Goal: Task Accomplishment & Management: Use online tool/utility

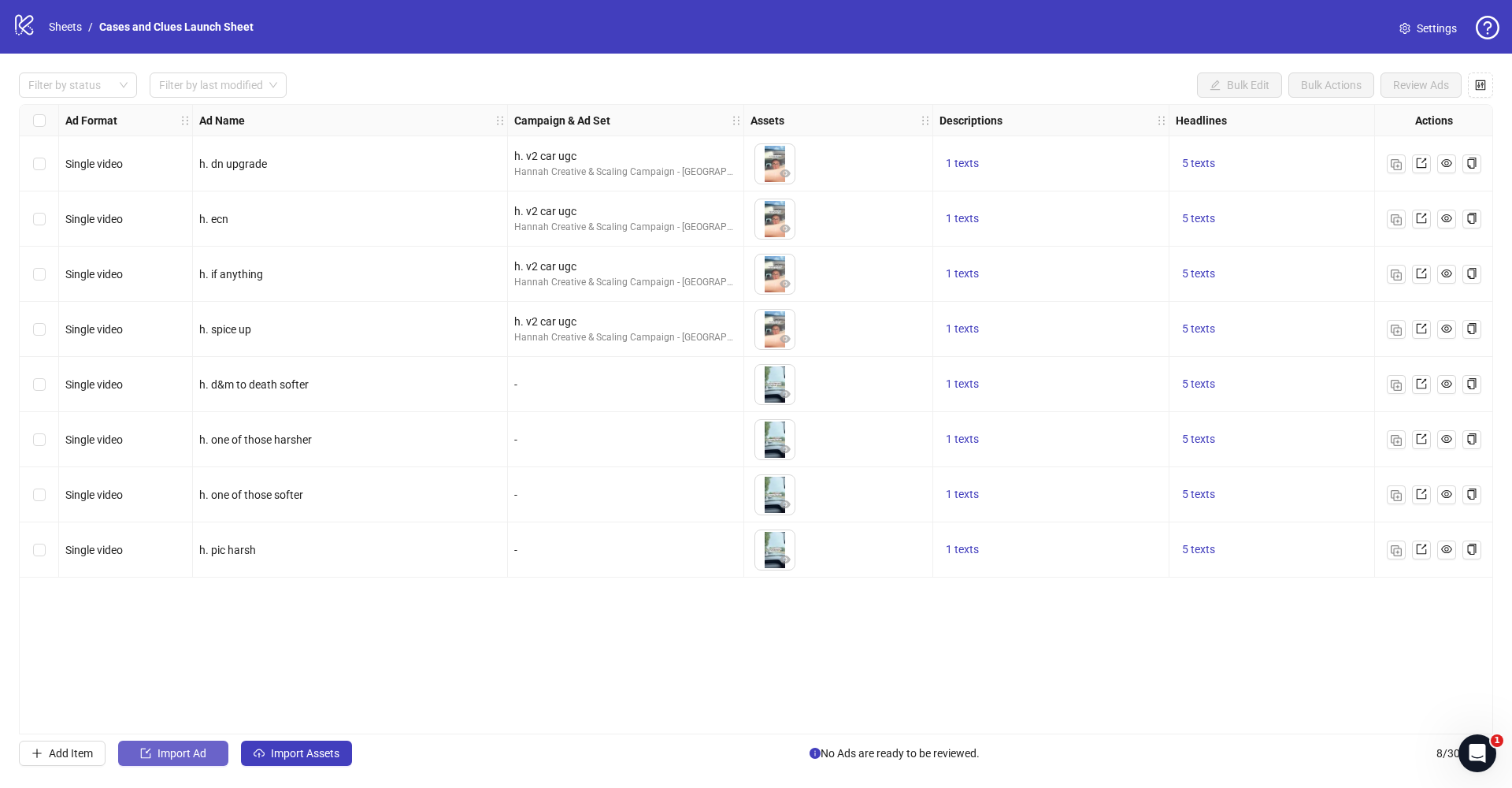
click at [196, 758] on span "Import Ad" at bounding box center [182, 753] width 48 height 13
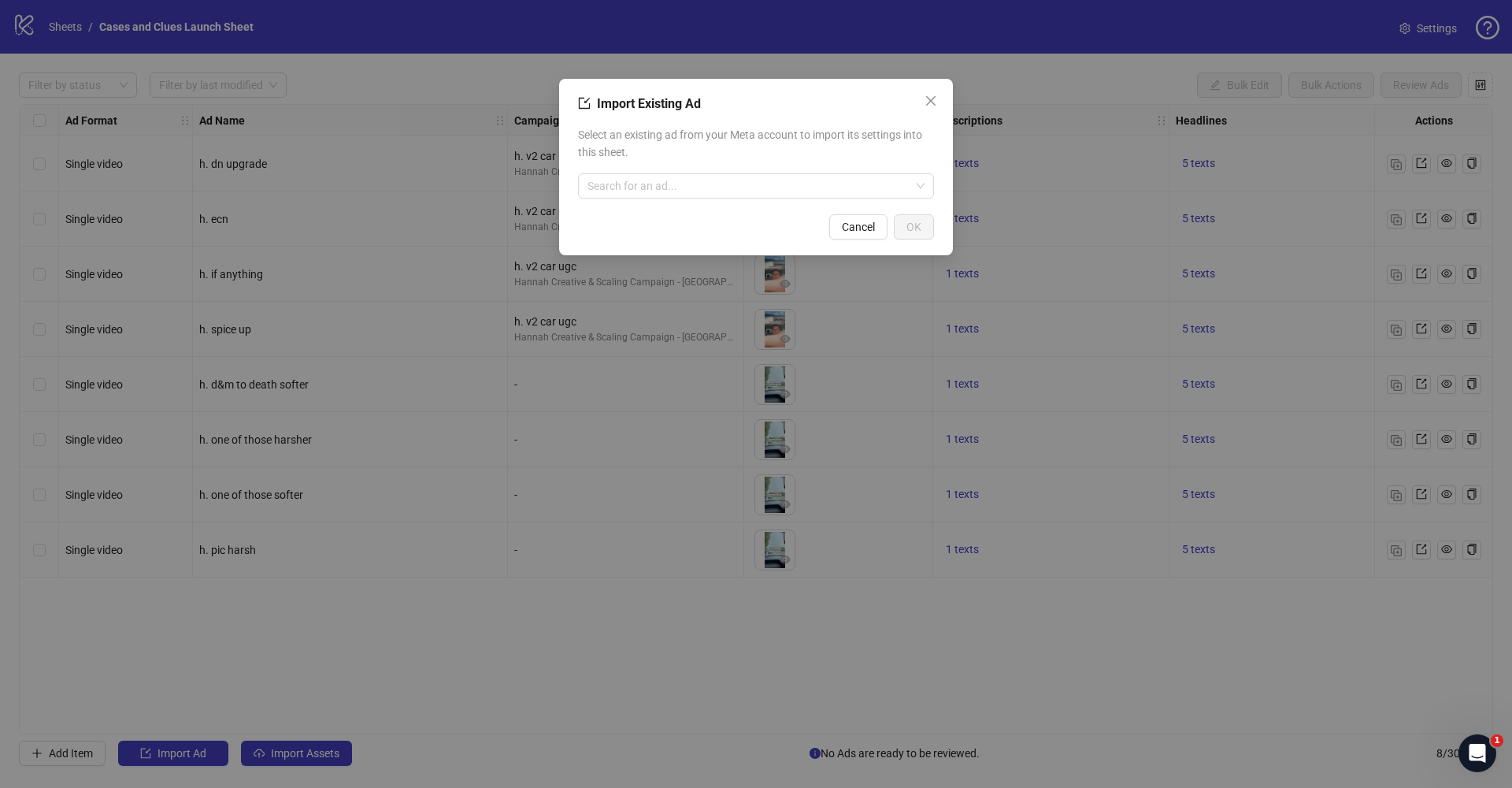
click at [634, 211] on div "Import Existing Ad Select an existing ad from your Meta account to import its s…" at bounding box center [755, 166] width 393 height 176
click at [637, 183] on input "search" at bounding box center [748, 186] width 323 height 23
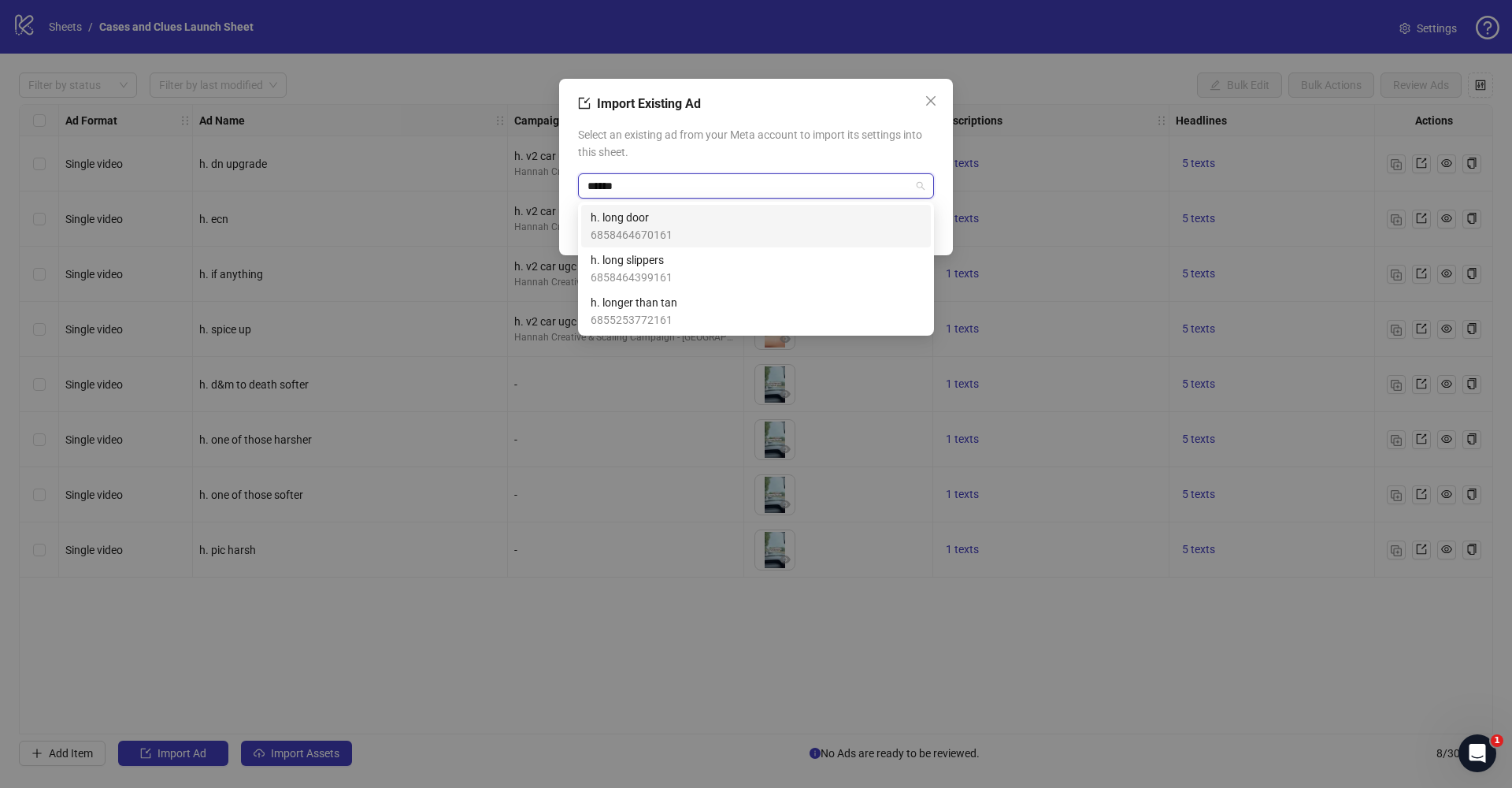
type input "*******"
click at [629, 227] on span "6858464670161" at bounding box center [632, 235] width 82 height 18
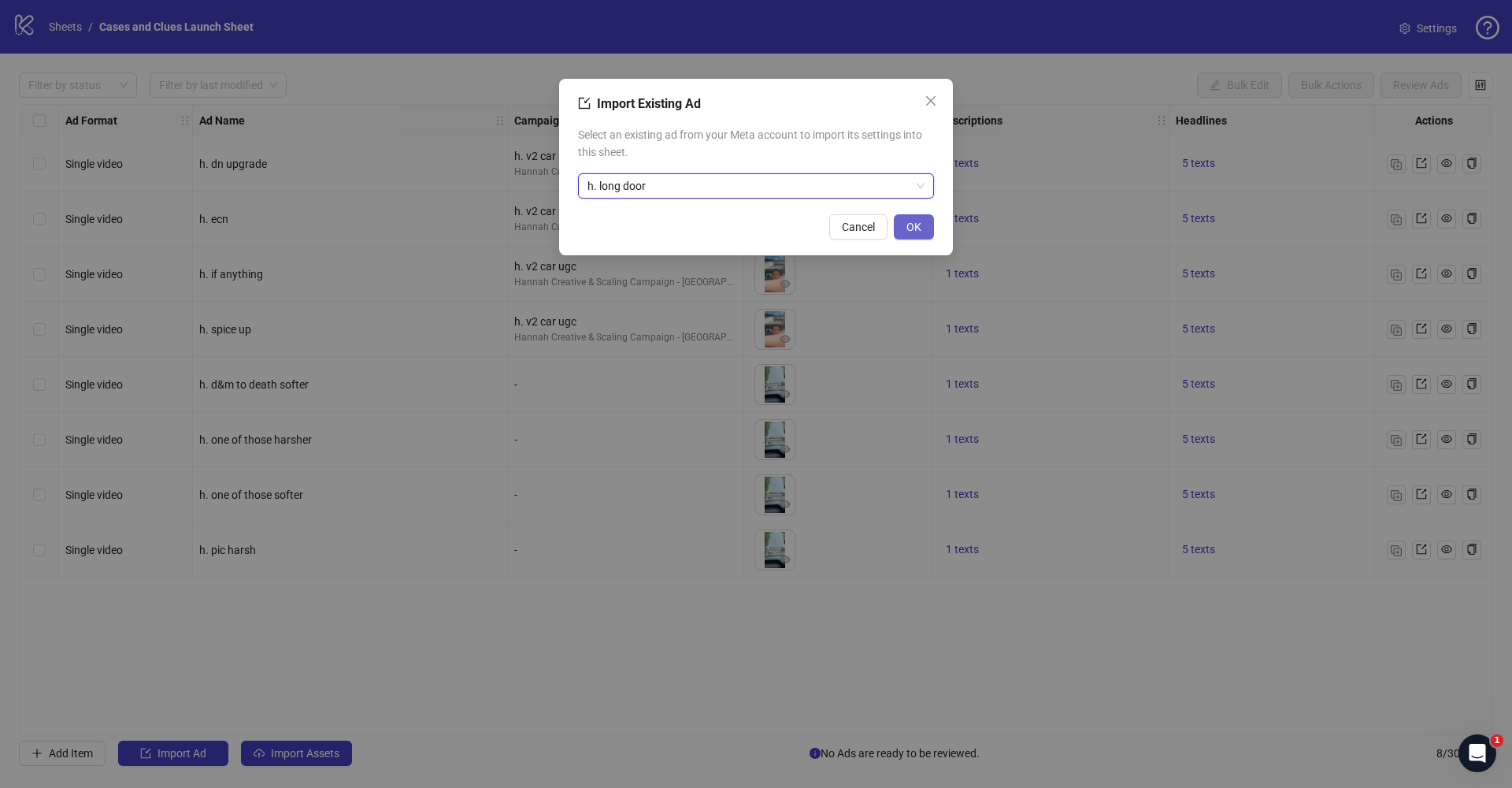
click at [908, 229] on span "OK" at bounding box center [914, 226] width 15 height 13
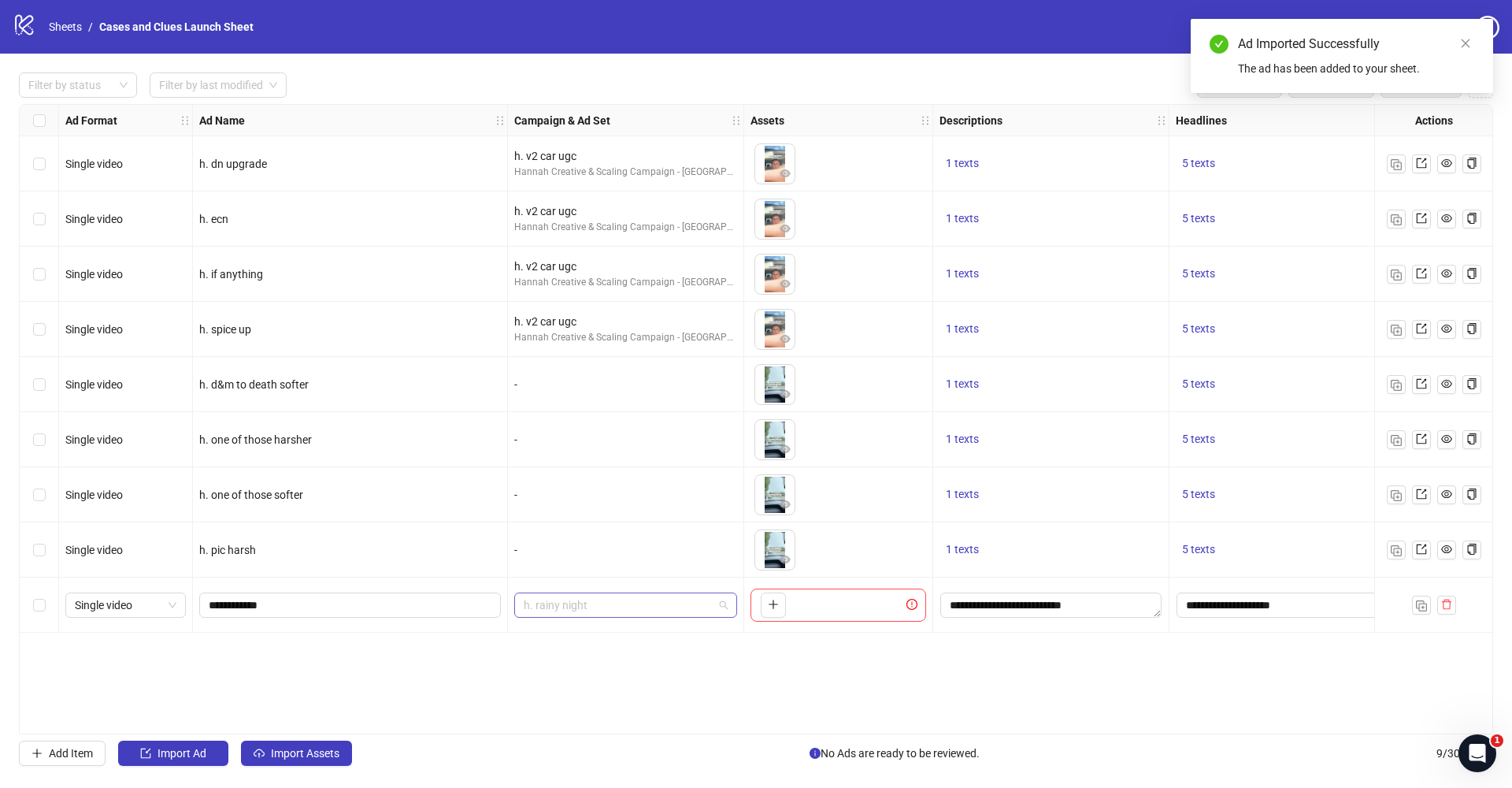
click at [724, 599] on span "h. rainy night" at bounding box center [626, 605] width 204 height 23
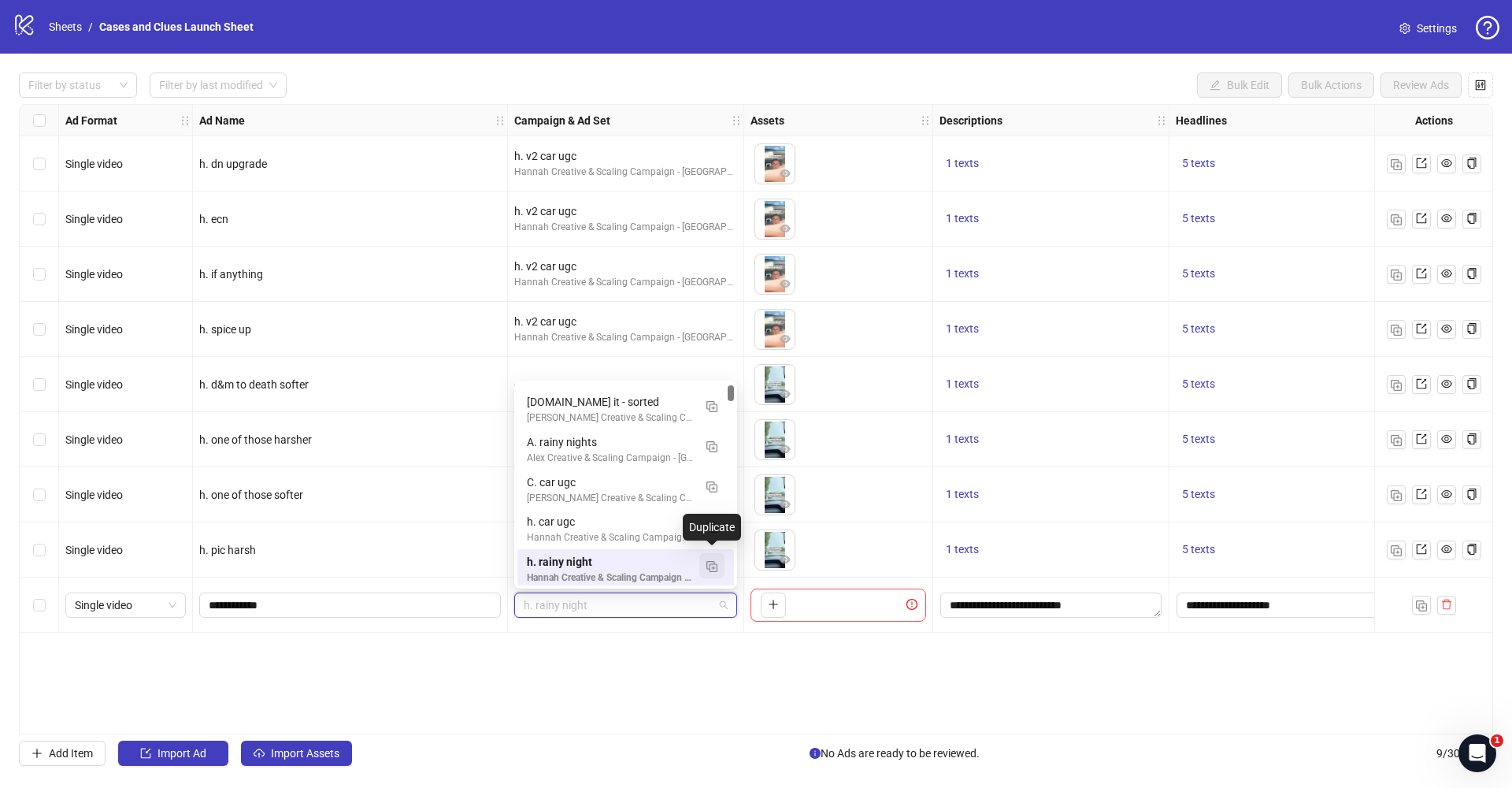
click at [713, 563] on img "button" at bounding box center [712, 566] width 11 height 11
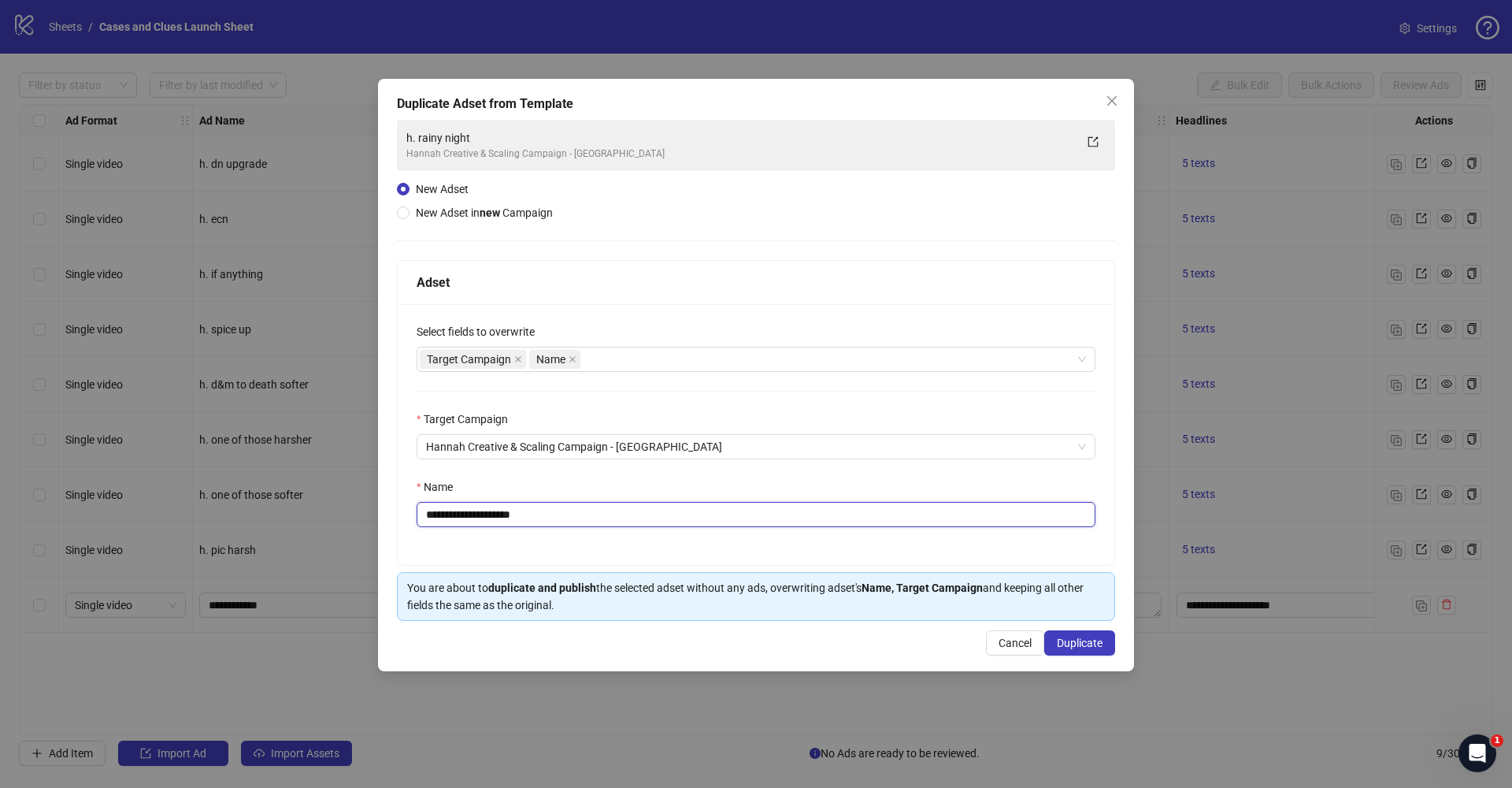
click at [572, 520] on input "**********" at bounding box center [756, 515] width 679 height 25
drag, startPoint x: 572, startPoint y: 520, endPoint x: 448, endPoint y: 510, distance: 124.4
click at [449, 510] on input "**********" at bounding box center [756, 515] width 679 height 25
type input "**********"
click at [1064, 639] on span "Duplicate" at bounding box center [1079, 643] width 46 height 13
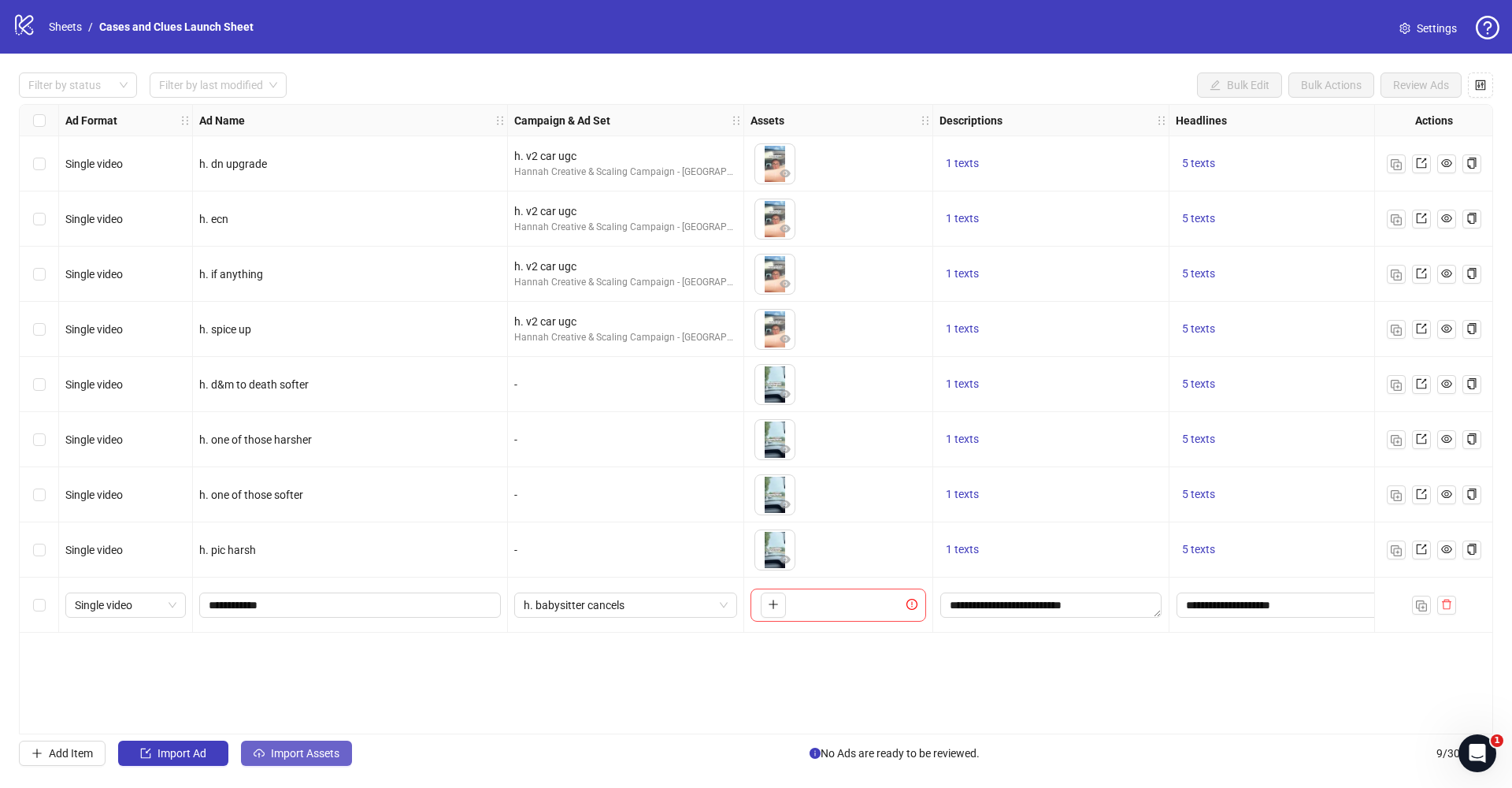
click at [297, 744] on button "Import Assets" at bounding box center [297, 753] width 111 height 25
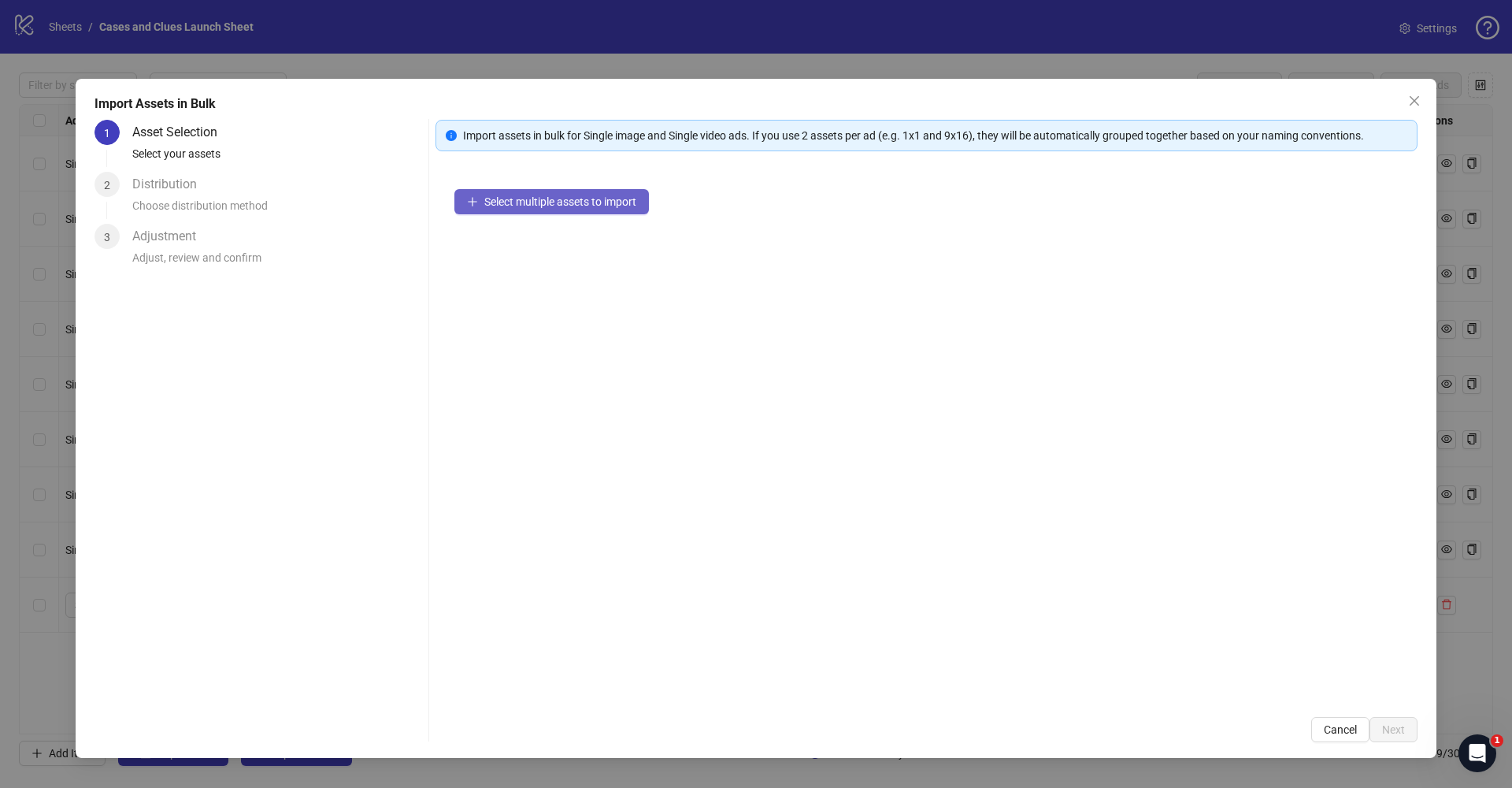
click at [530, 203] on span "Select multiple assets to import" at bounding box center [561, 201] width 152 height 13
click at [1412, 96] on icon "close" at bounding box center [1414, 100] width 13 height 13
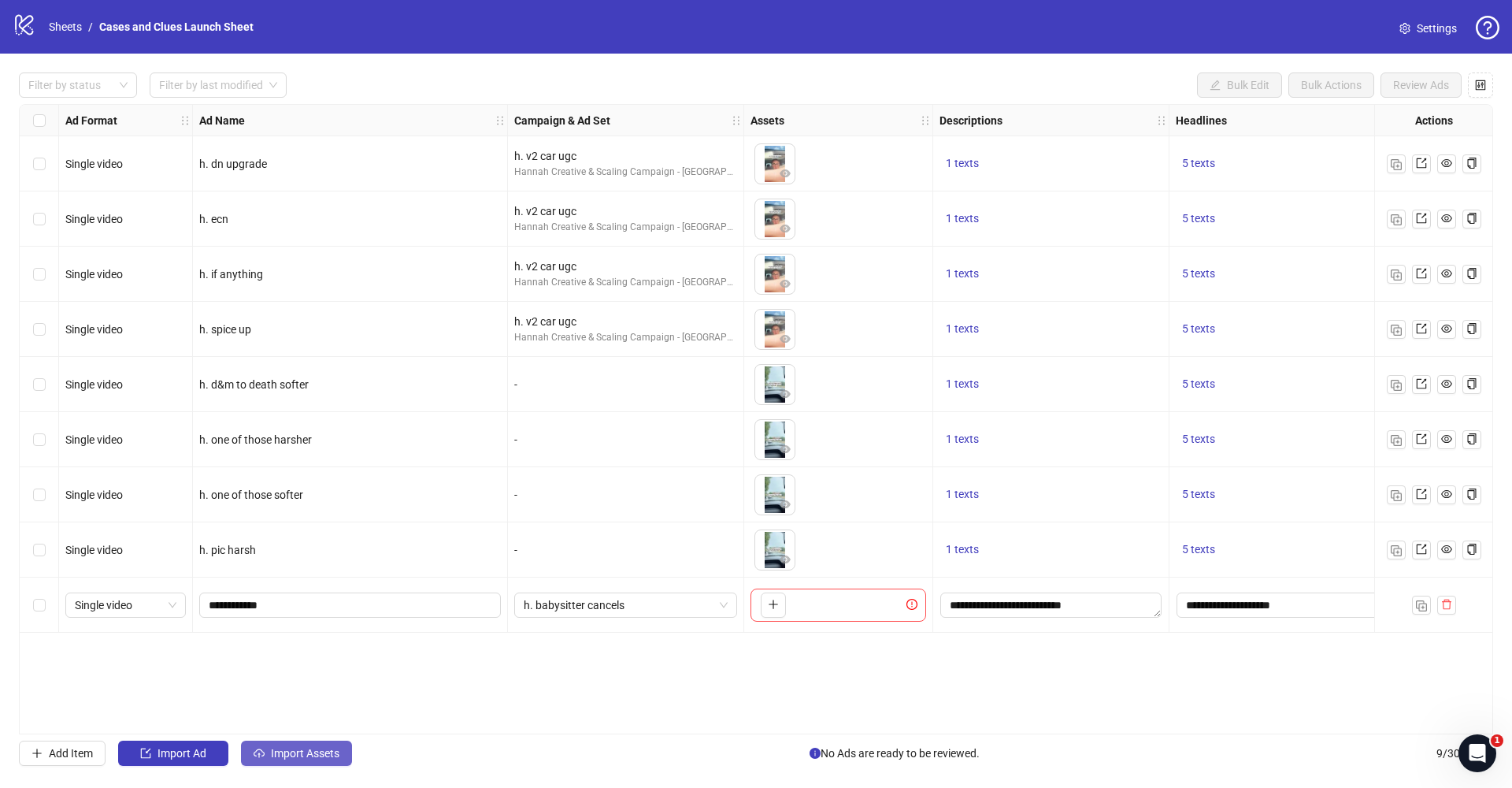
click at [282, 753] on span "Import Assets" at bounding box center [305, 753] width 68 height 13
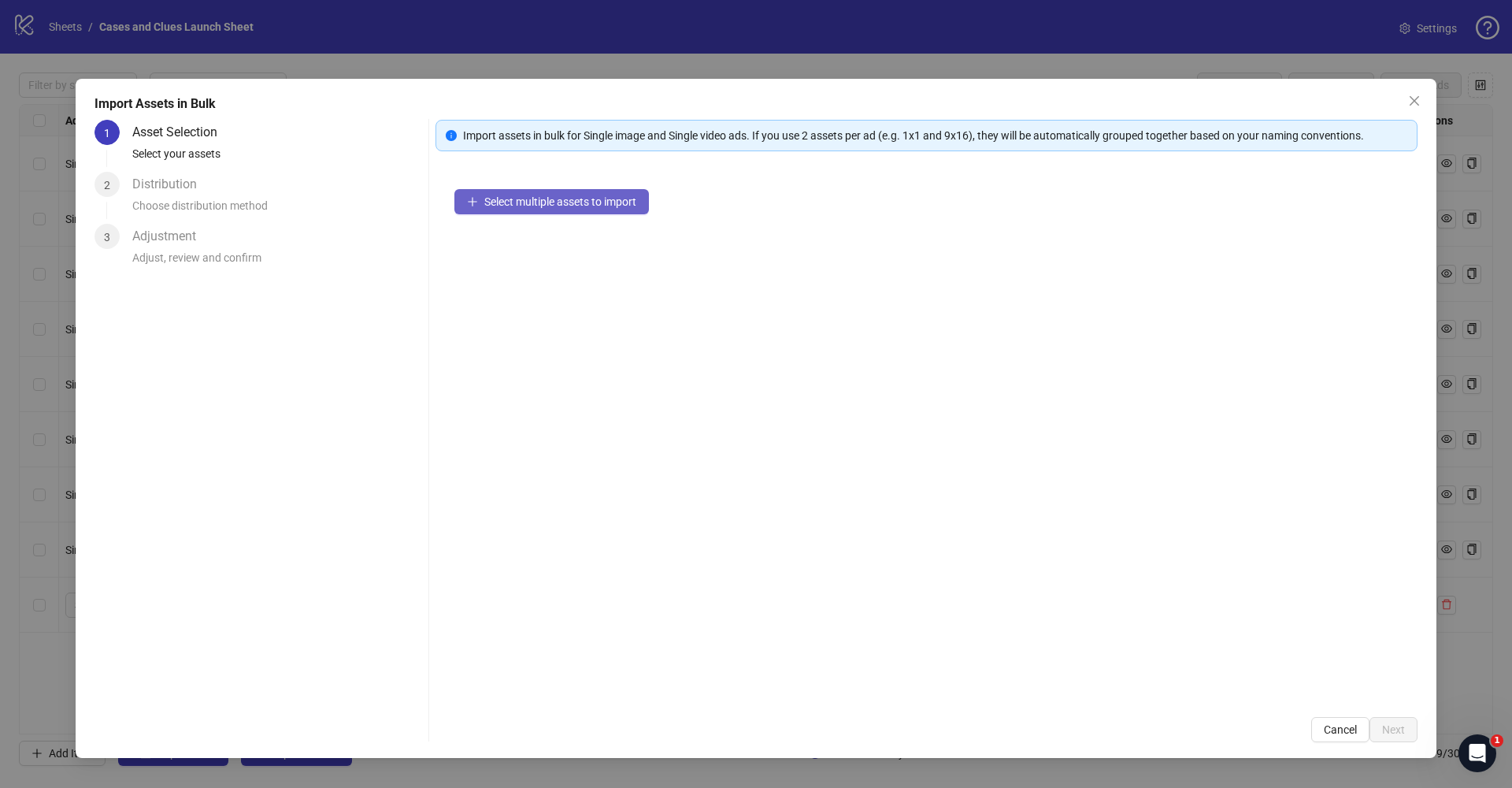
click at [551, 210] on button "Select multiple assets to import" at bounding box center [551, 201] width 195 height 25
click at [577, 200] on span "Select multiple assets to import" at bounding box center [561, 201] width 152 height 13
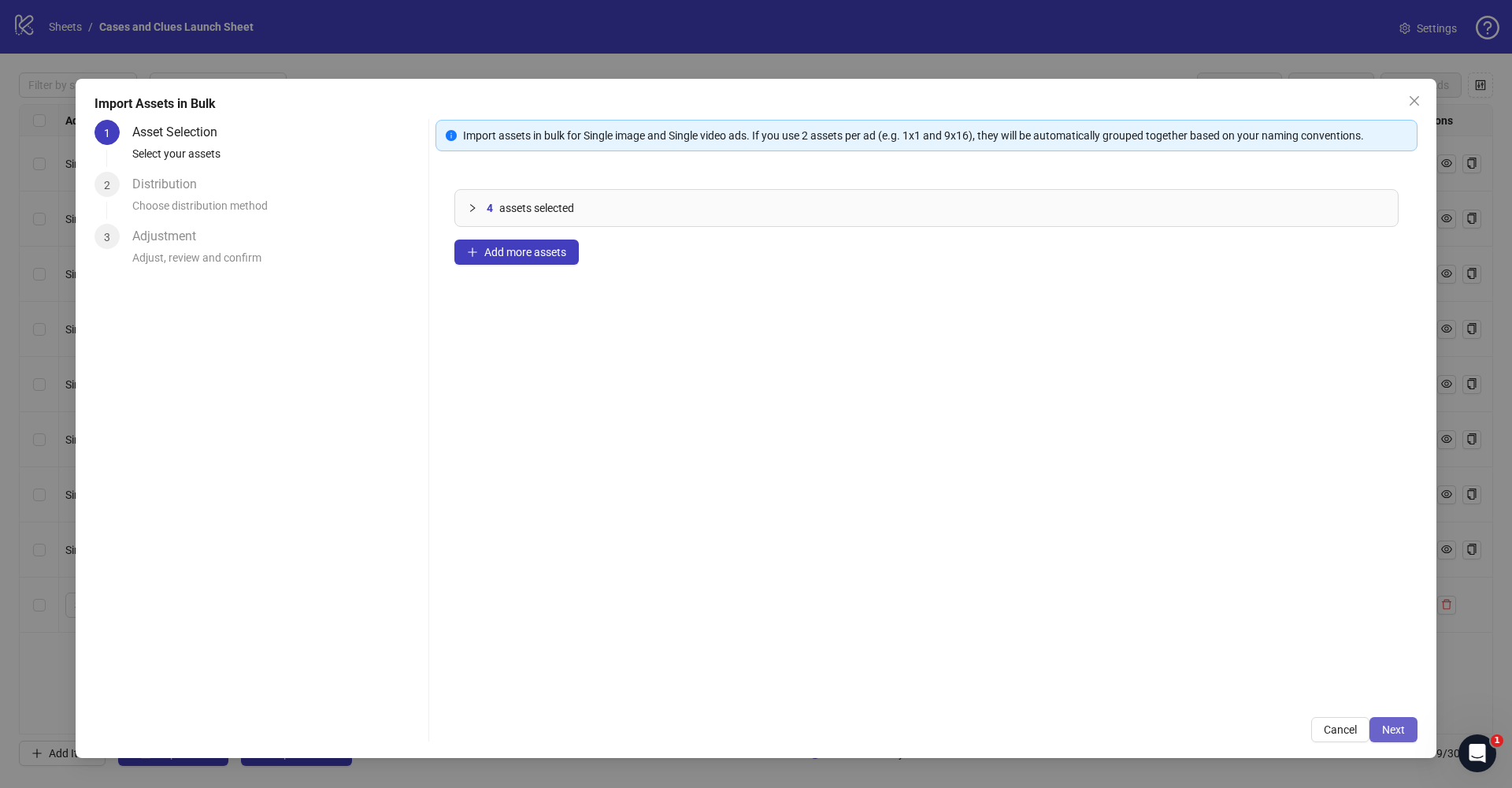
drag, startPoint x: 1397, startPoint y: 714, endPoint x: 1399, endPoint y: 726, distance: 12.2
click at [1397, 718] on div "Import assets in bulk for Single image and Single video ads. If you use 2 asset…" at bounding box center [926, 430] width 982 height 623
click at [1407, 742] on div "Import Assets in Bulk 1 Asset Selection Select your assets 2 Distribution Choos…" at bounding box center [756, 418] width 1361 height 679
click at [1404, 735] on span "Next" at bounding box center [1393, 730] width 23 height 13
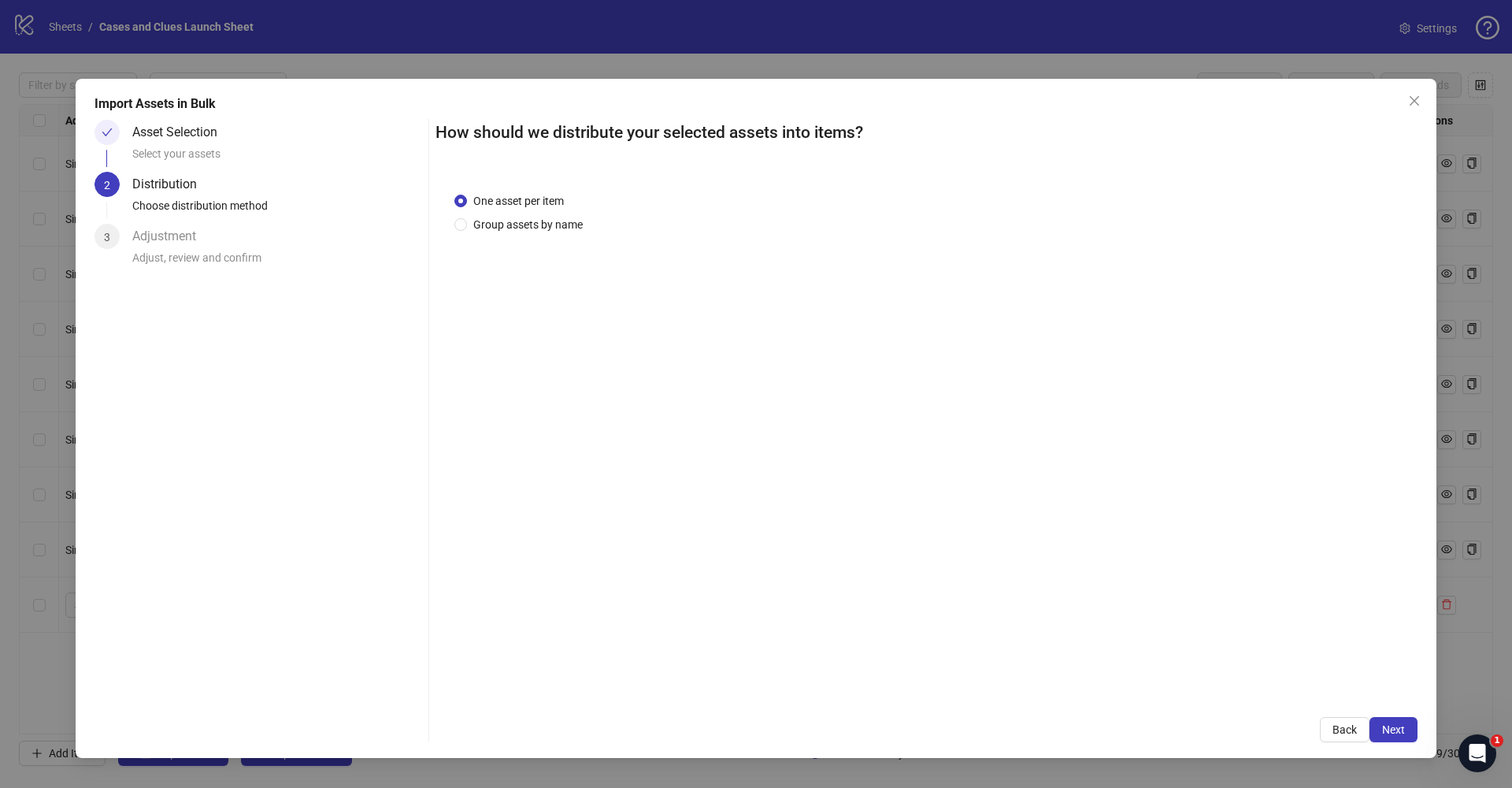
click at [1404, 735] on span "Next" at bounding box center [1393, 730] width 23 height 13
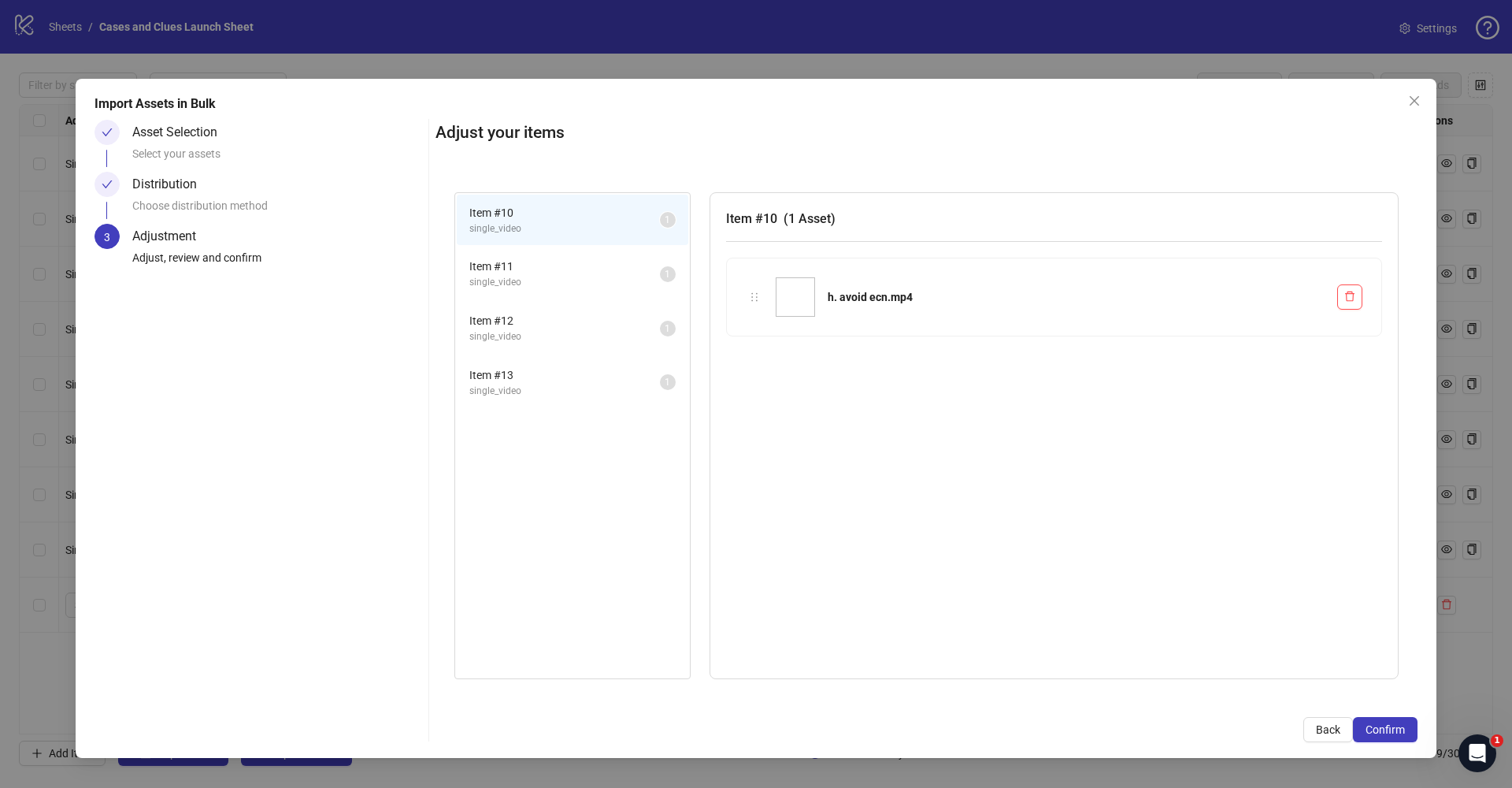
click at [1404, 735] on span "Confirm" at bounding box center [1385, 730] width 39 height 13
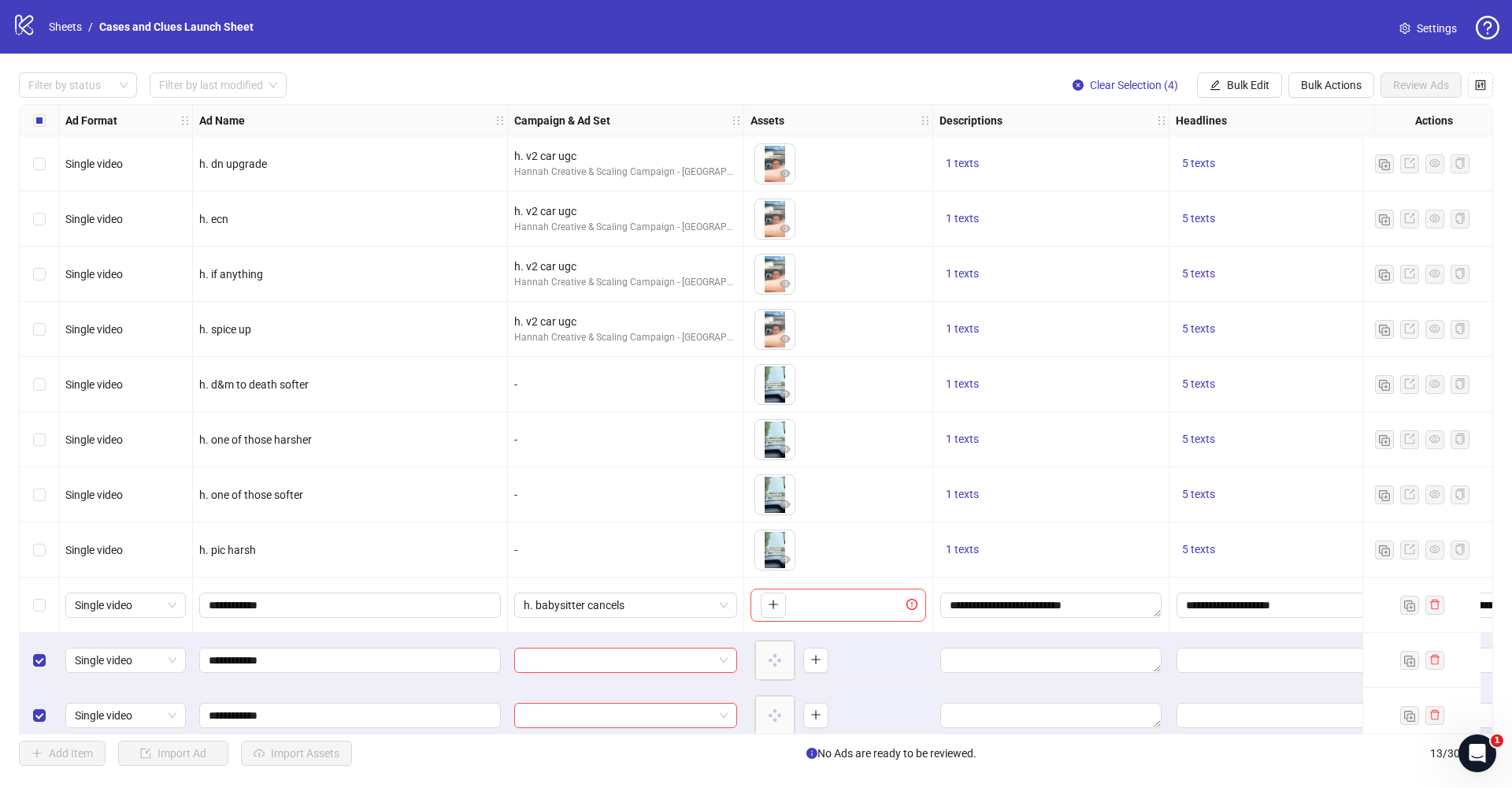
scroll to position [126, 0]
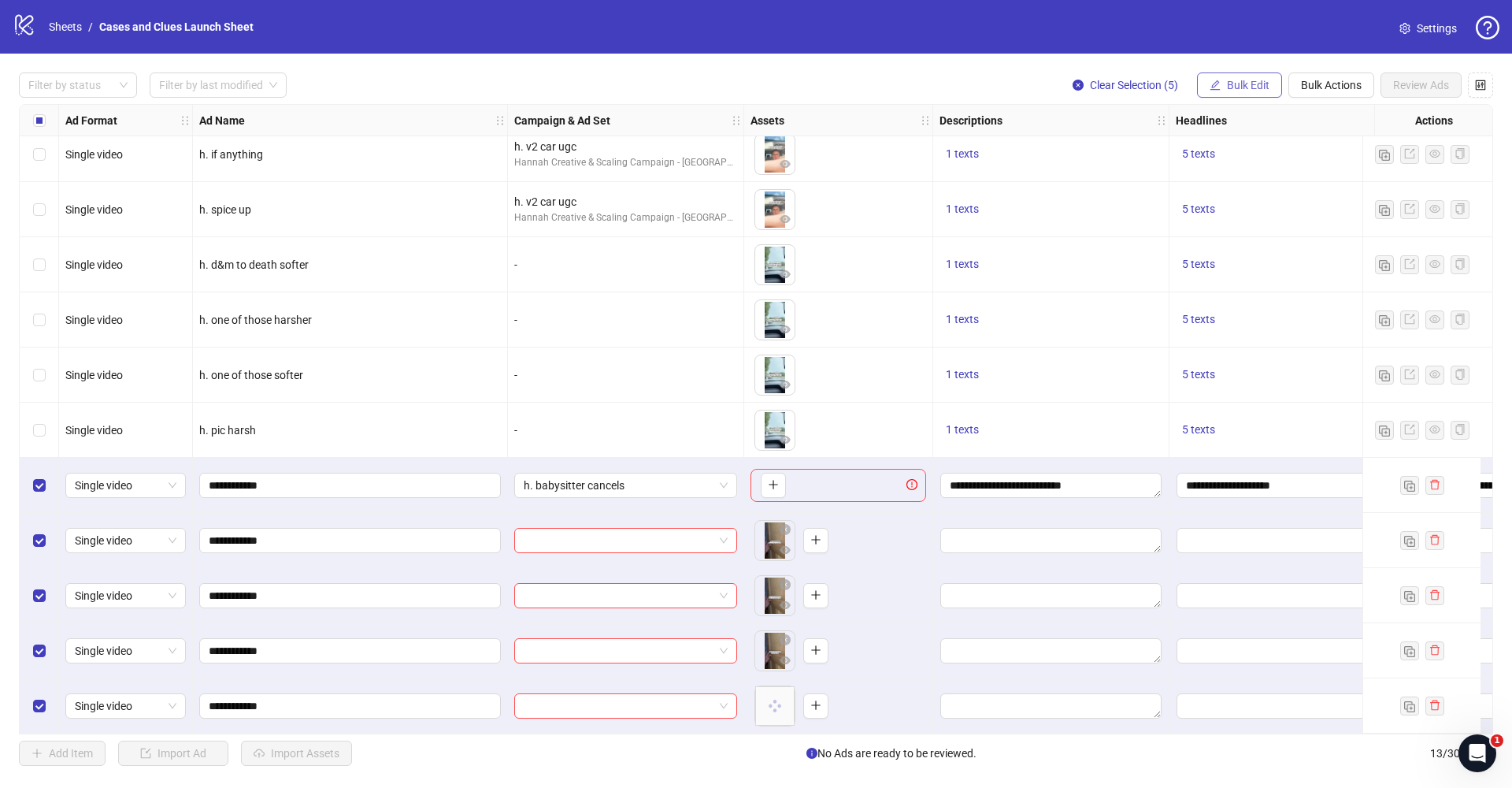
click at [1241, 88] on span "Bulk Edit" at bounding box center [1248, 84] width 43 height 13
click at [1241, 170] on span "Campaign & Ad Set" at bounding box center [1255, 167] width 94 height 18
click at [1348, 191] on icon "check" at bounding box center [1343, 193] width 11 height 11
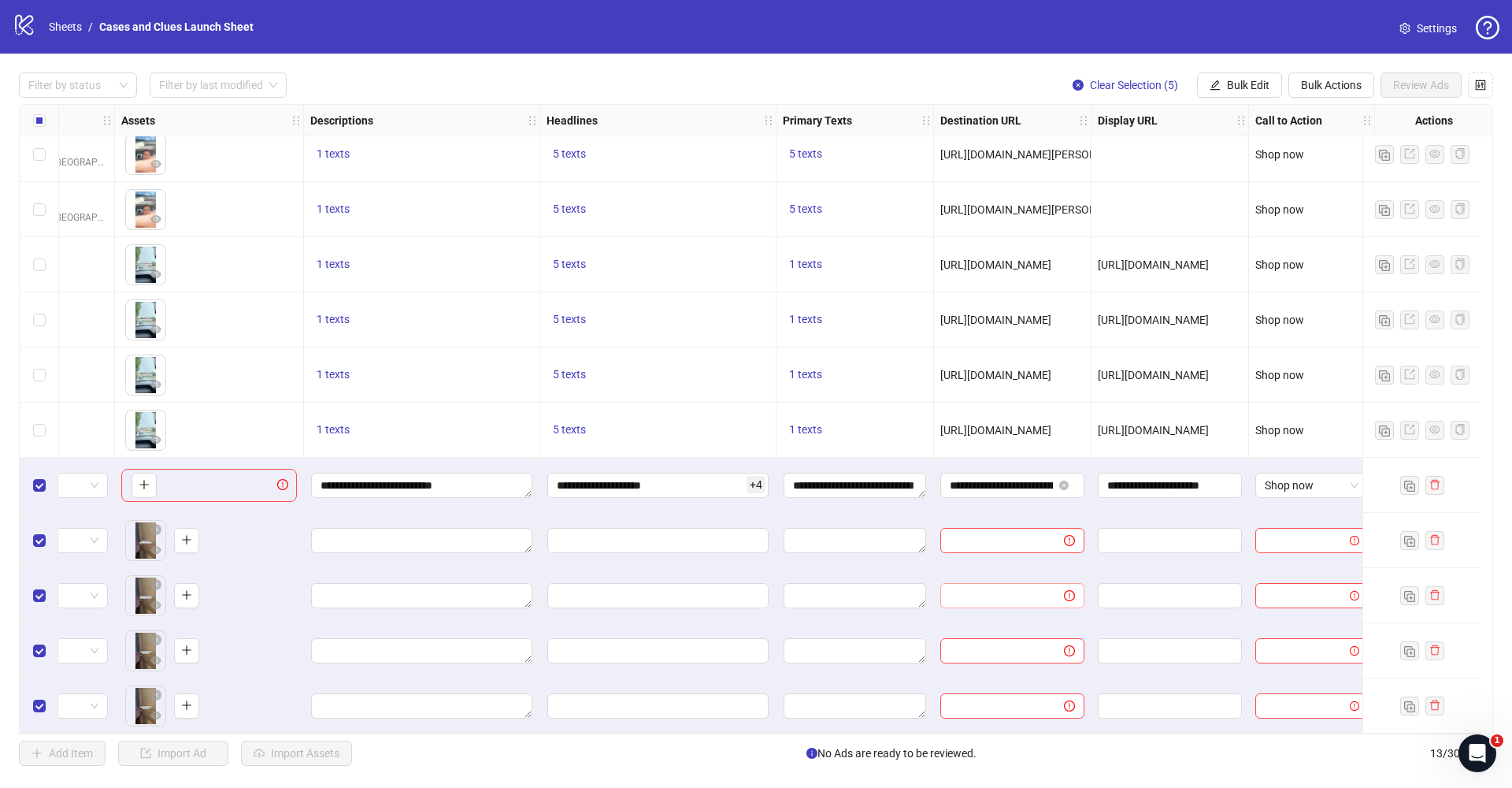
scroll to position [126, 631]
click at [1226, 91] on button "Bulk Edit" at bounding box center [1240, 85] width 85 height 25
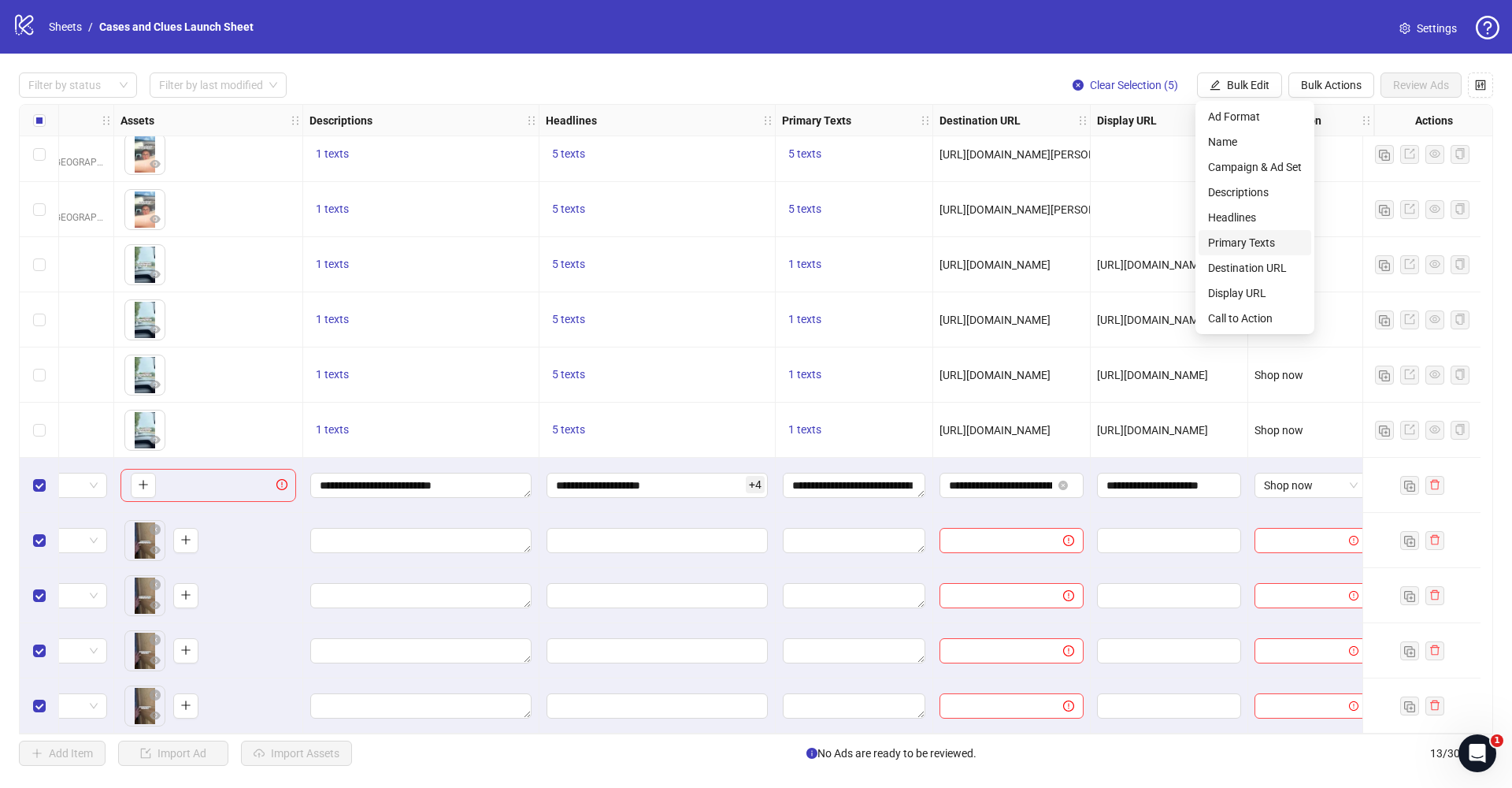
click at [1258, 236] on span "Primary Texts" at bounding box center [1255, 242] width 94 height 18
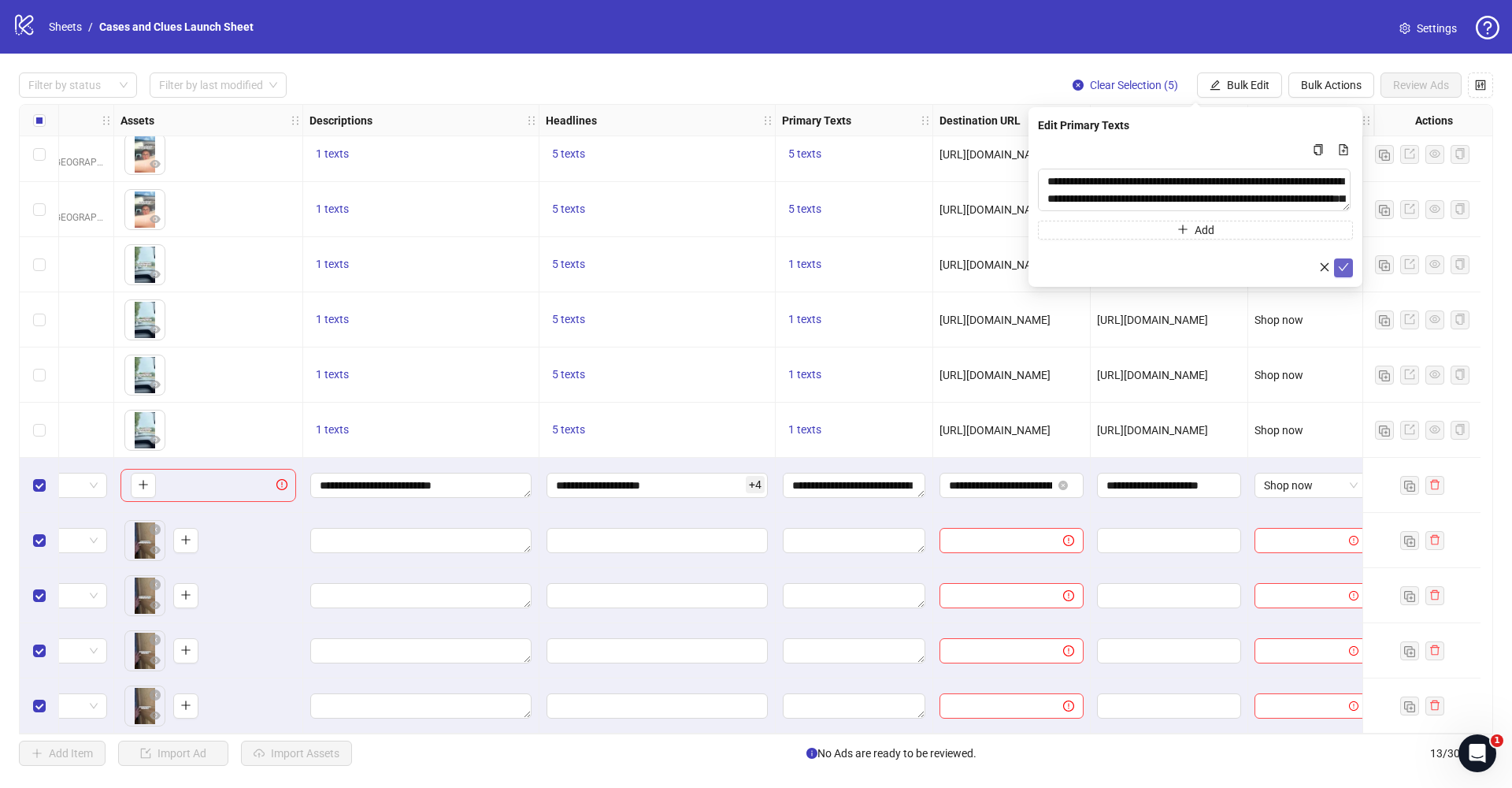
click at [1342, 267] on icon "check" at bounding box center [1343, 267] width 11 height 11
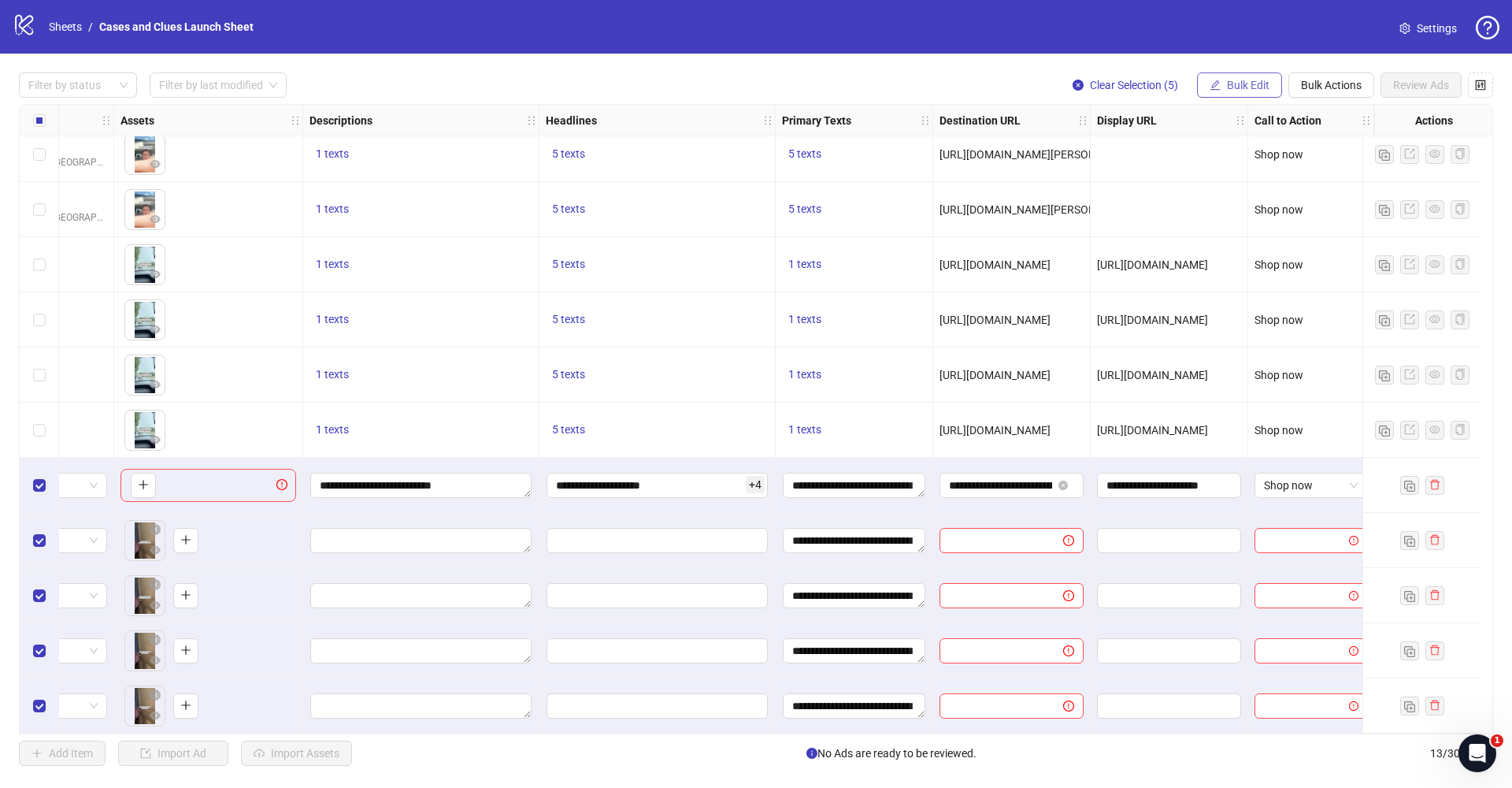
click at [1199, 83] on button "Bulk Edit" at bounding box center [1240, 85] width 85 height 25
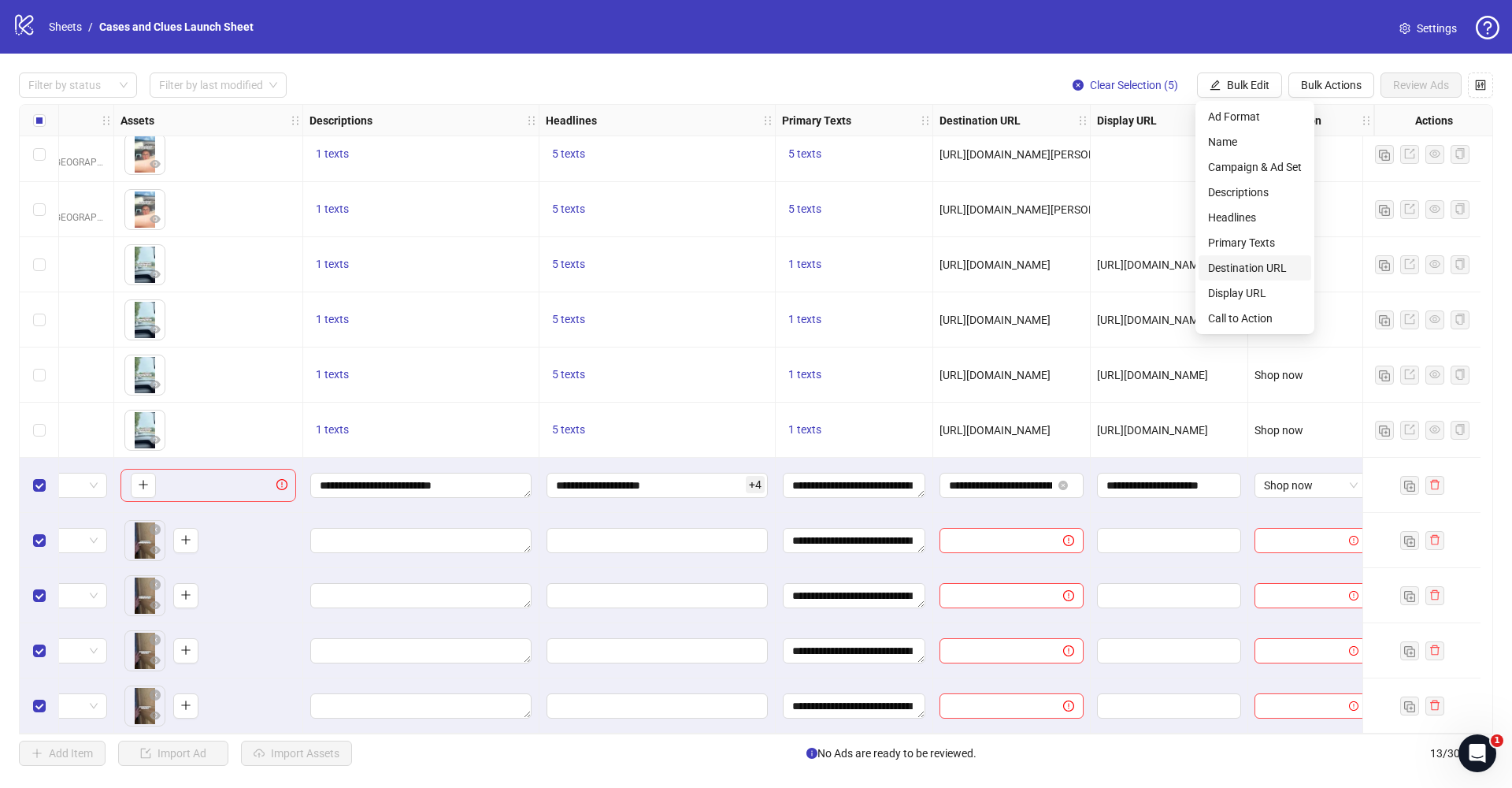
click at [1240, 269] on span "Destination URL" at bounding box center [1255, 267] width 94 height 18
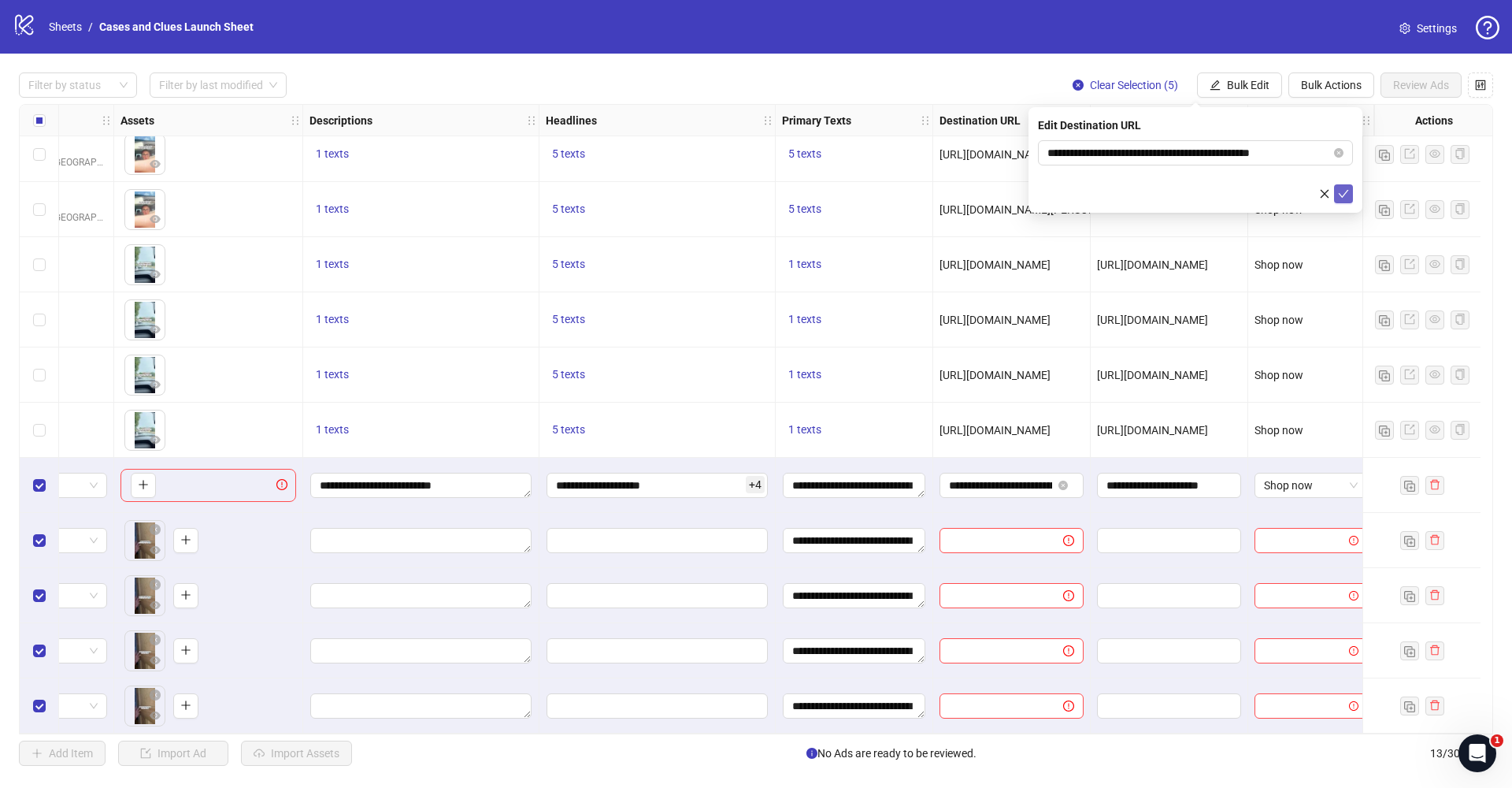
click at [1342, 196] on icon "check" at bounding box center [1344, 193] width 10 height 8
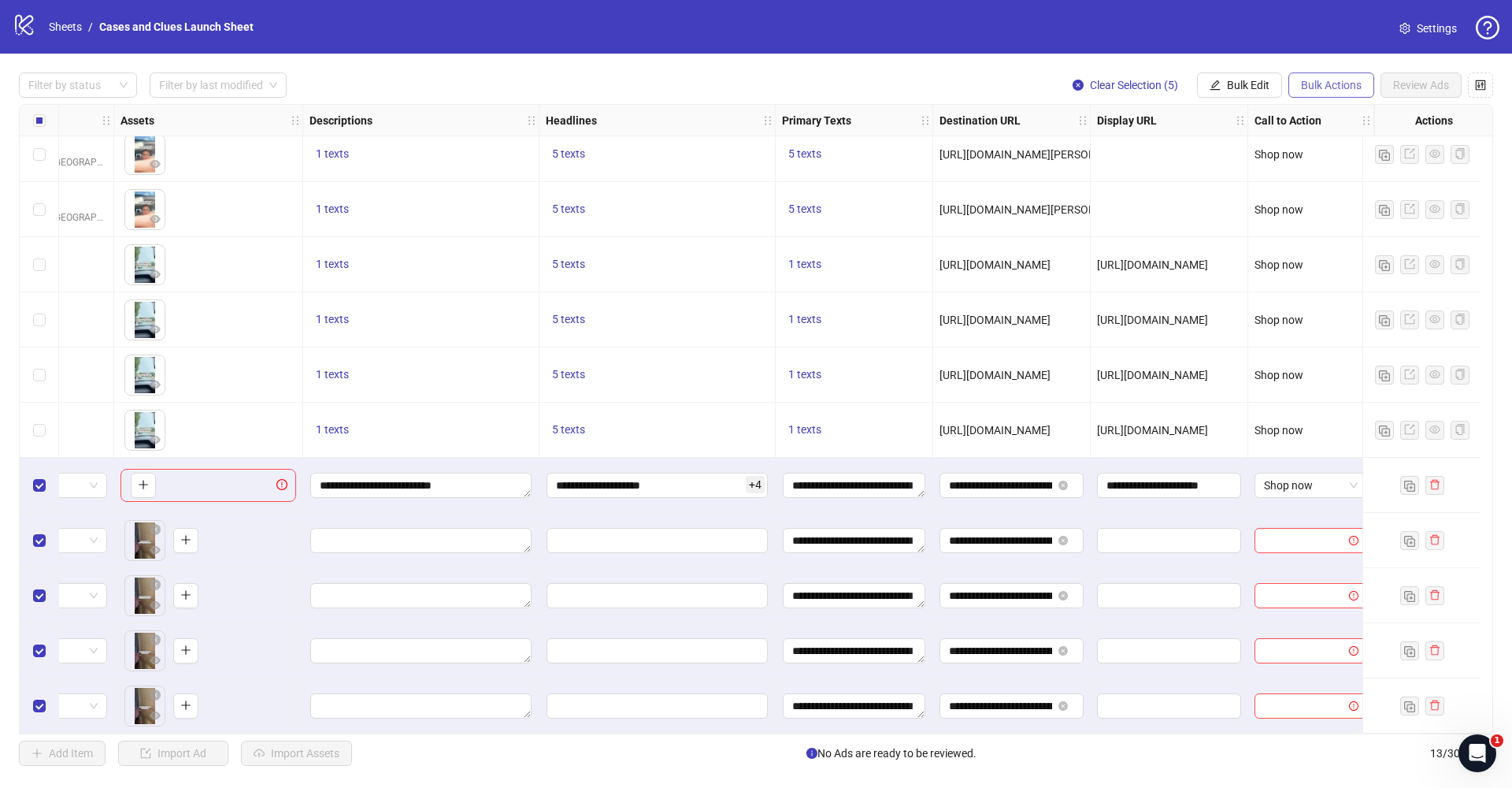
click at [1318, 94] on button "Bulk Actions" at bounding box center [1332, 85] width 86 height 25
click at [1241, 89] on span "Bulk Edit" at bounding box center [1248, 84] width 43 height 13
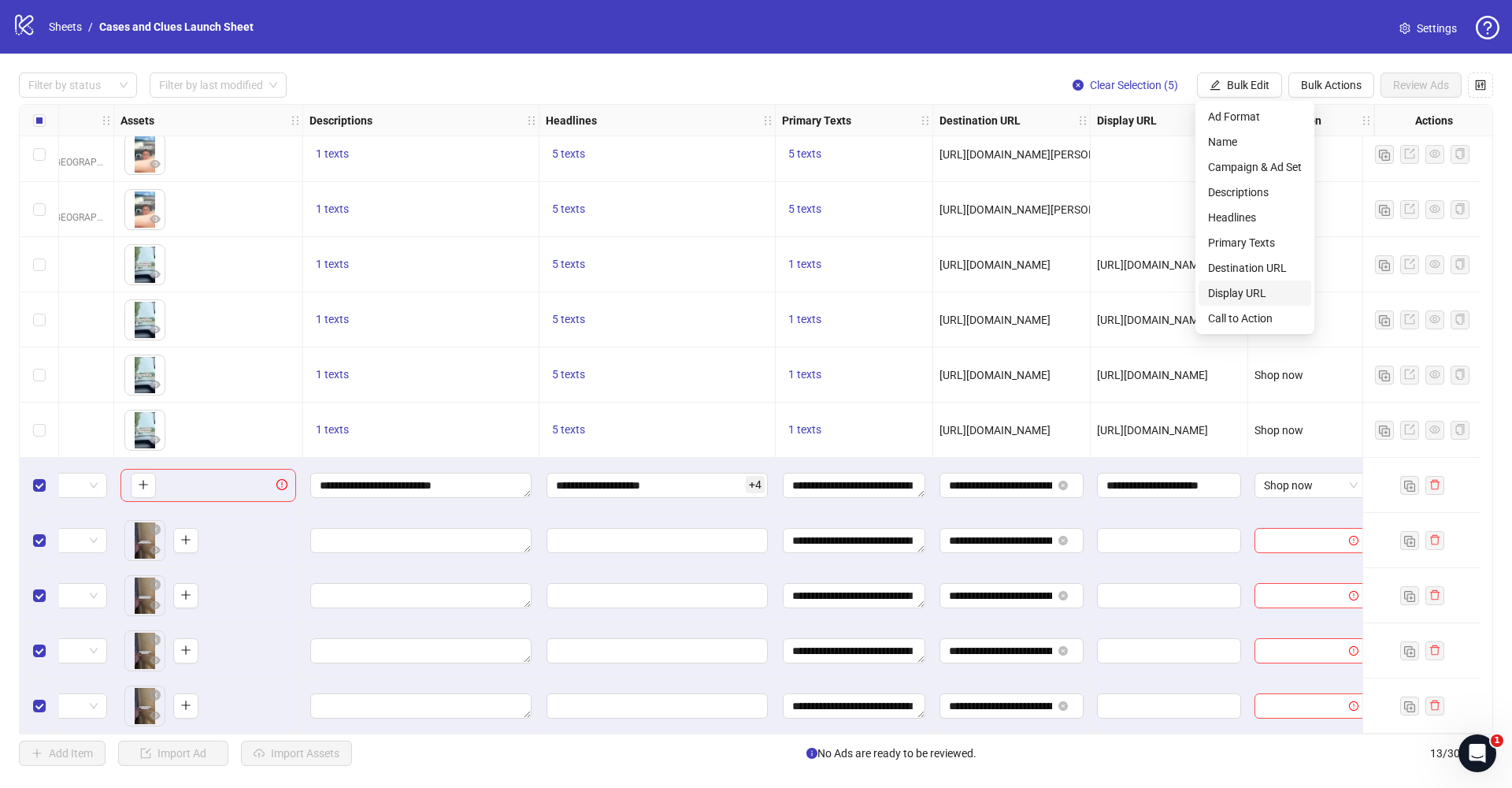
click at [1252, 282] on li "Display URL" at bounding box center [1255, 293] width 113 height 25
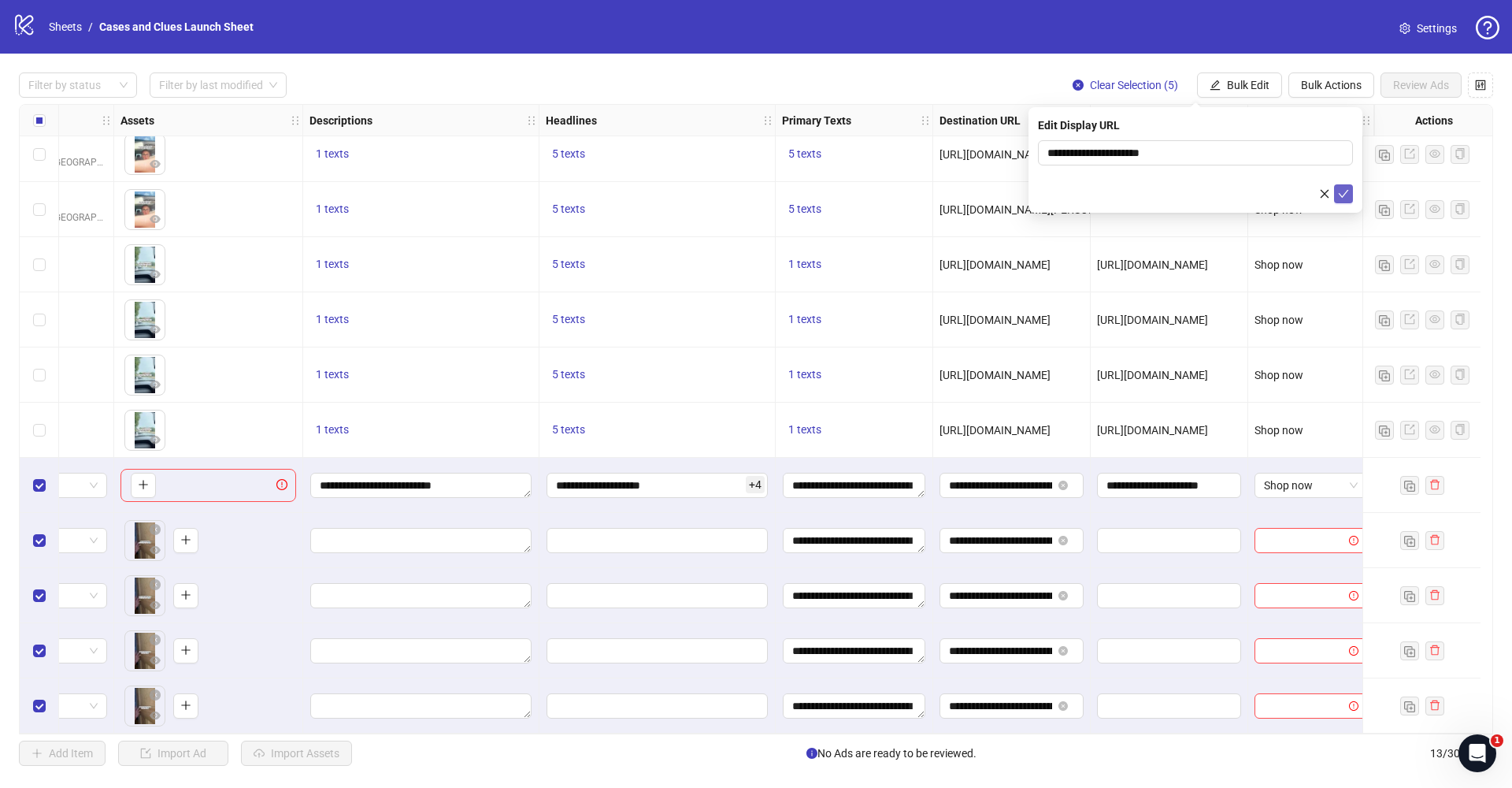
click at [1340, 193] on icon "check" at bounding box center [1344, 193] width 10 height 8
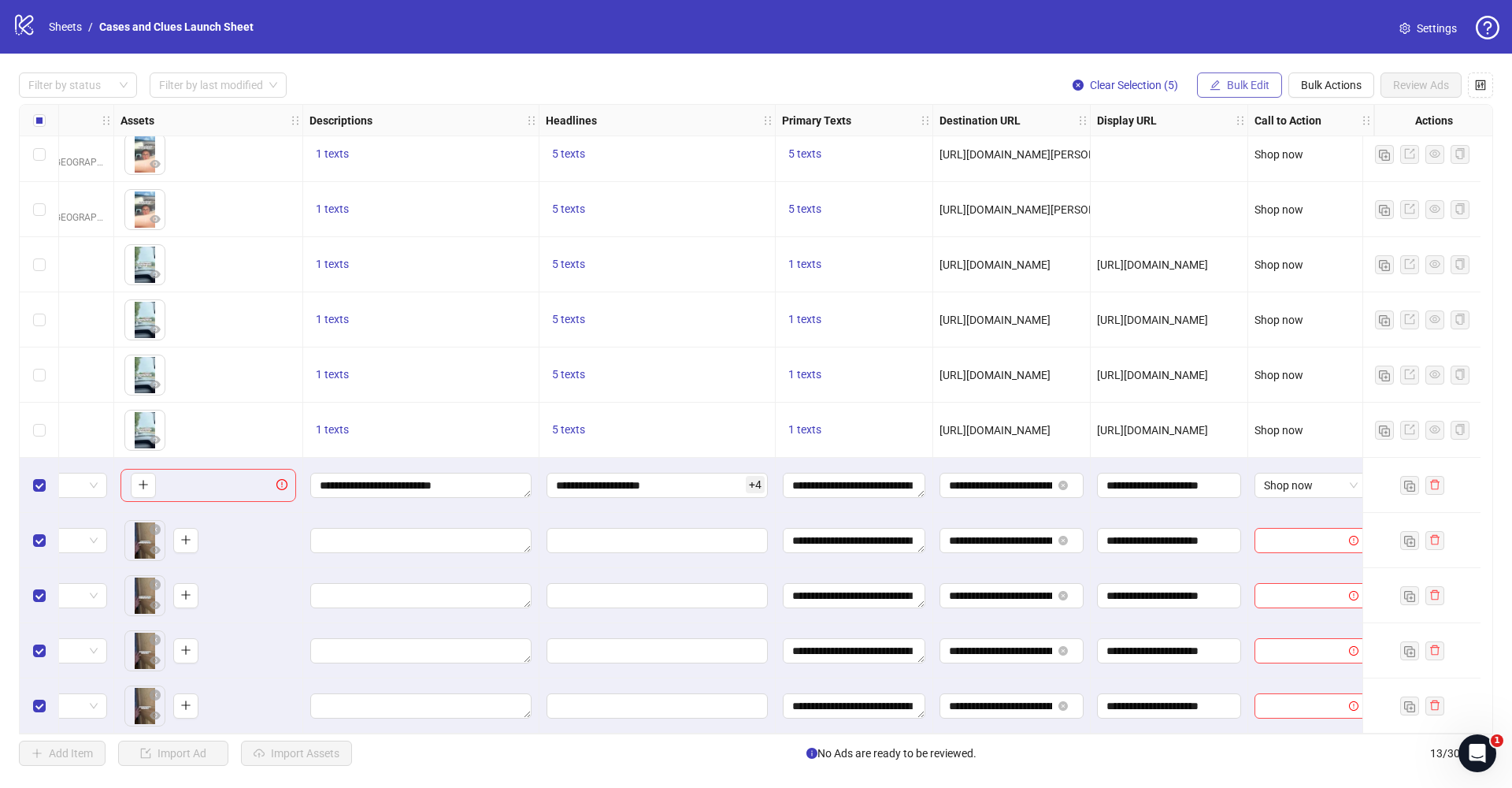
click at [1257, 93] on button "Bulk Edit" at bounding box center [1240, 85] width 85 height 25
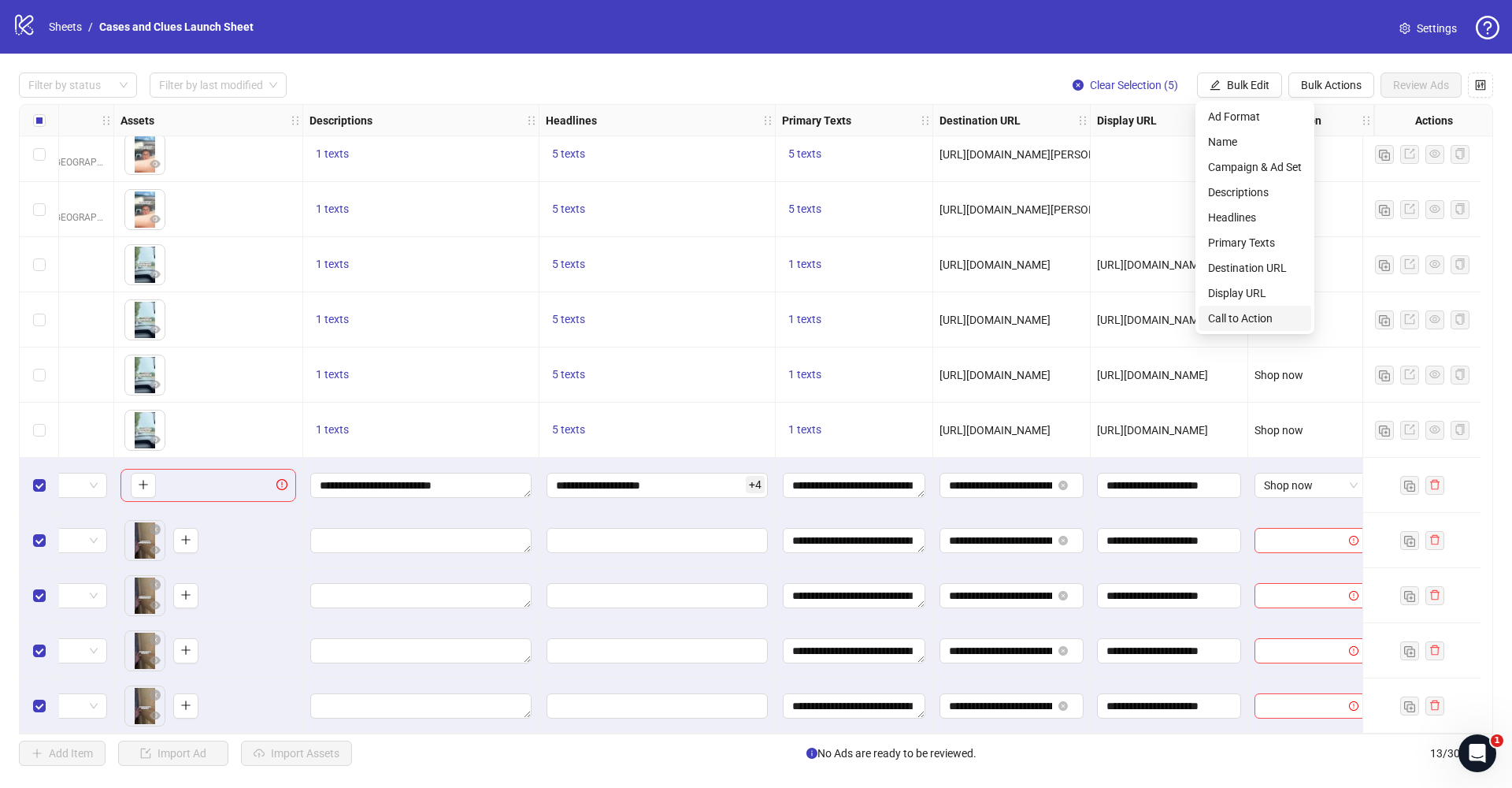
click at [1256, 320] on span "Call to Action" at bounding box center [1255, 318] width 94 height 18
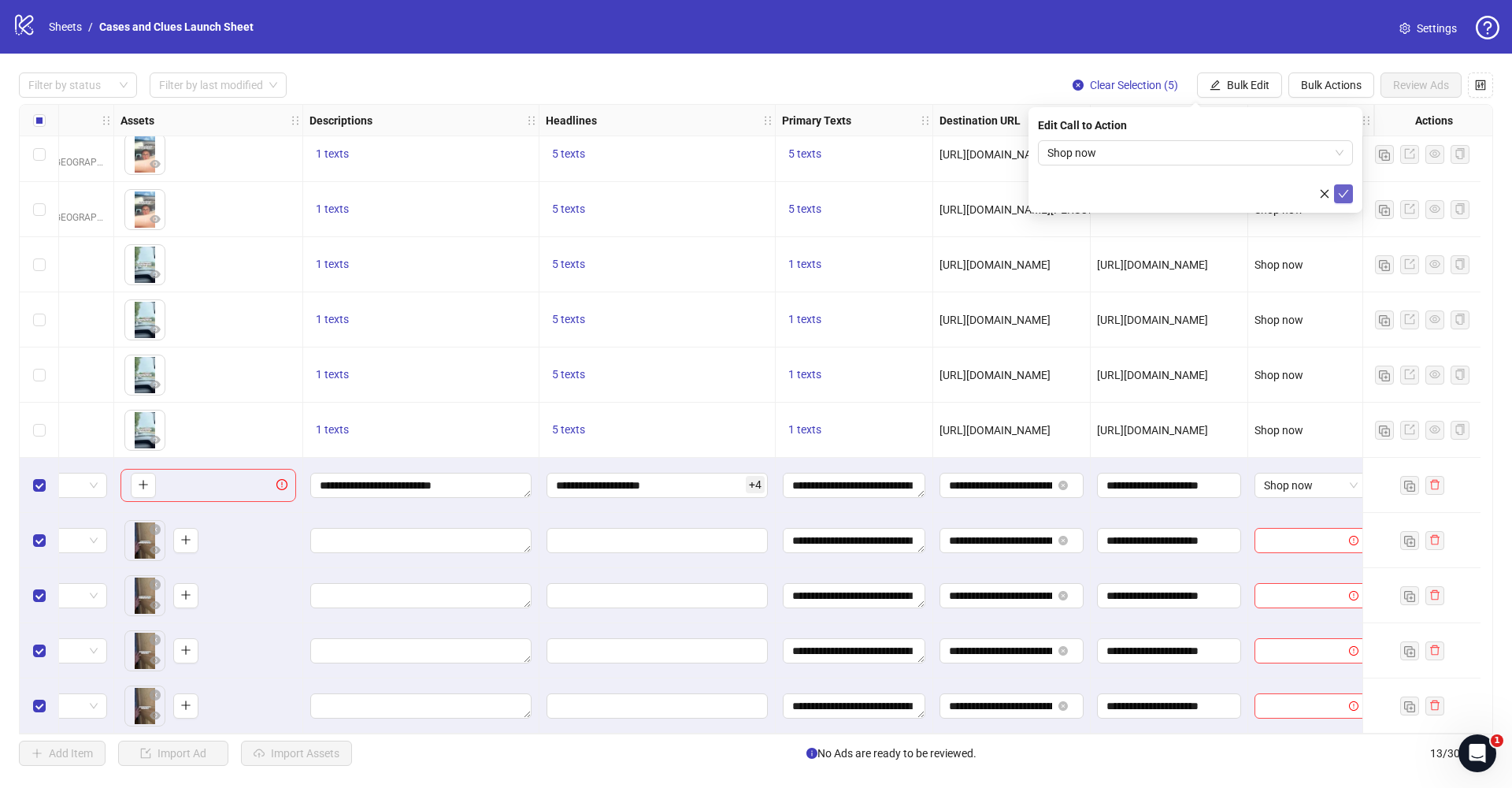
click at [1347, 196] on icon "check" at bounding box center [1343, 193] width 11 height 11
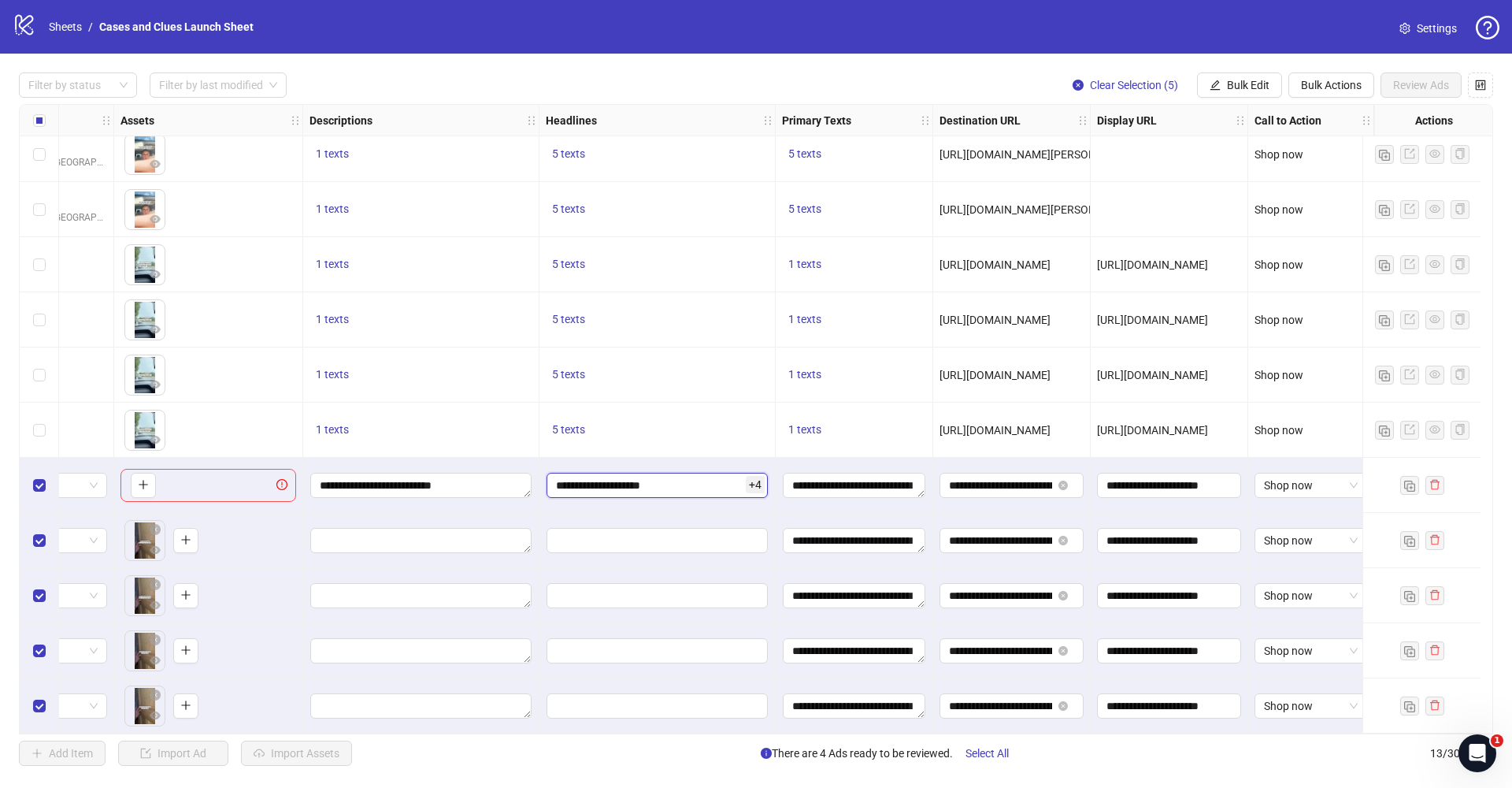
click at [677, 479] on input "**********" at bounding box center [657, 486] width 221 height 25
click at [1207, 89] on button "Bulk Edit" at bounding box center [1240, 85] width 85 height 25
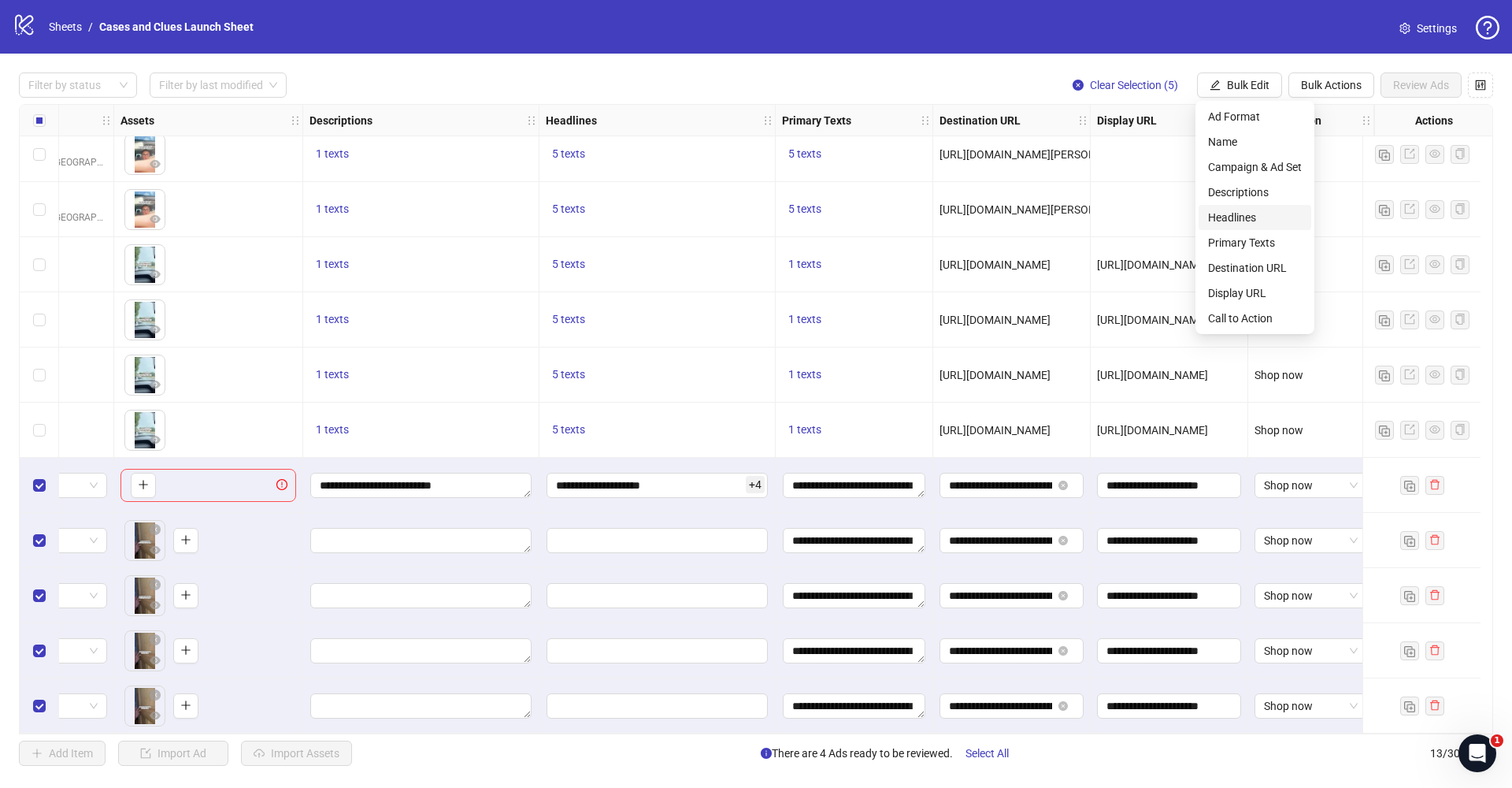
click at [1226, 225] on span "Headlines" at bounding box center [1255, 217] width 94 height 18
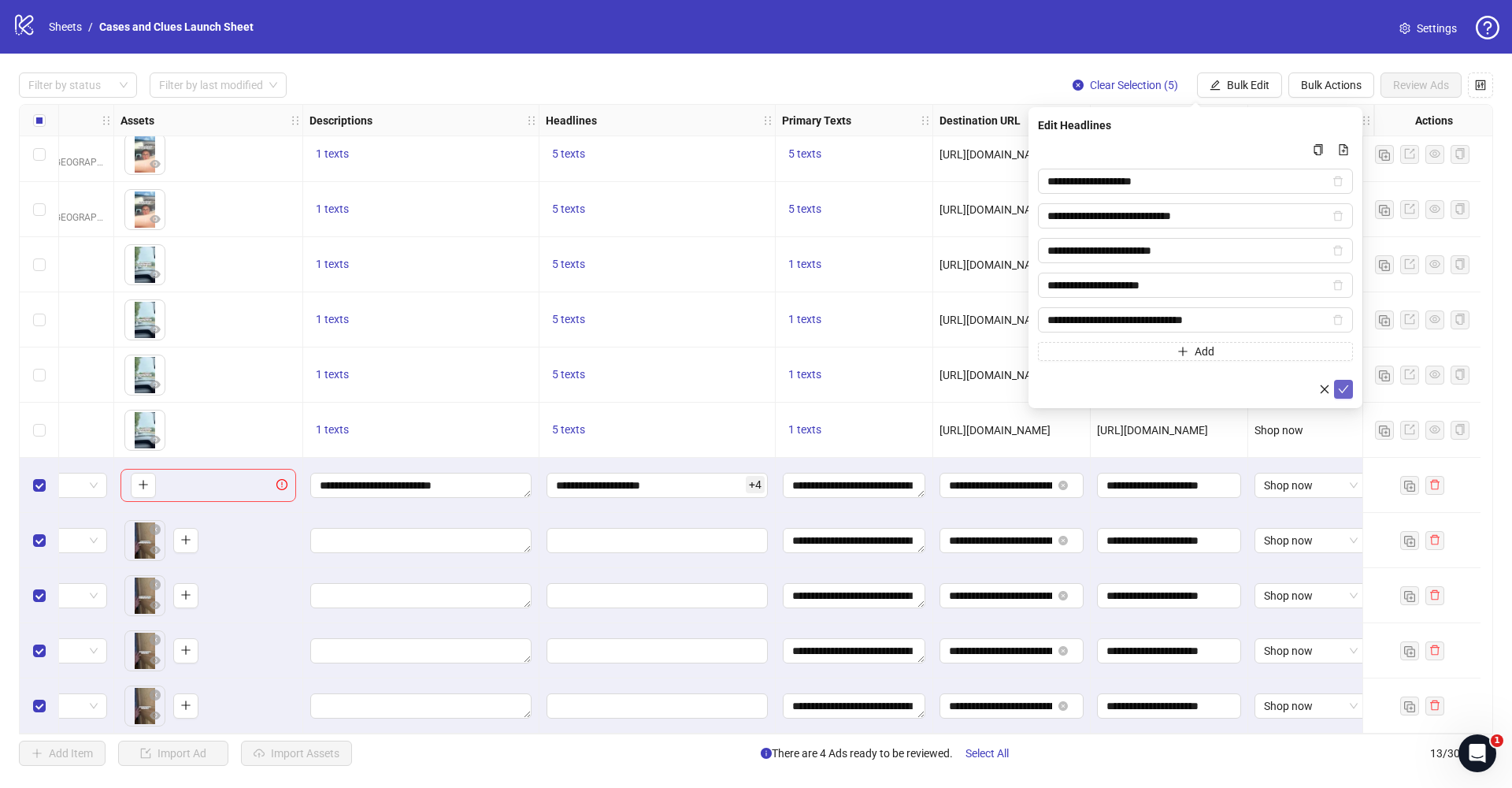
click at [1344, 395] on button "submit" at bounding box center [1343, 389] width 19 height 19
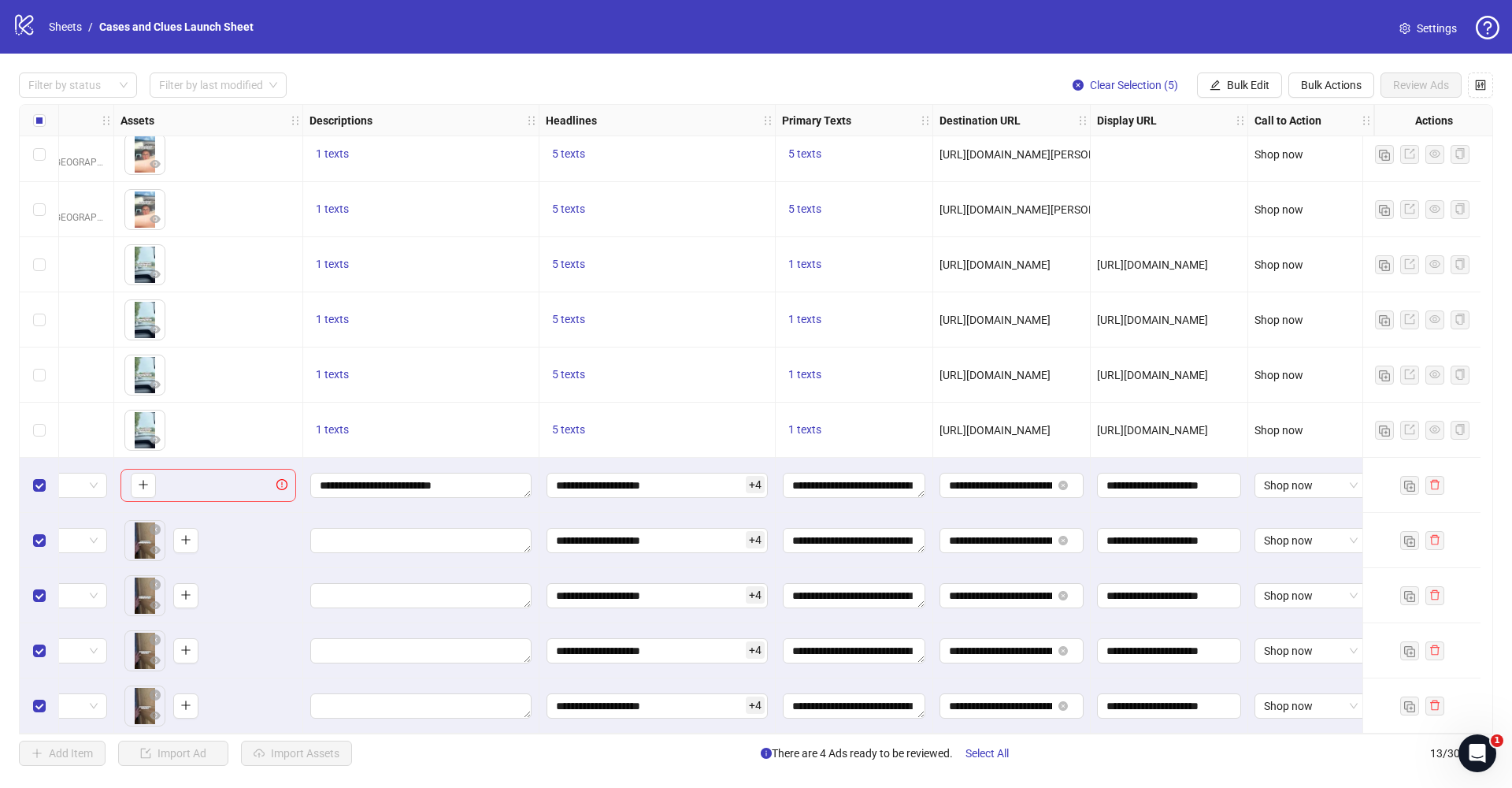
click at [491, 463] on div "**********" at bounding box center [421, 486] width 236 height 55
click at [489, 475] on textarea "**********" at bounding box center [420, 486] width 221 height 25
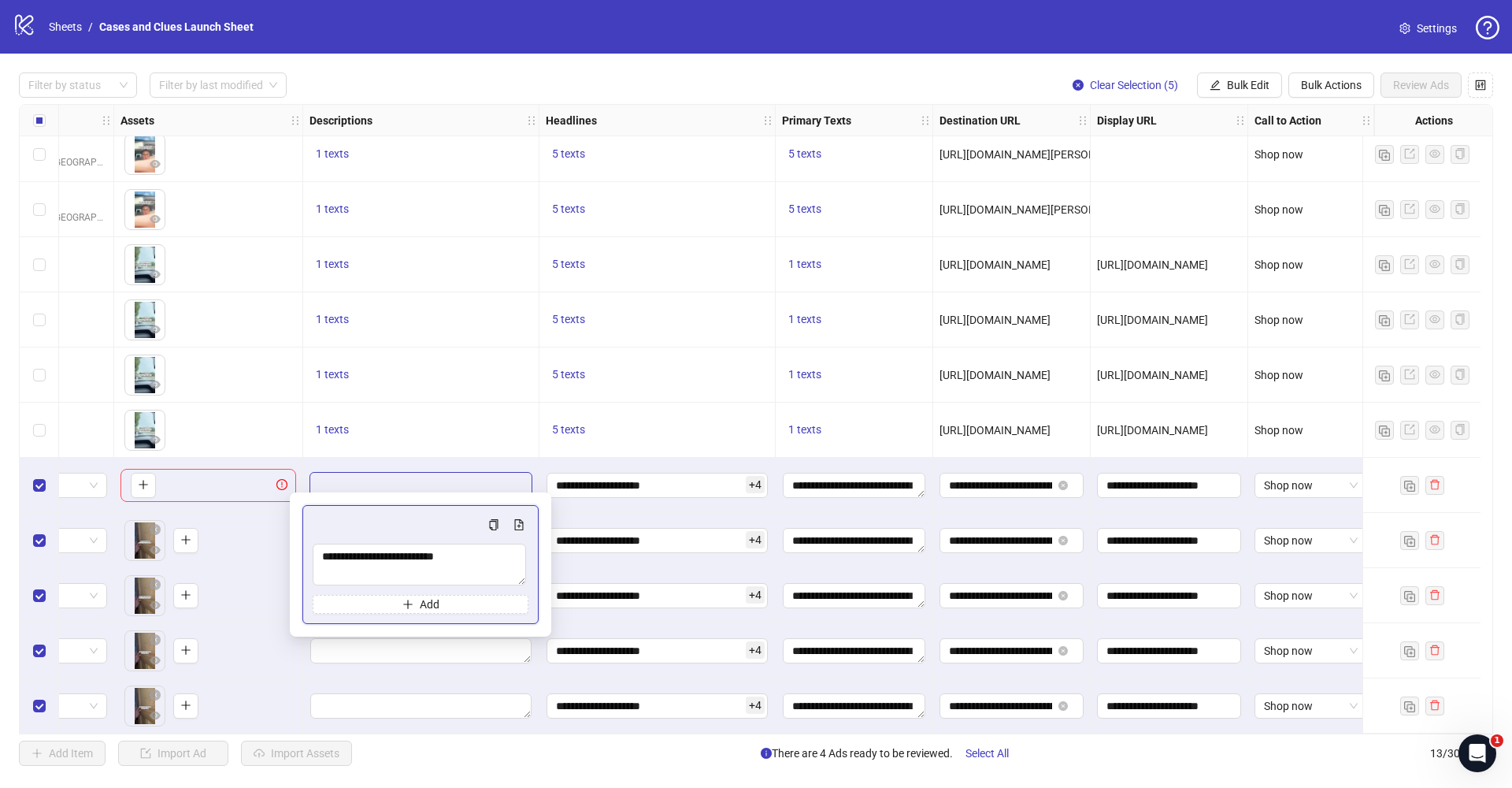
click at [1194, 86] on div "Clear Selection (5) Bulk Edit Bulk Actions Review Ads" at bounding box center [1276, 85] width 434 height 25
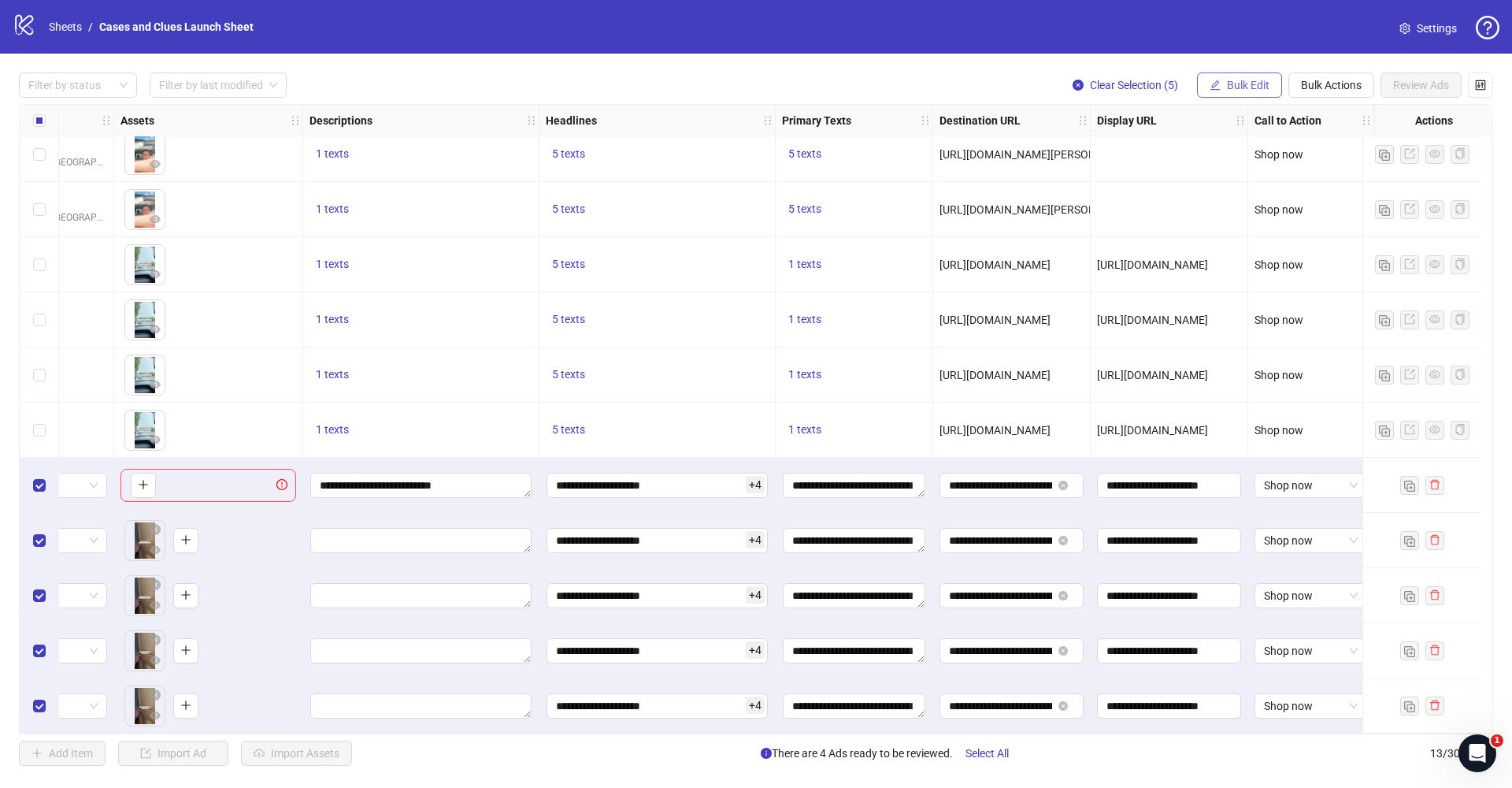
click at [1206, 84] on button "Bulk Edit" at bounding box center [1240, 85] width 85 height 25
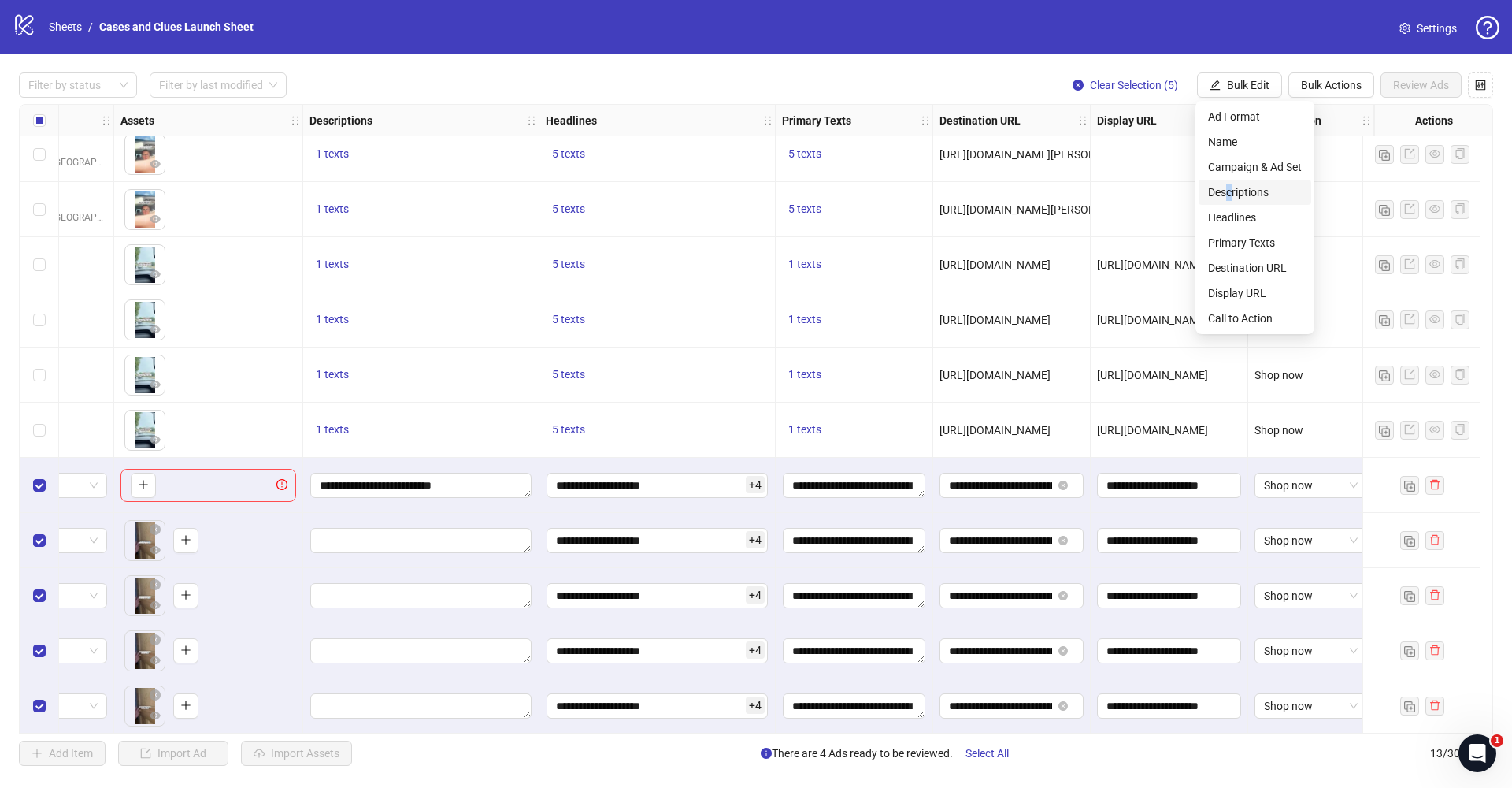
click at [1230, 189] on span "Descriptions" at bounding box center [1255, 192] width 94 height 18
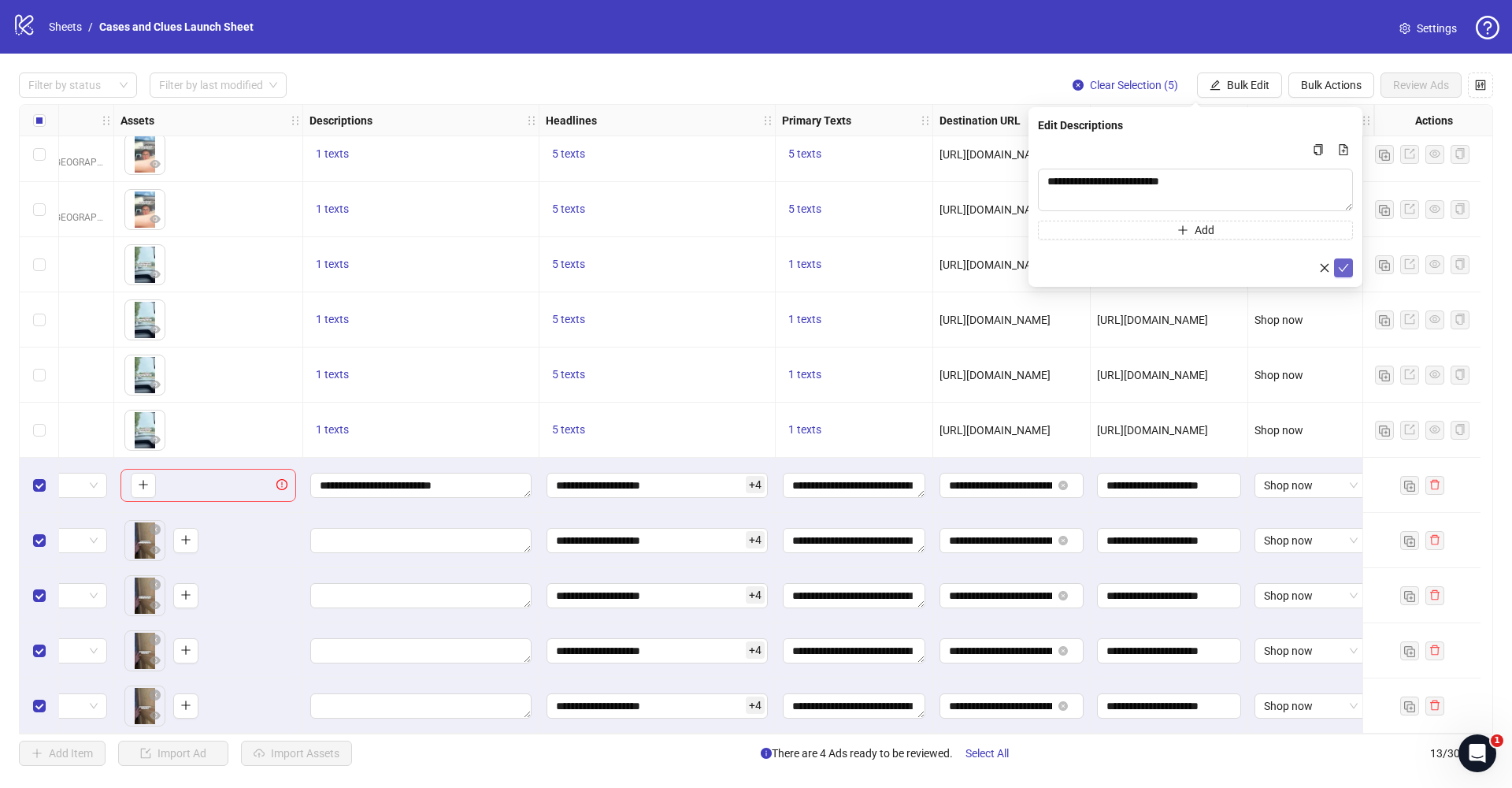
click at [1335, 269] on button "submit" at bounding box center [1343, 267] width 19 height 19
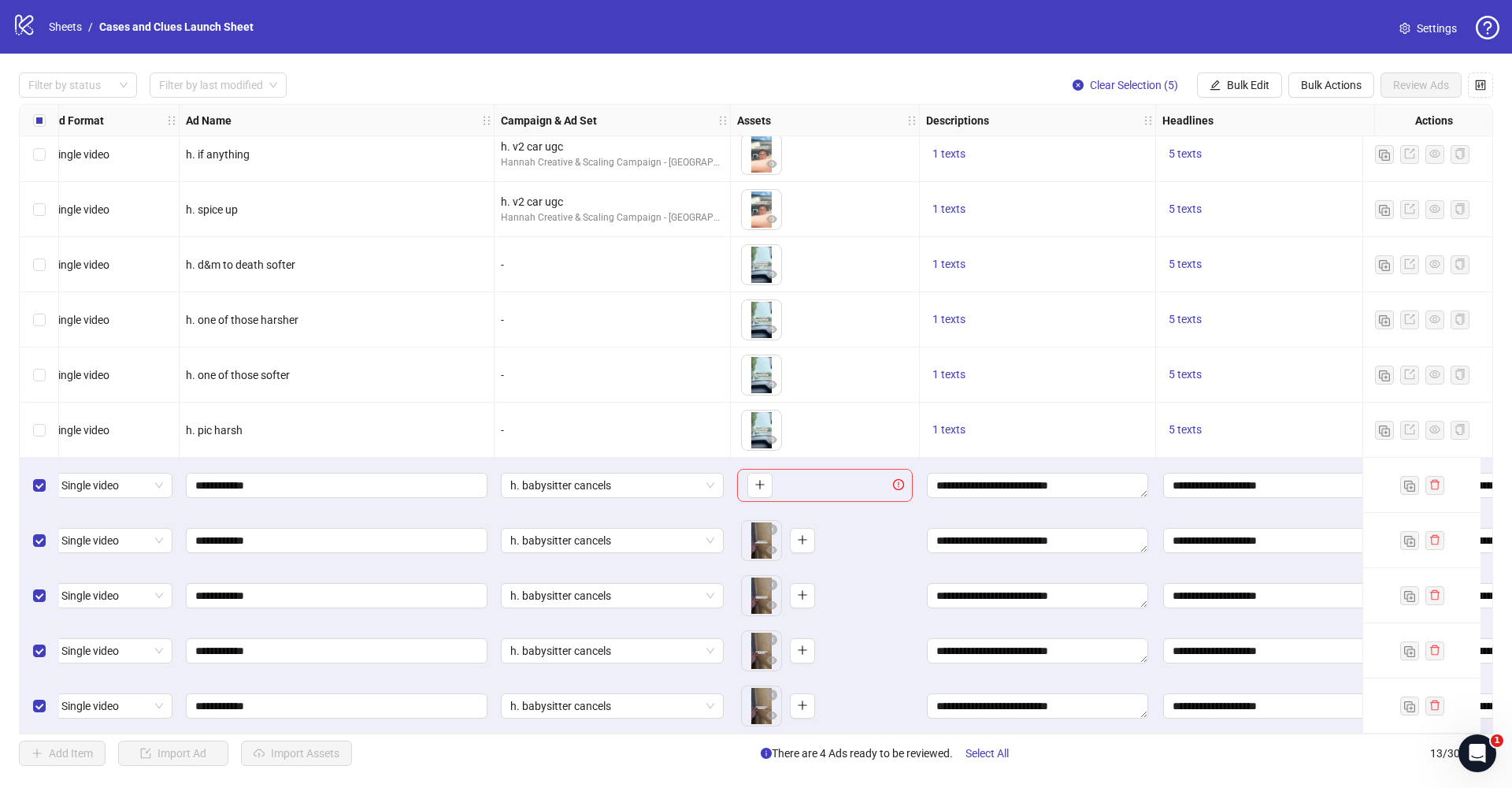
scroll to position [126, 0]
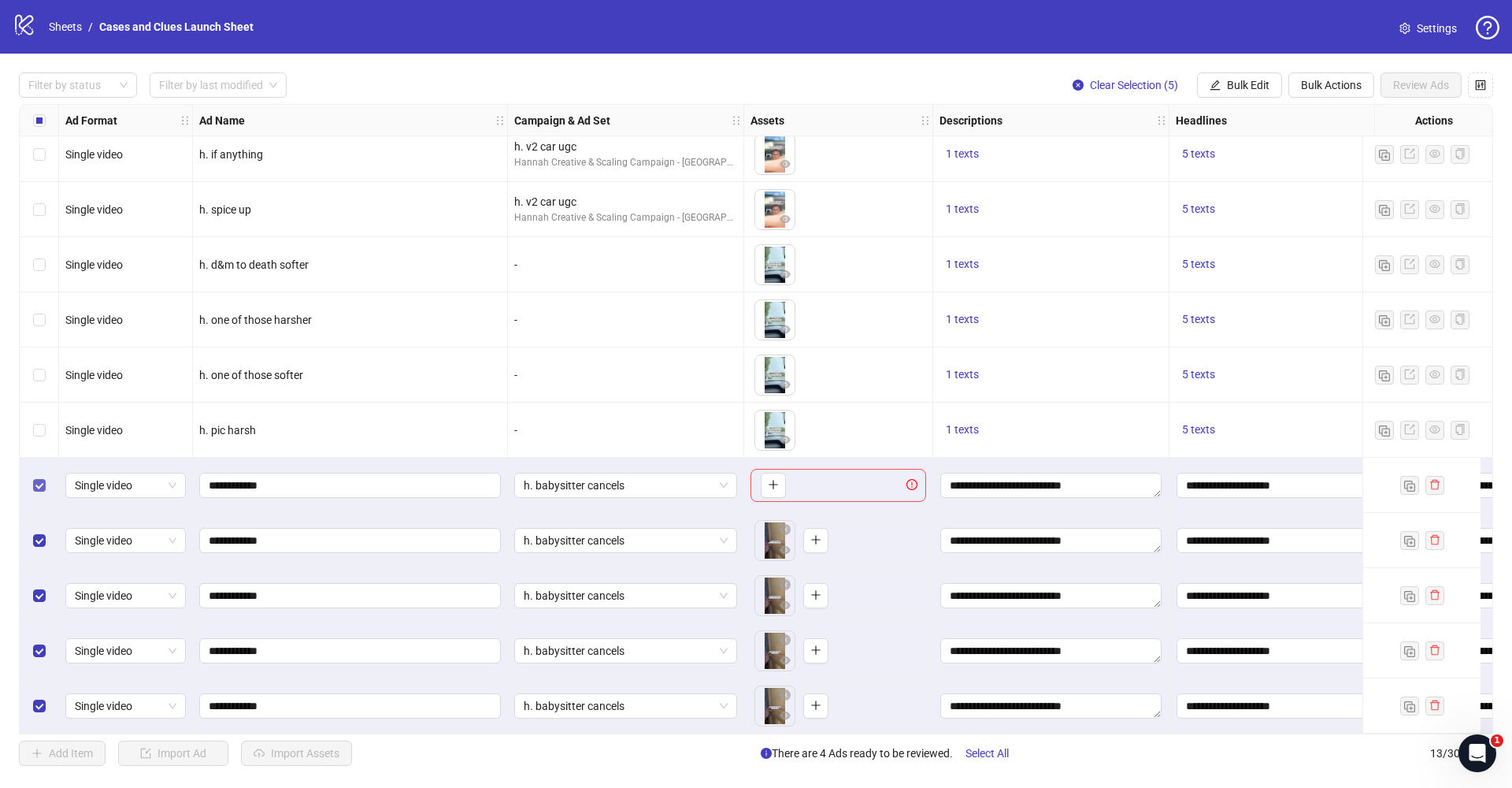
click at [39, 484] on span "Select row 9" at bounding box center [39, 485] width 13 height 13
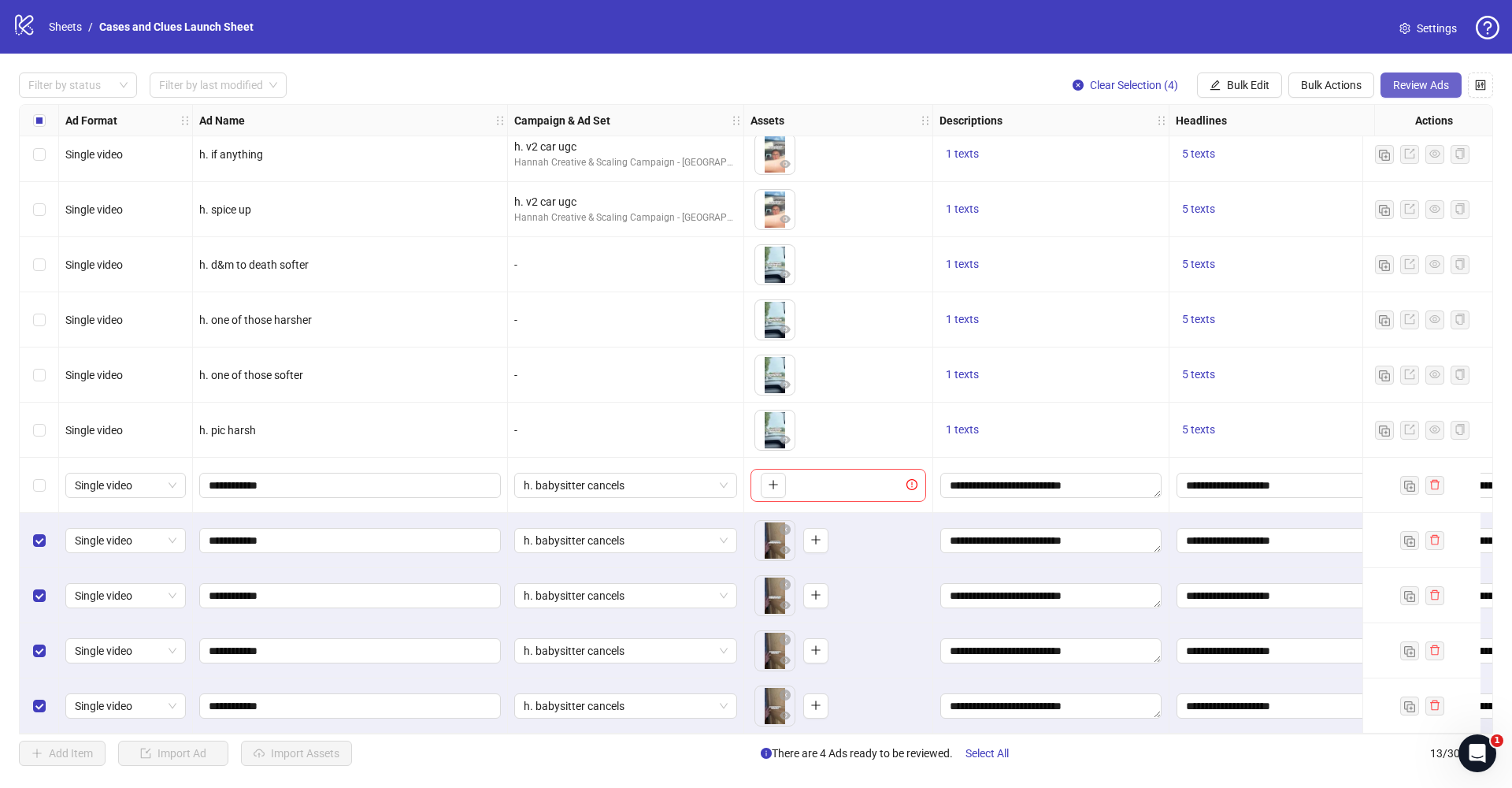
click at [1418, 97] on button "Review Ads" at bounding box center [1421, 85] width 81 height 25
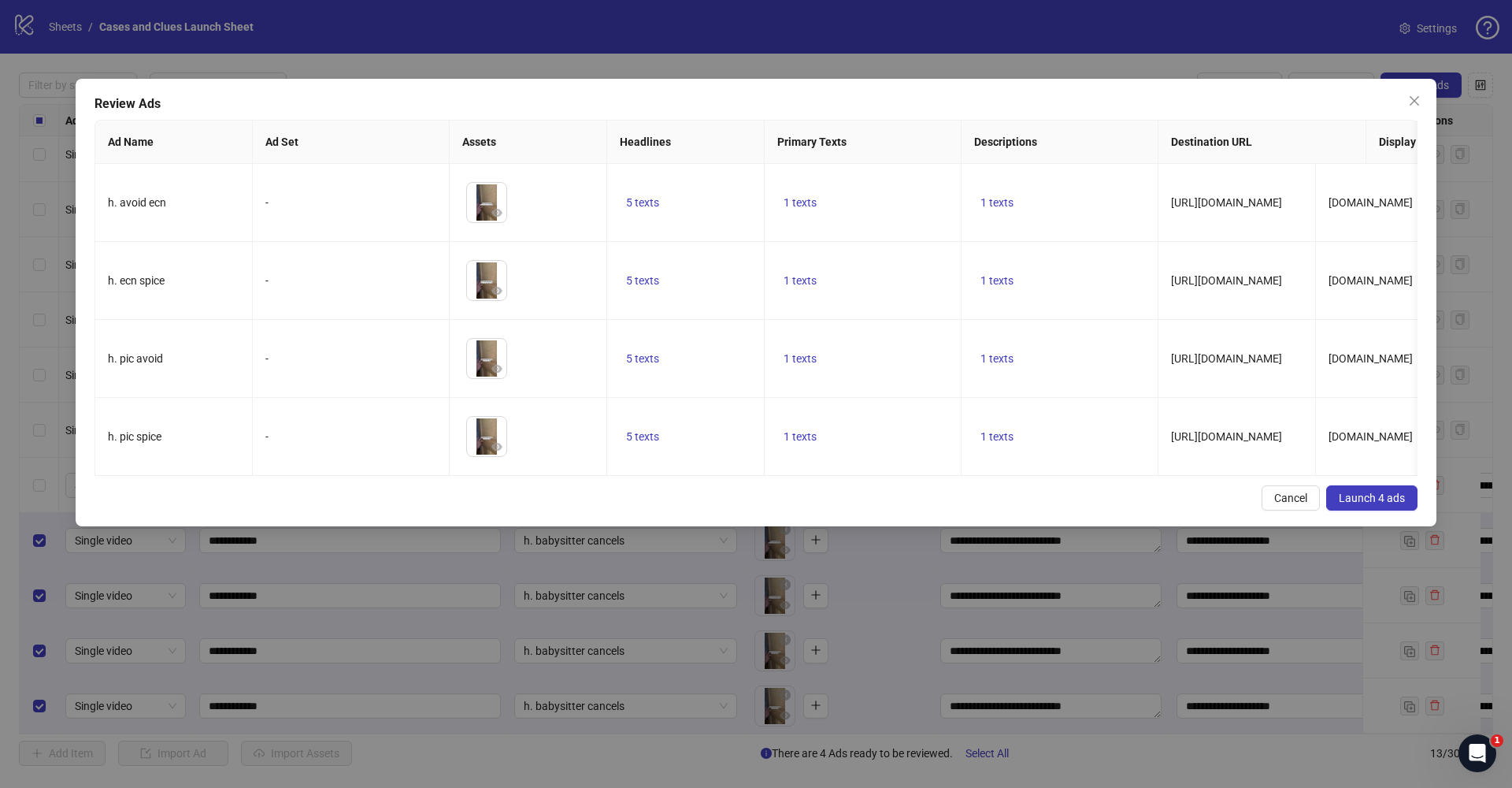
click at [1370, 501] on span "Launch 4 ads" at bounding box center [1372, 497] width 66 height 13
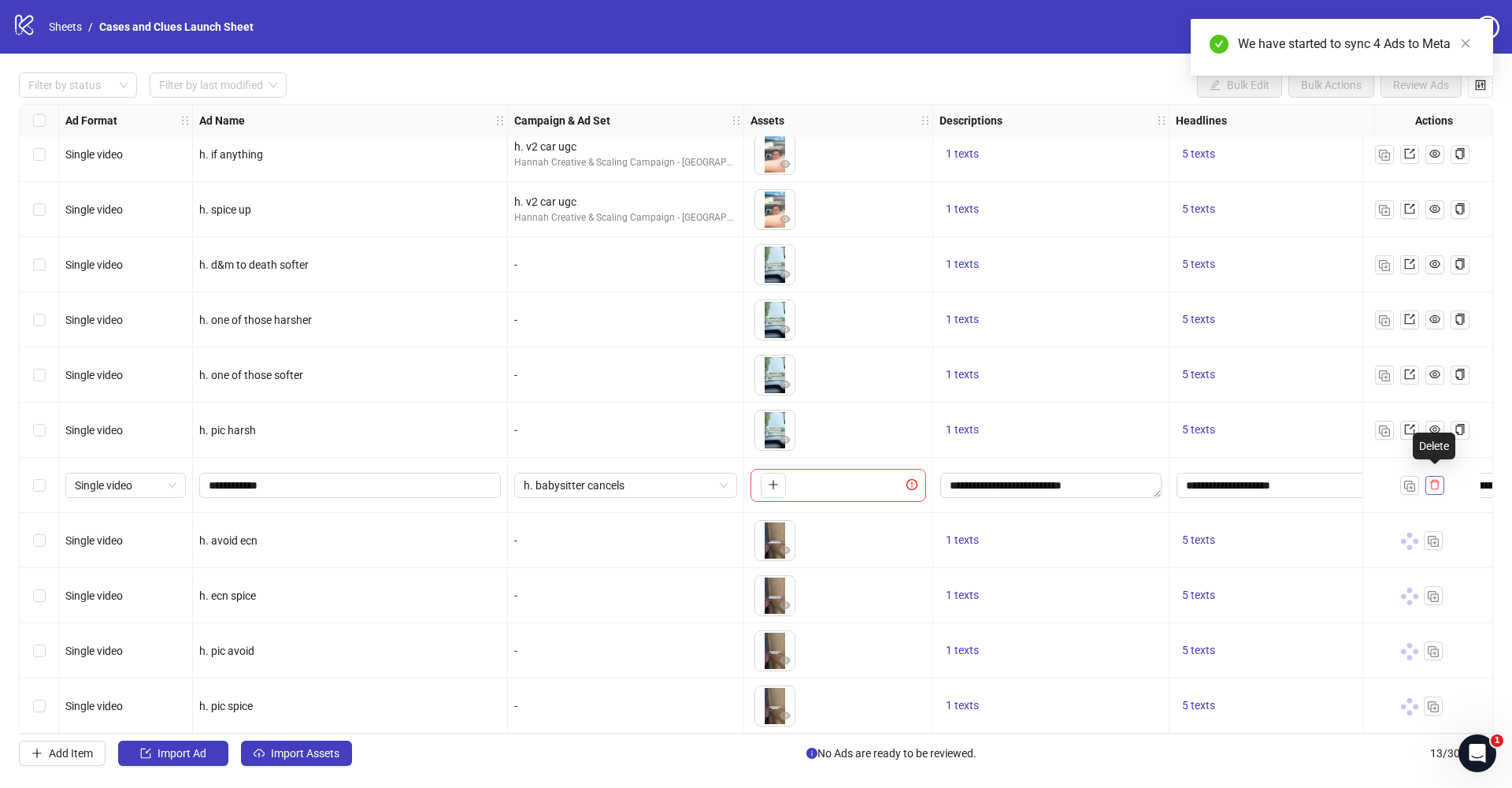
click at [1436, 482] on icon "delete" at bounding box center [1434, 484] width 11 height 11
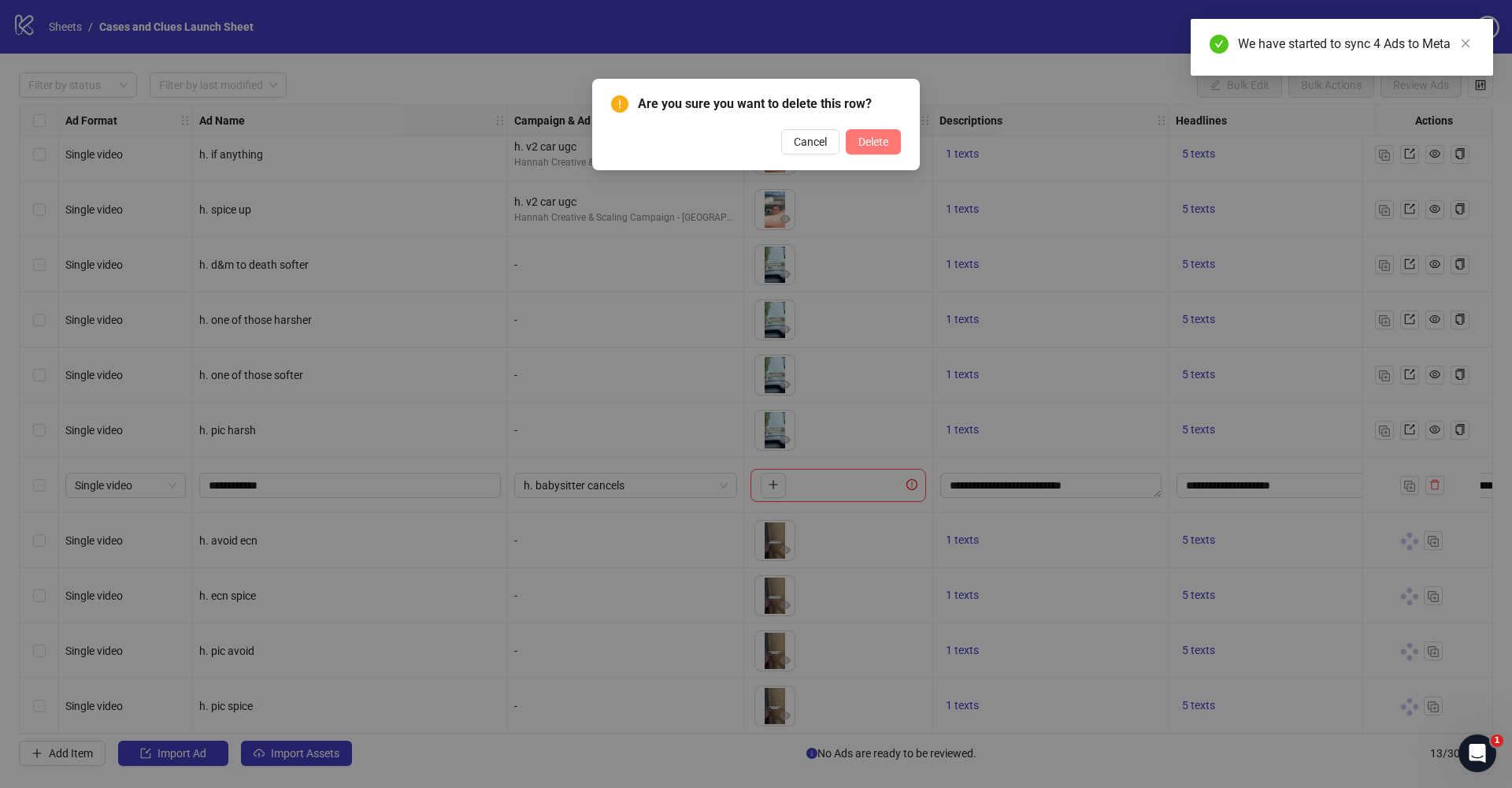
click at [880, 147] on span "Delete" at bounding box center [874, 141] width 30 height 13
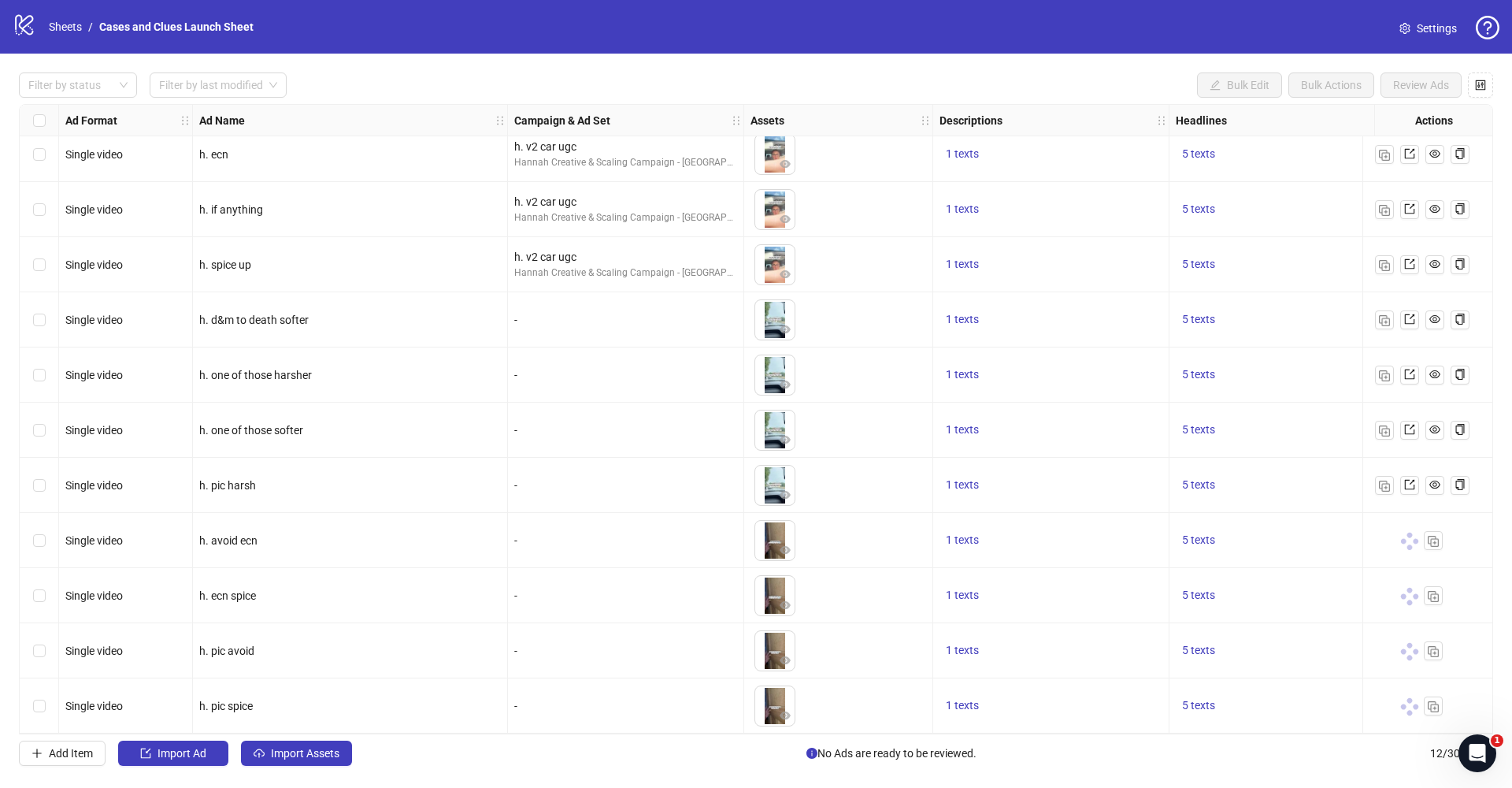
scroll to position [0, 0]
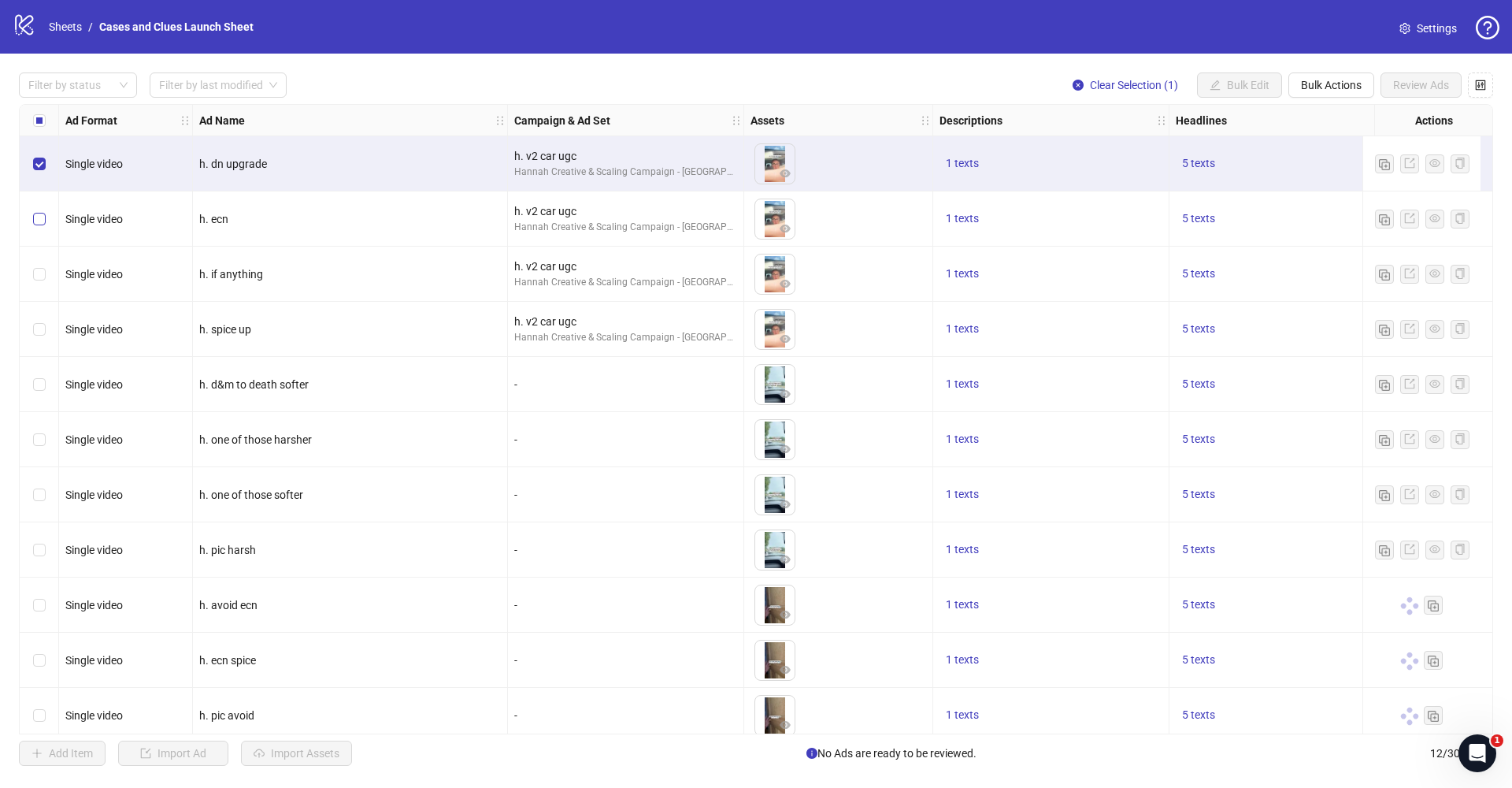
click at [44, 218] on span "Select row 2" at bounding box center [39, 219] width 13 height 13
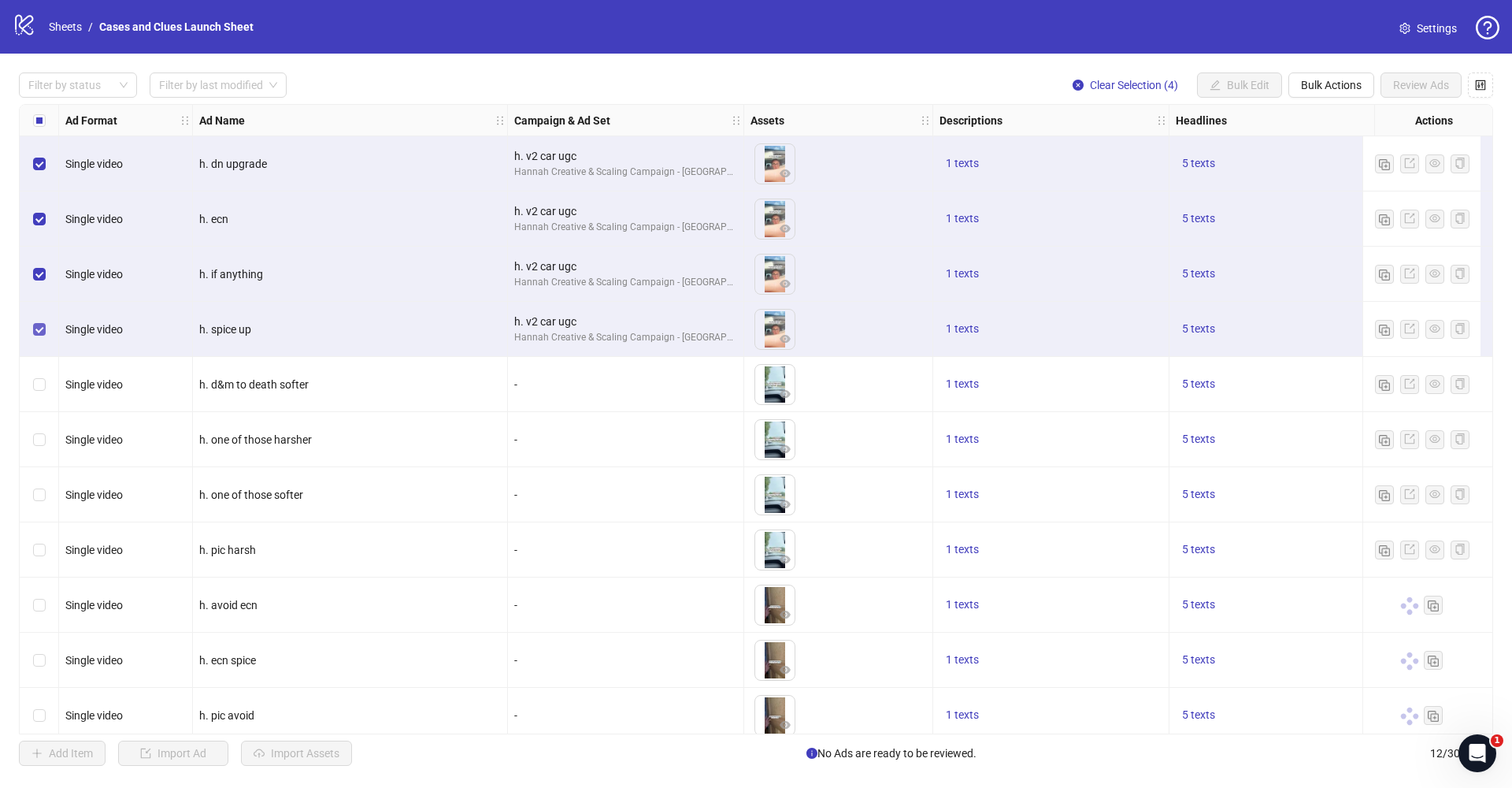
scroll to position [3, 0]
click at [35, 373] on div "Select row 5" at bounding box center [39, 381] width 39 height 55
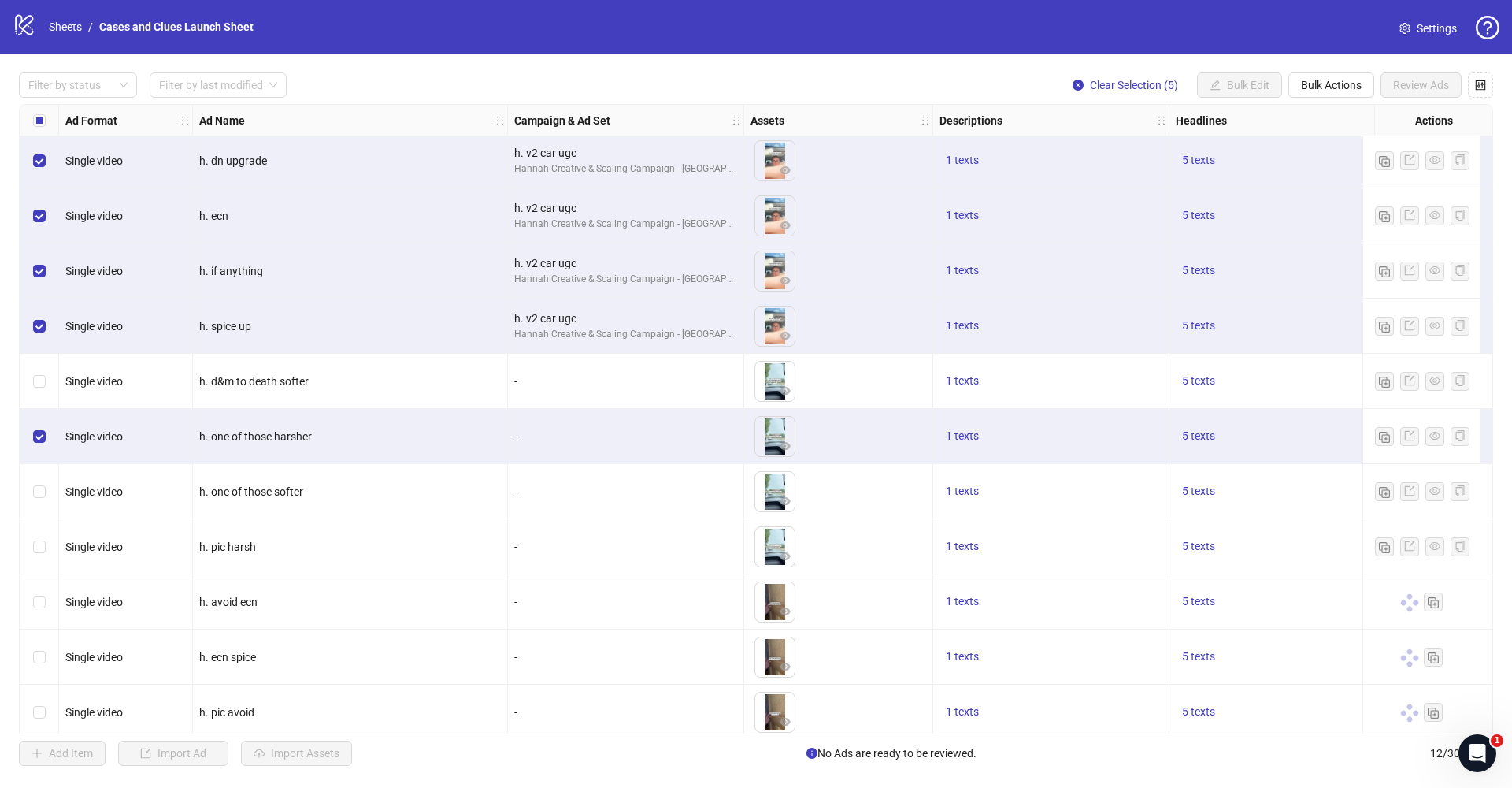
click at [39, 369] on div "Select row 5" at bounding box center [39, 381] width 39 height 55
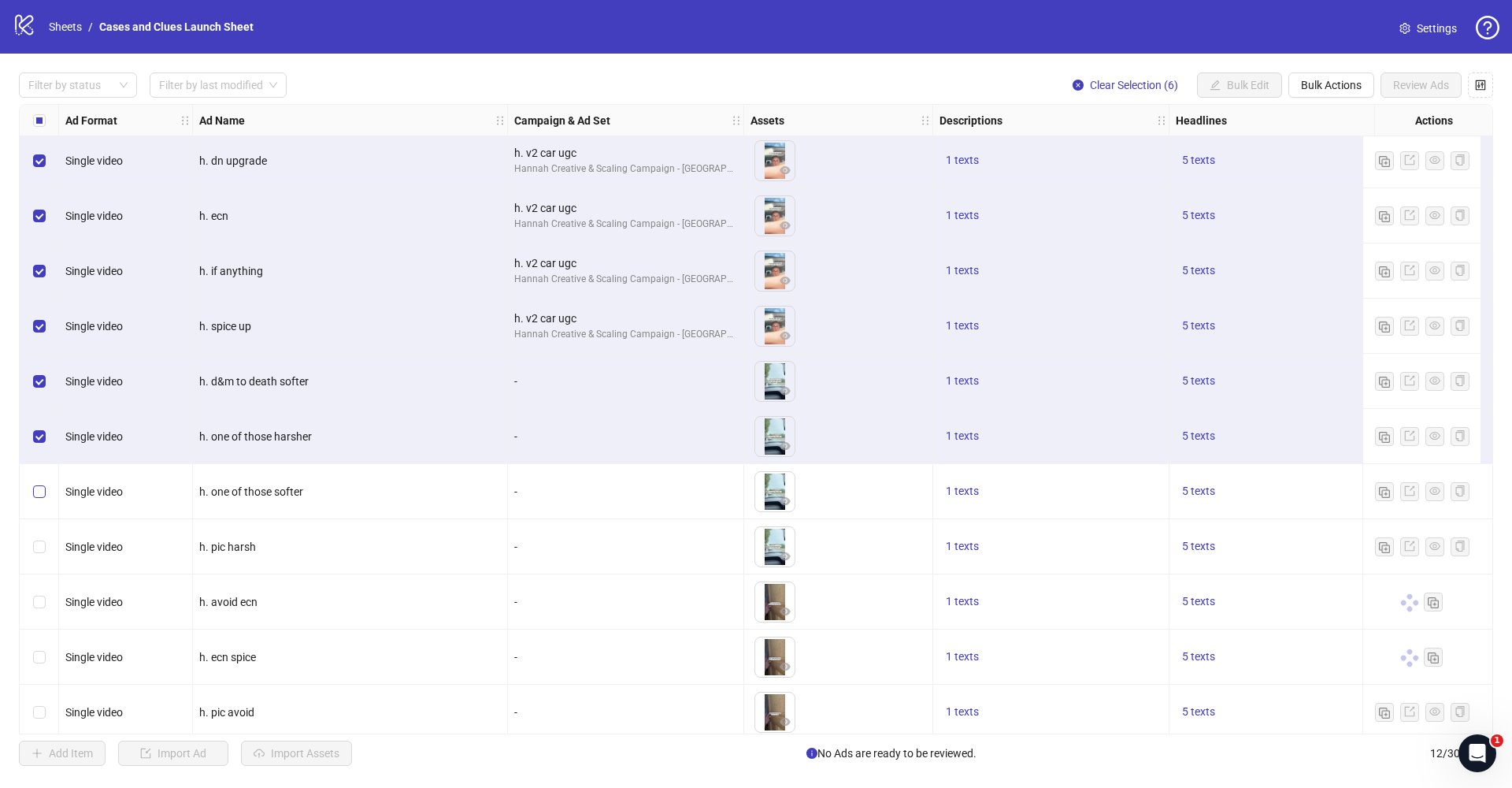
click at [43, 483] on label "Select row 7" at bounding box center [39, 491] width 13 height 18
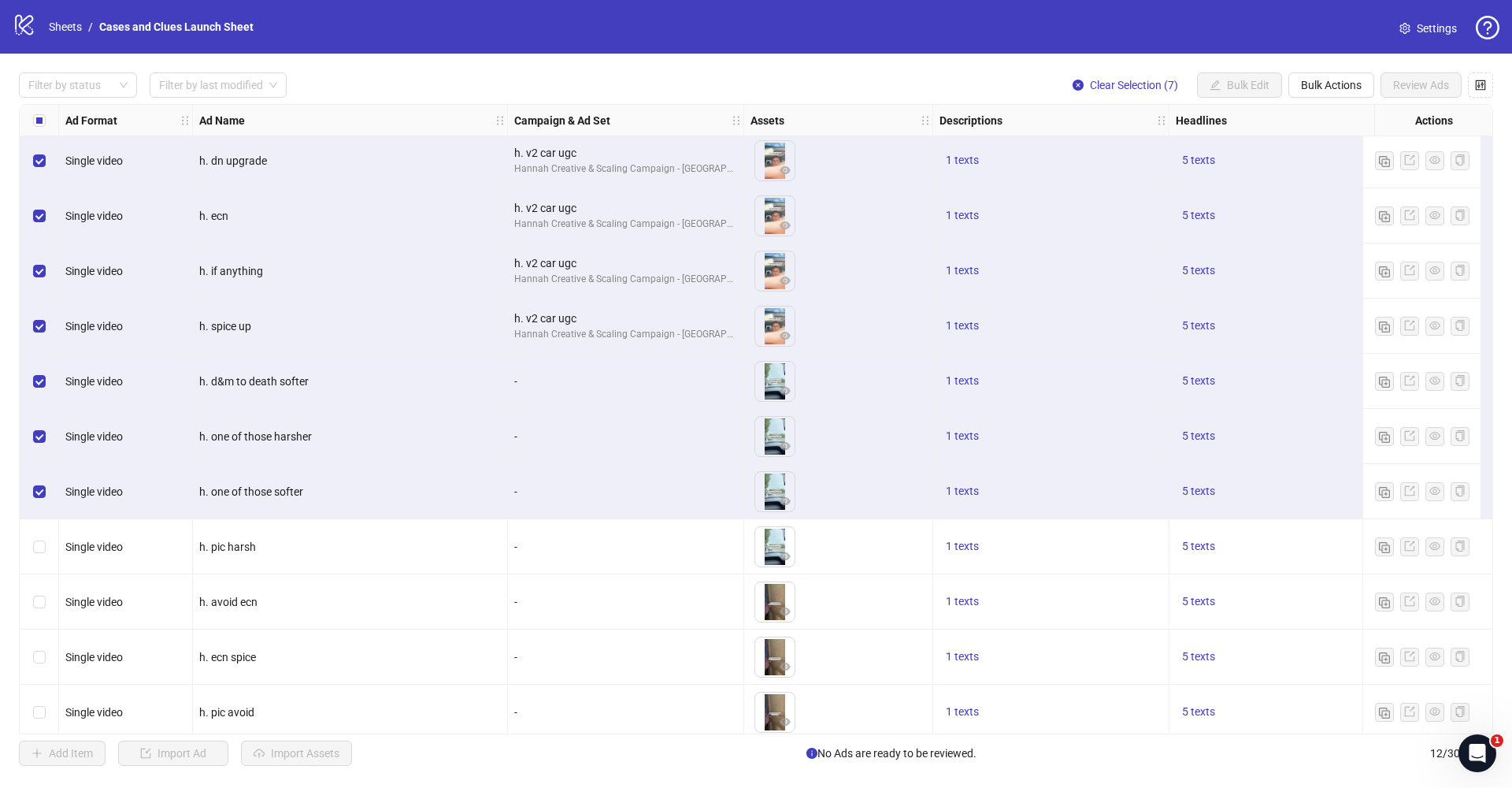
scroll to position [71, 0]
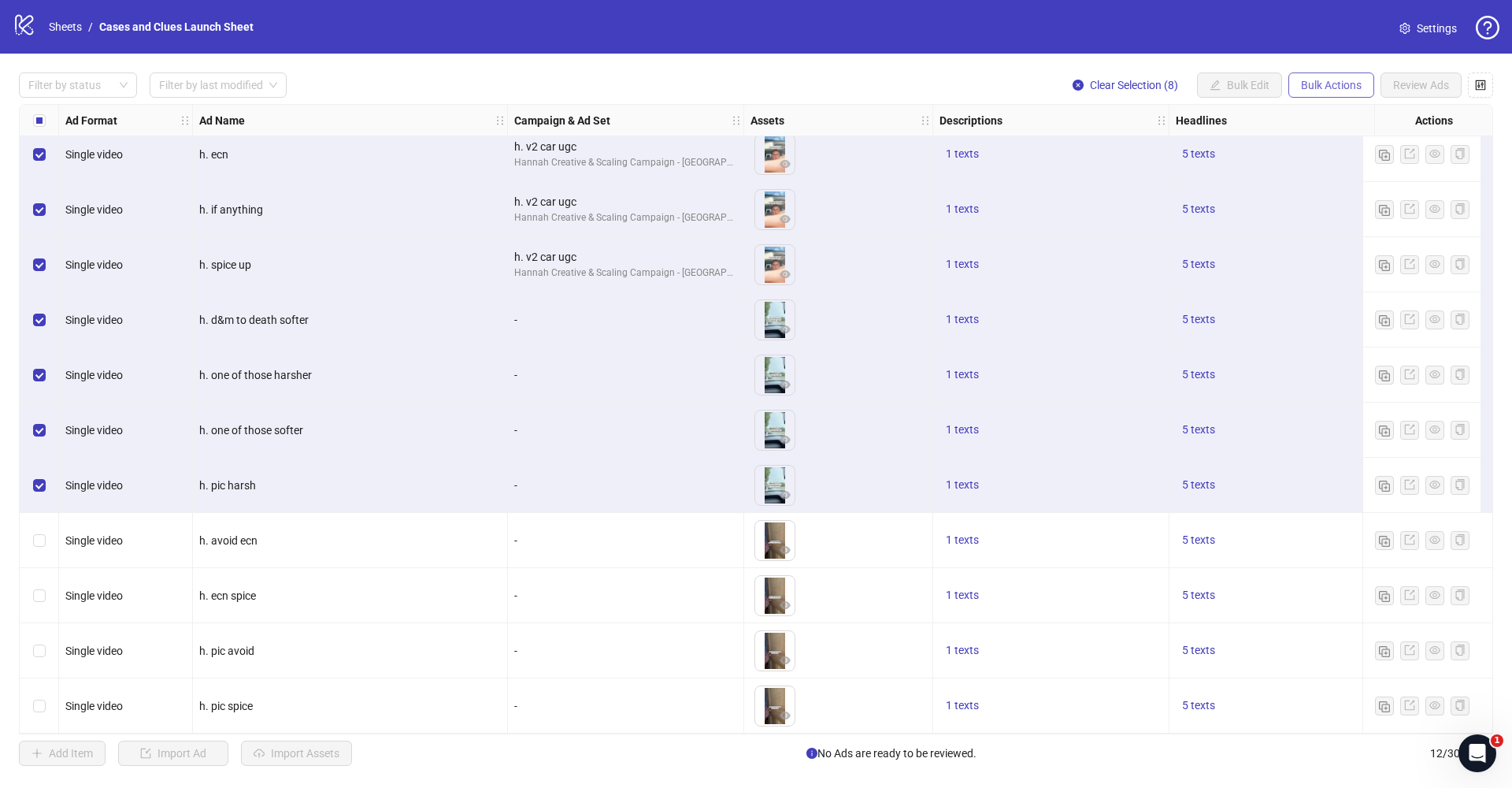
click at [1311, 87] on span "Bulk Actions" at bounding box center [1332, 84] width 61 height 13
click at [1321, 130] on li "Duplicate" at bounding box center [1353, 142] width 127 height 25
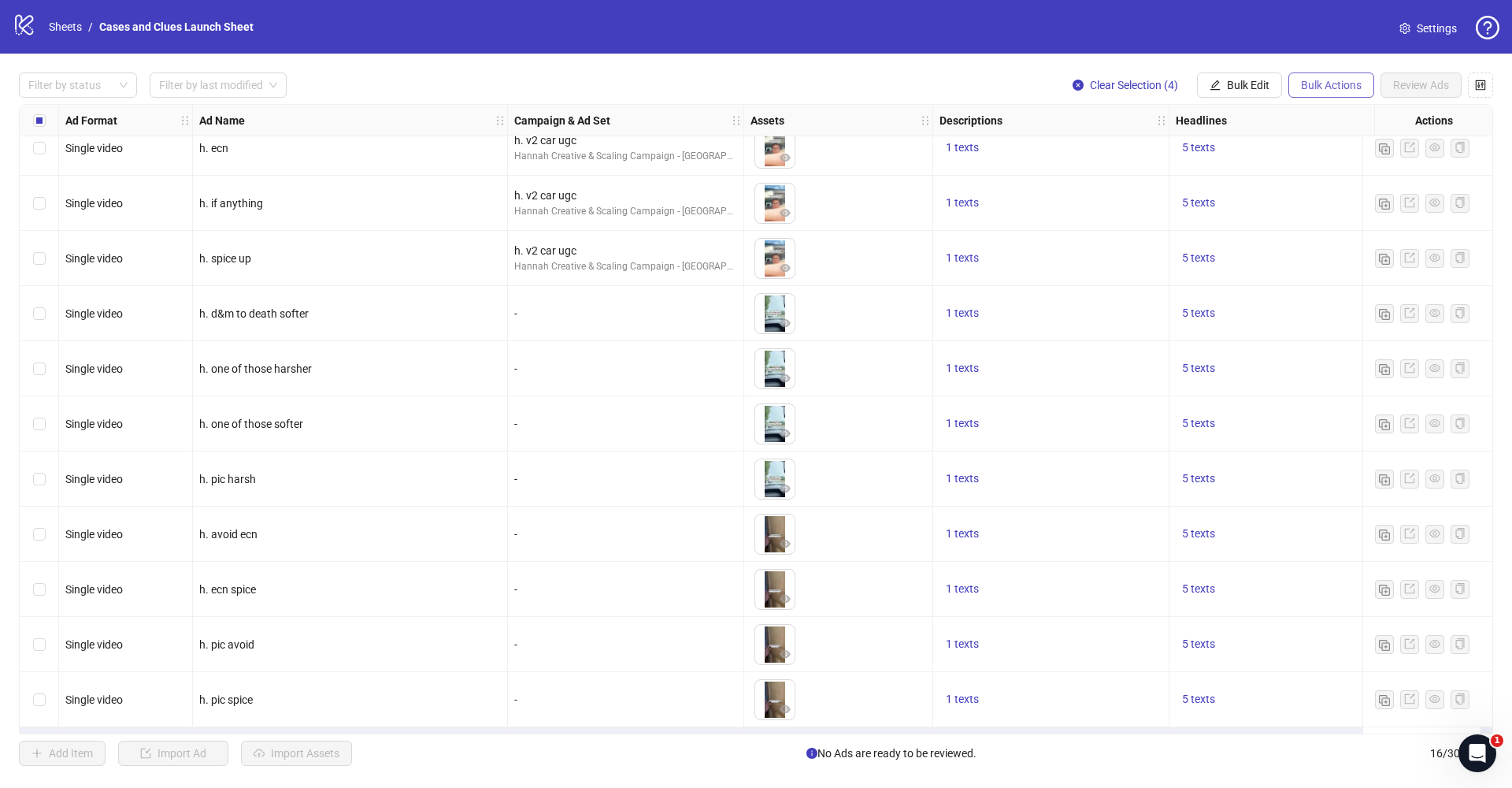
scroll to position [292, 0]
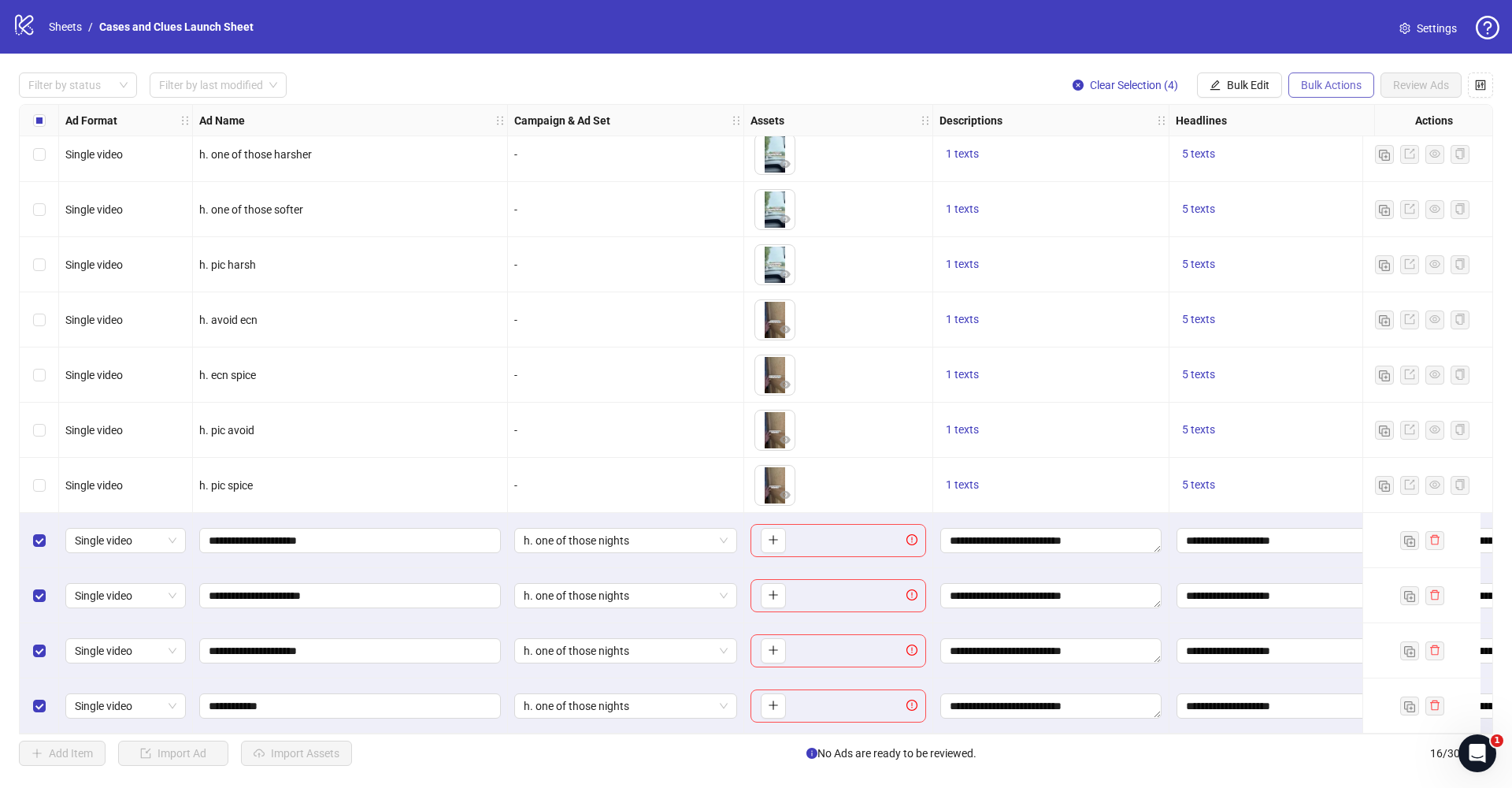
click at [1321, 85] on span "Bulk Actions" at bounding box center [1332, 84] width 61 height 13
click at [1321, 116] on span "Delete" at bounding box center [1353, 116] width 108 height 18
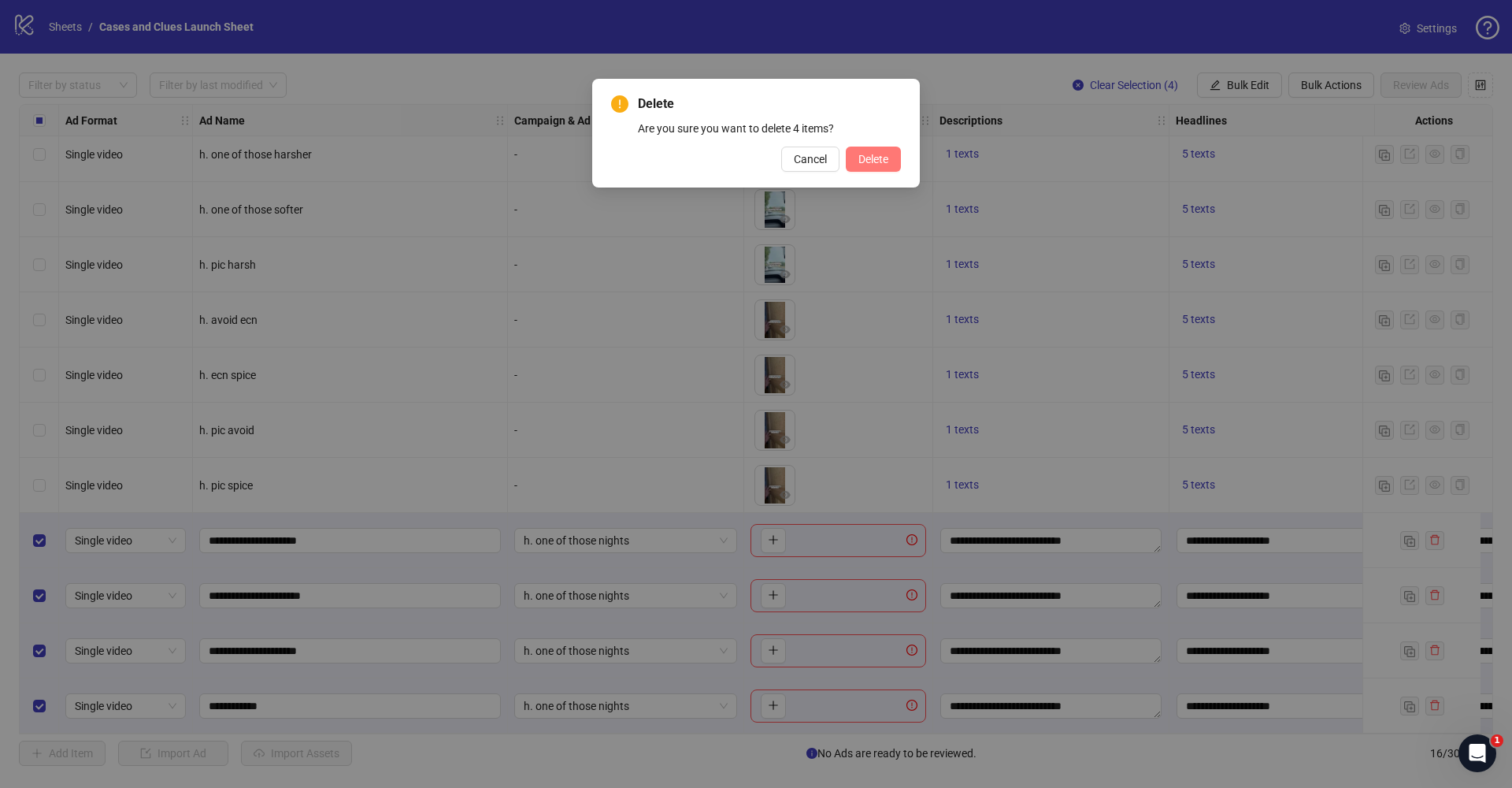
click at [860, 160] on span "Delete" at bounding box center [874, 159] width 30 height 13
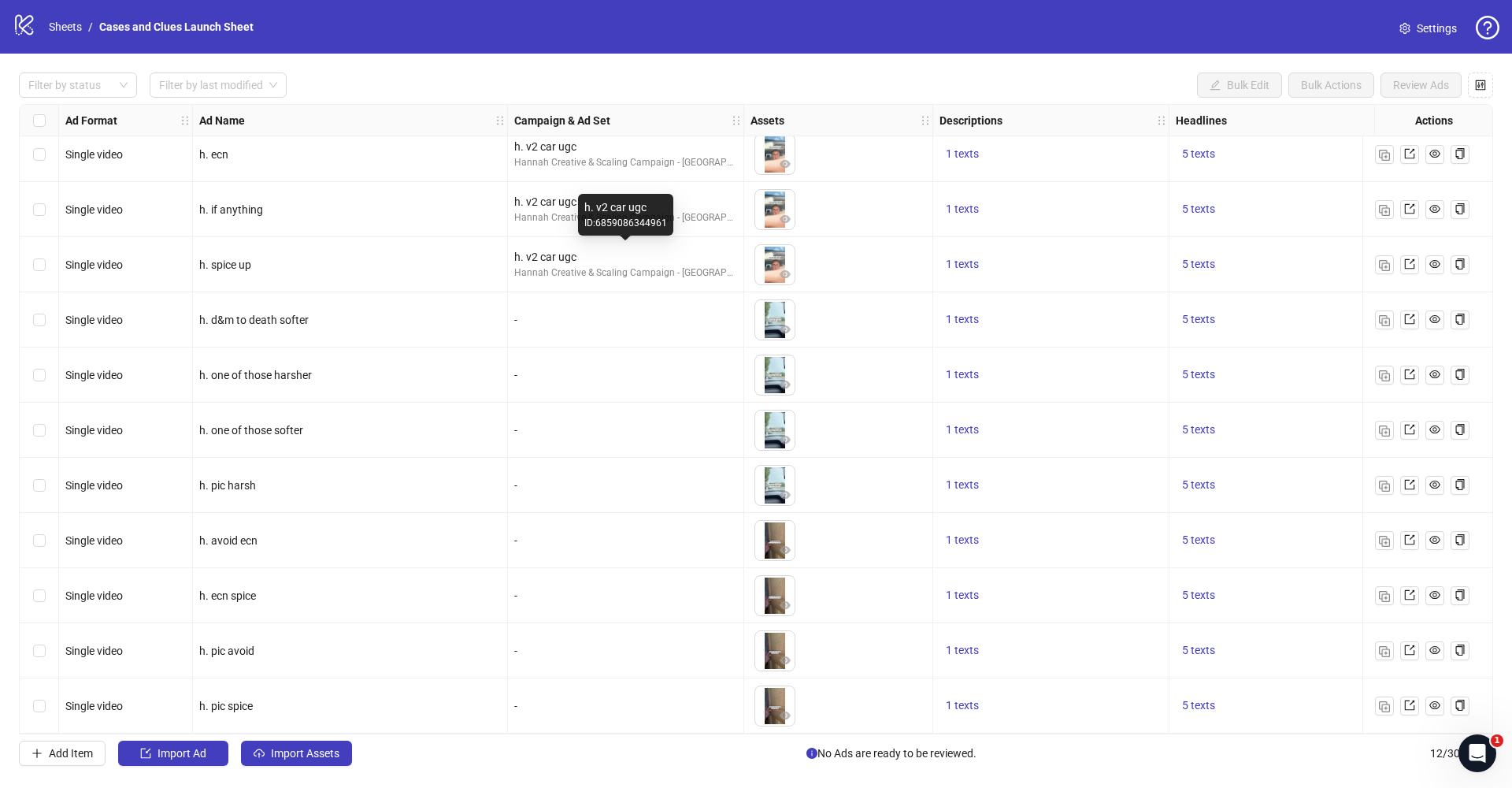
scroll to position [0, 0]
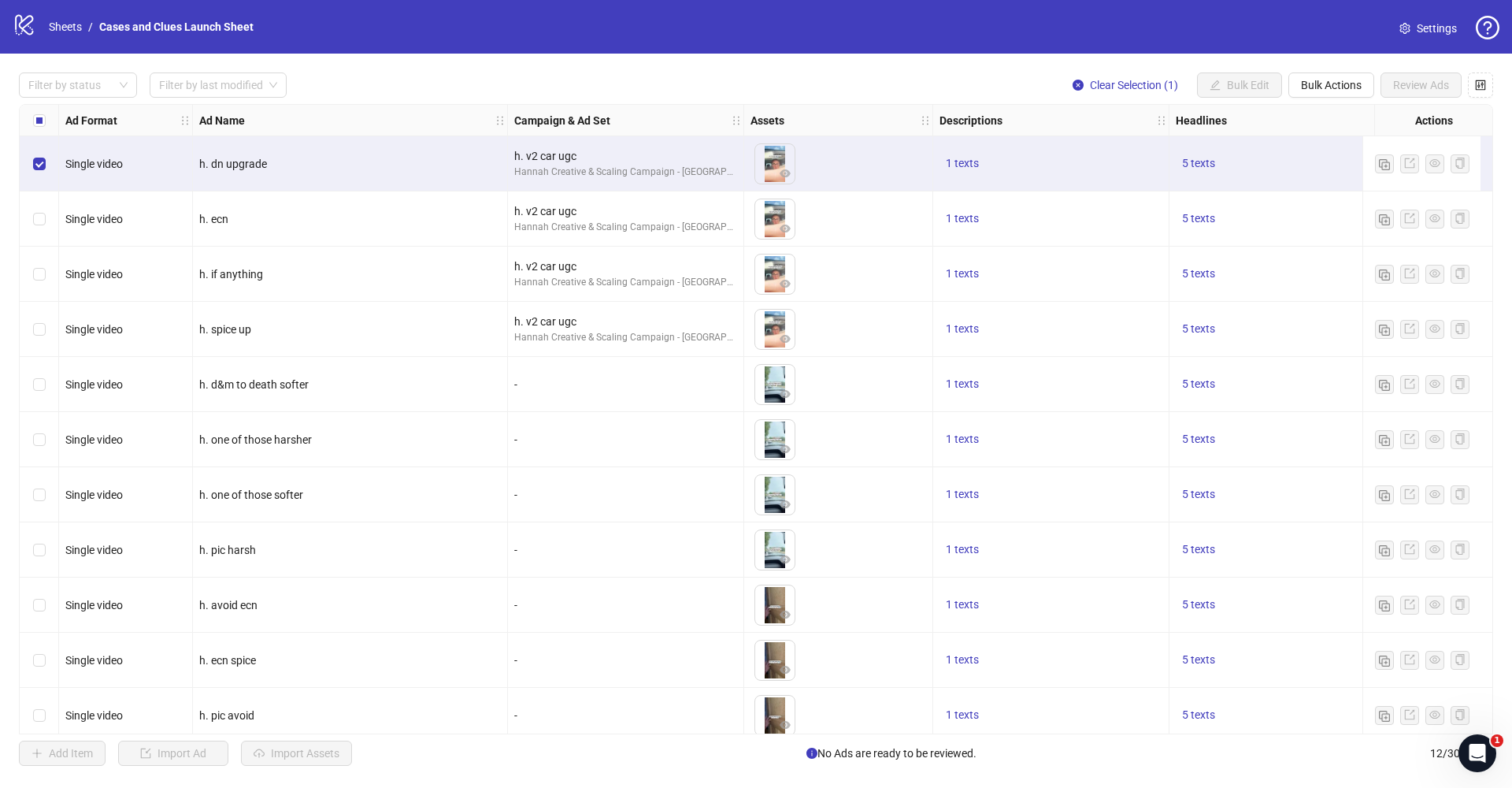
click at [46, 213] on div "Select row 2" at bounding box center [39, 219] width 39 height 55
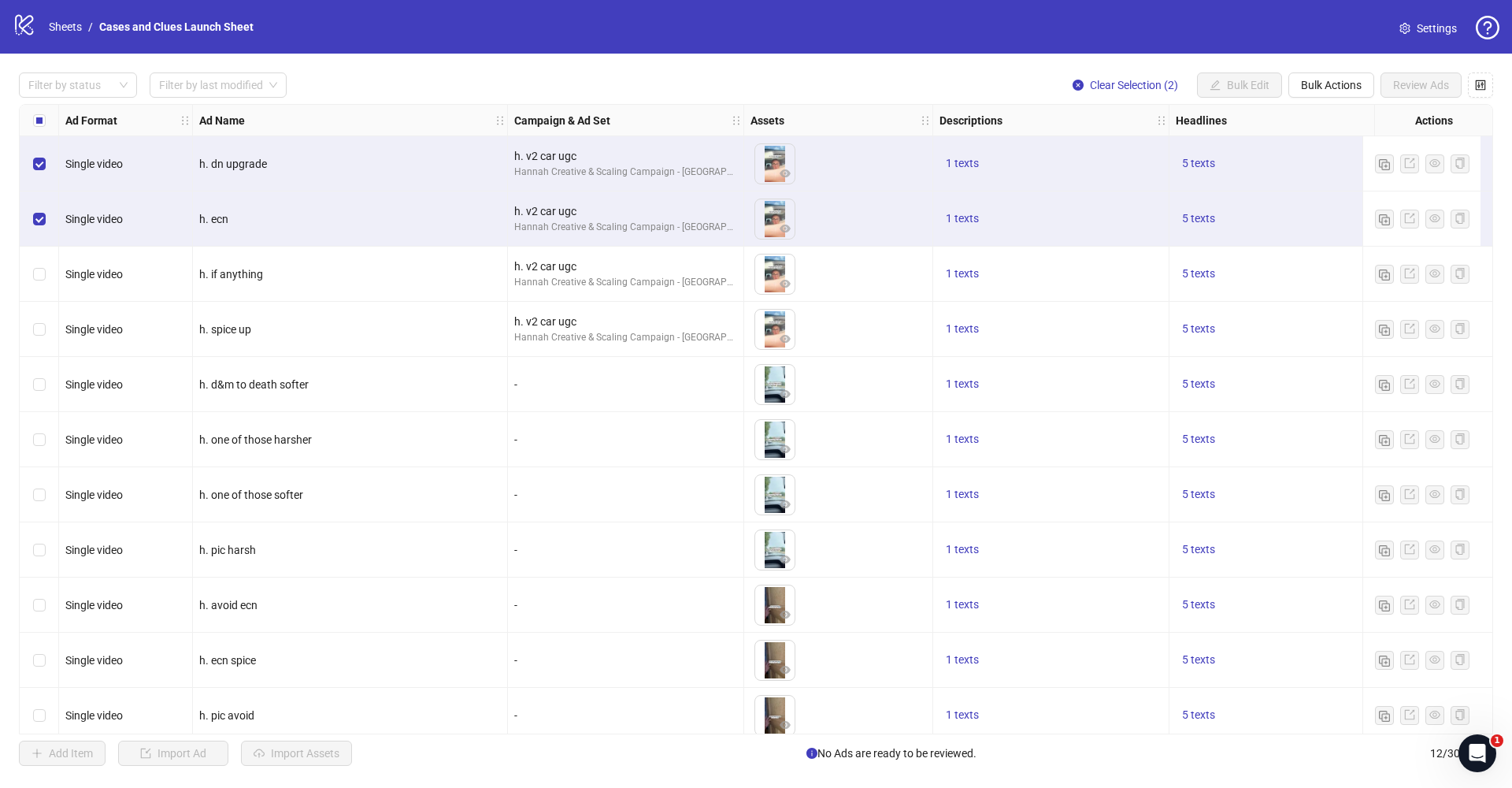
click at [37, 288] on div "Select row 3" at bounding box center [39, 274] width 39 height 55
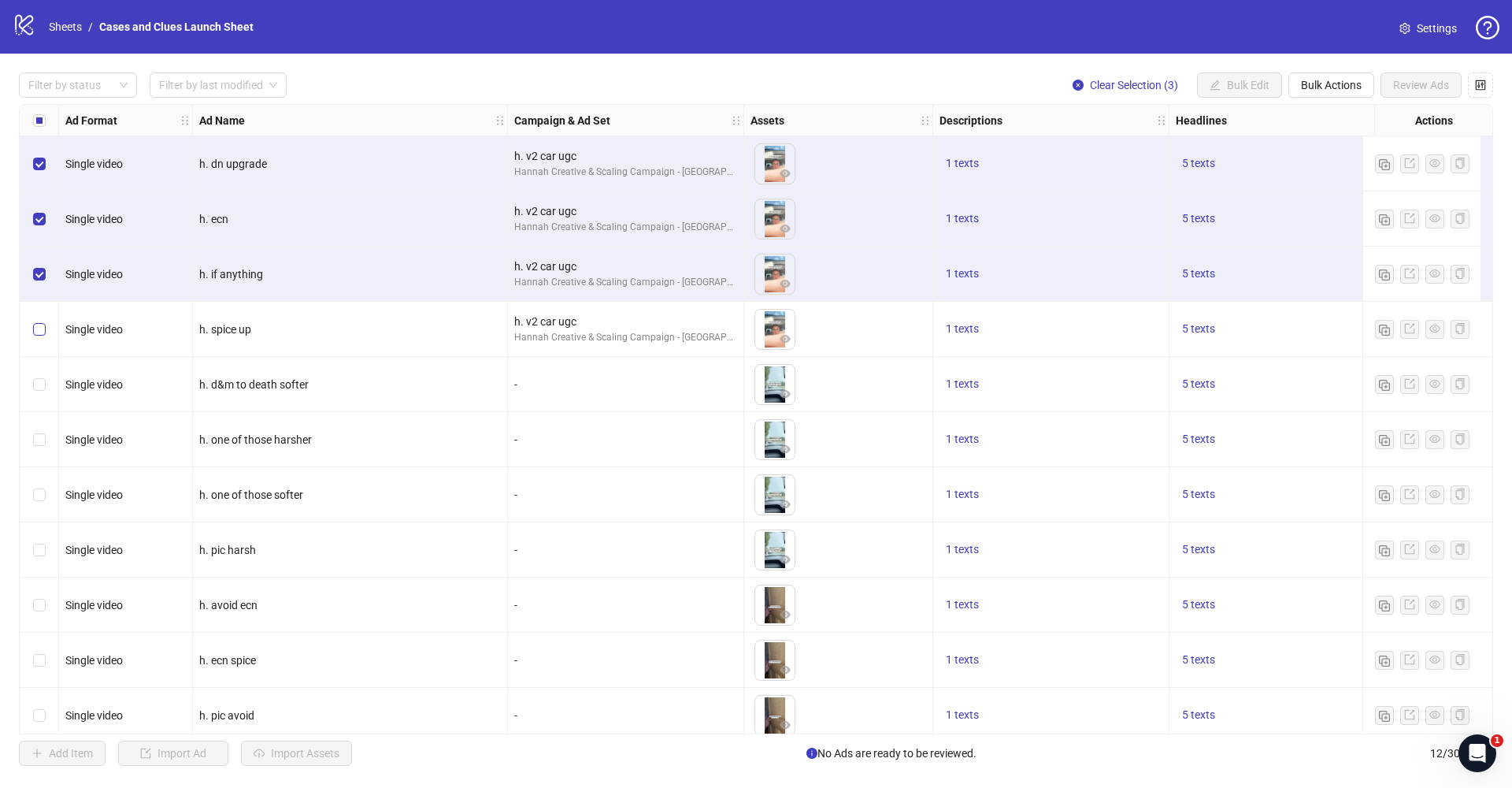
click at [40, 336] on label "Select row 4" at bounding box center [39, 329] width 13 height 18
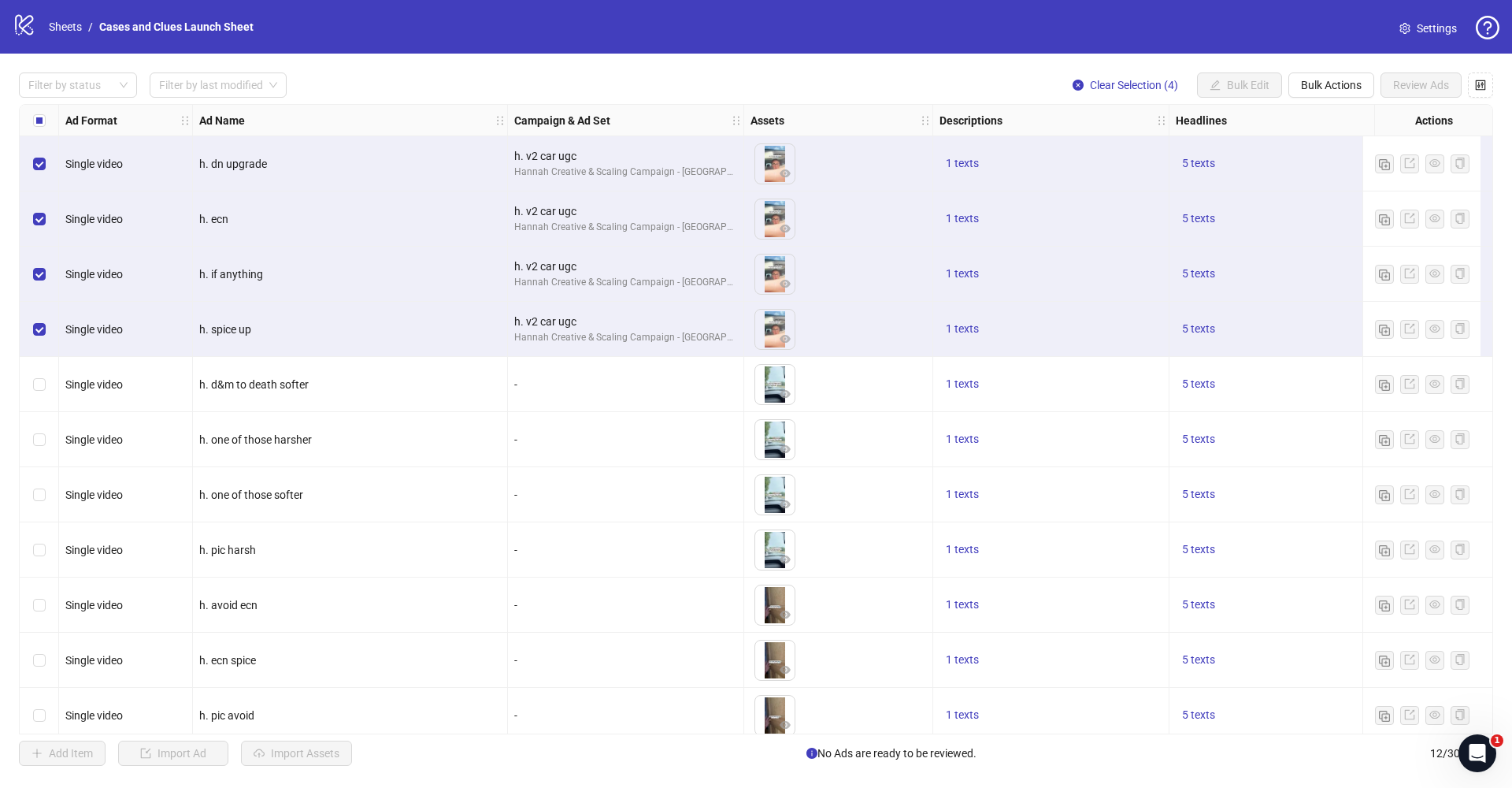
click at [33, 397] on div "Select row 5" at bounding box center [39, 384] width 39 height 55
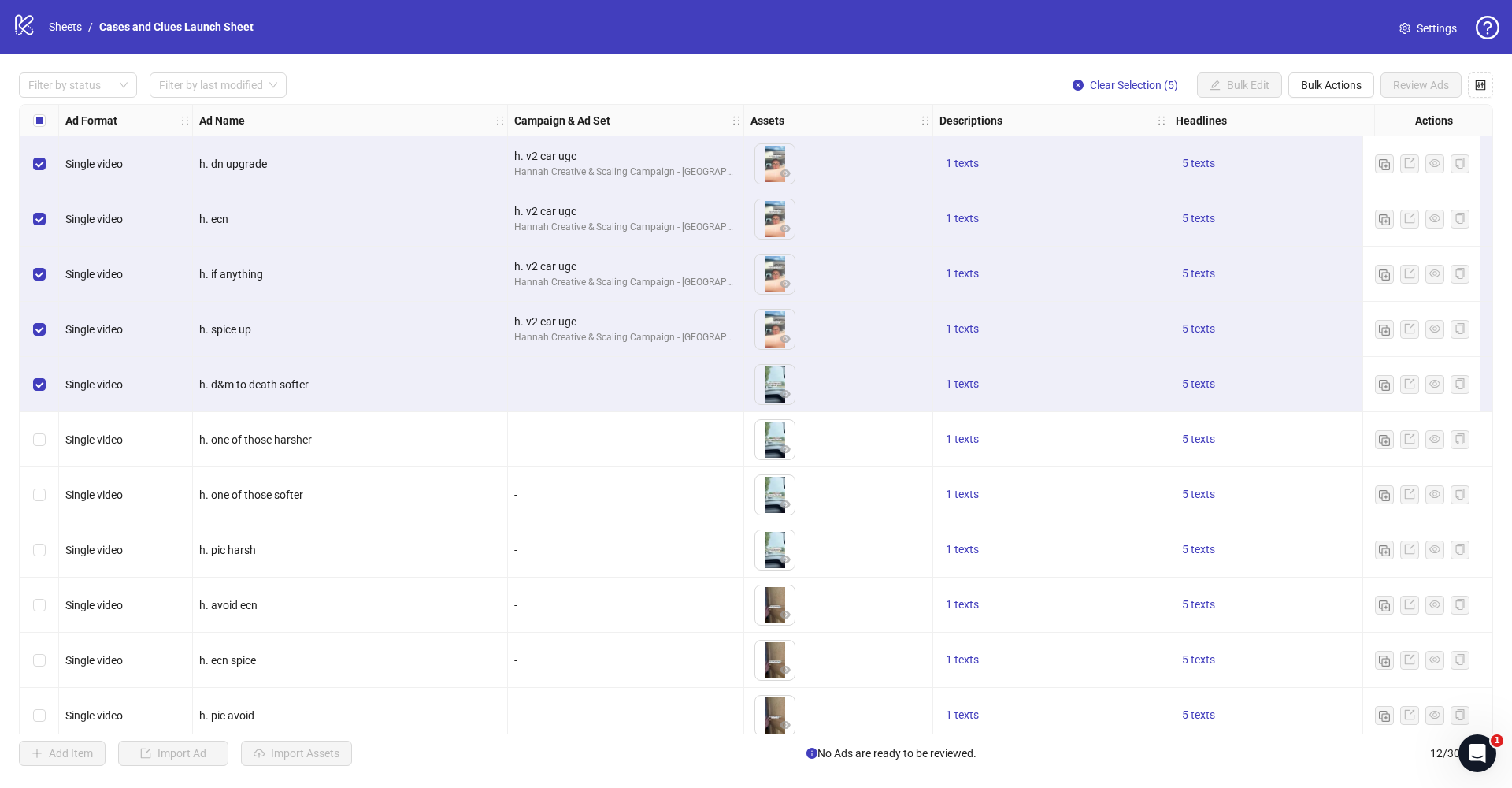
click at [44, 465] on div "Select row 6" at bounding box center [39, 440] width 39 height 55
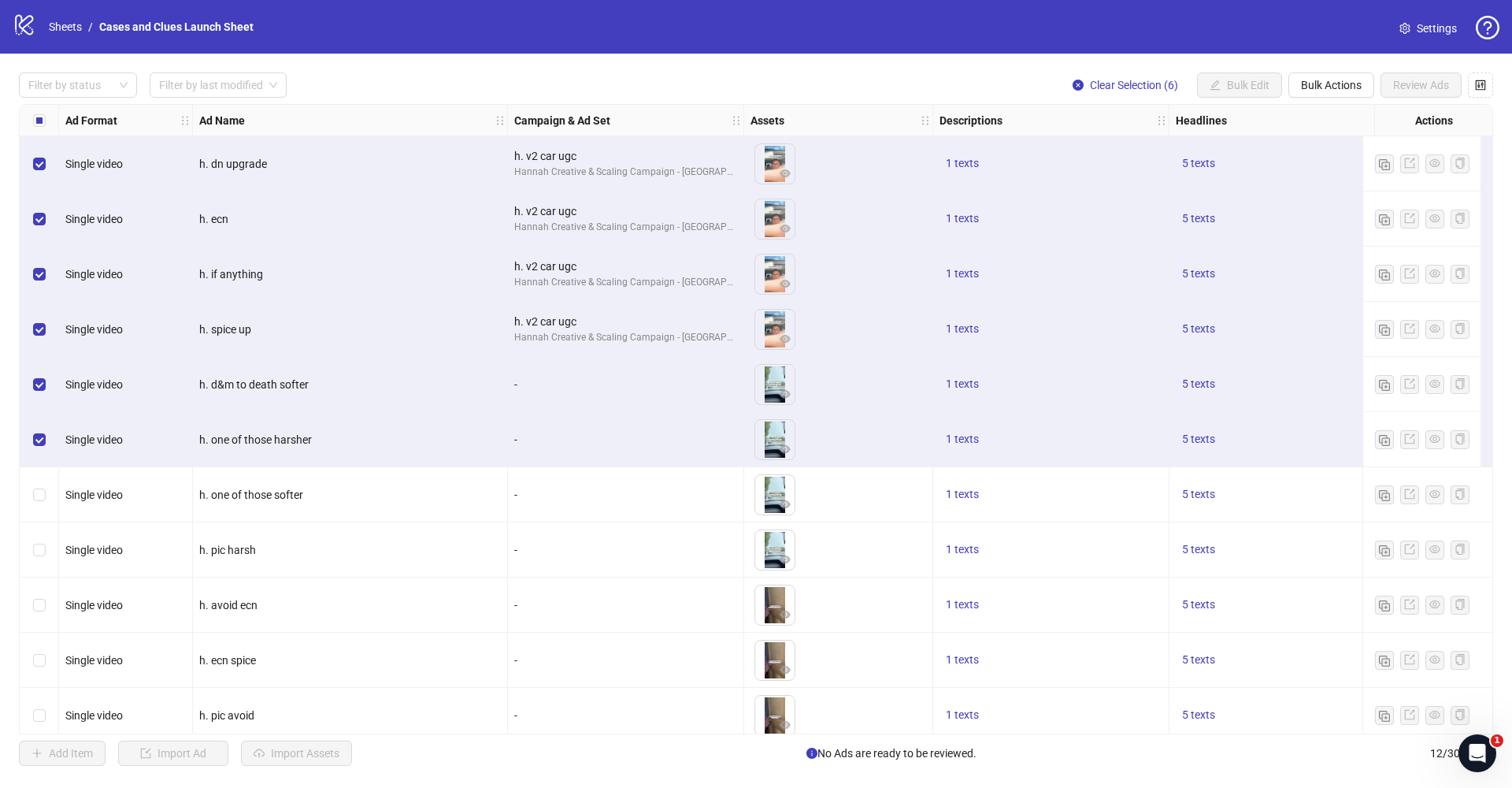
click at [30, 608] on div "Select row 9" at bounding box center [39, 605] width 39 height 55
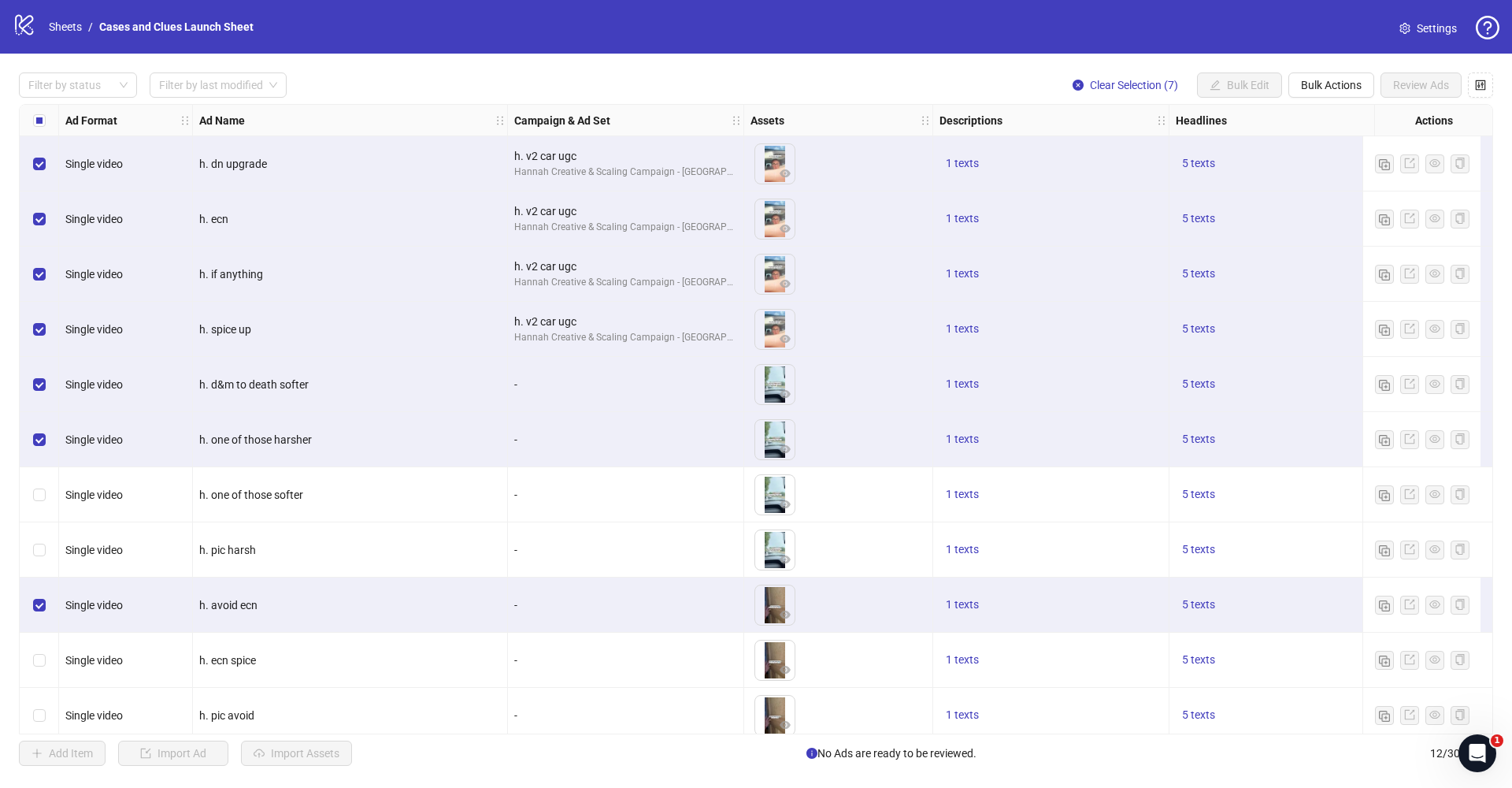
click at [38, 559] on div "Select row 8" at bounding box center [39, 550] width 39 height 55
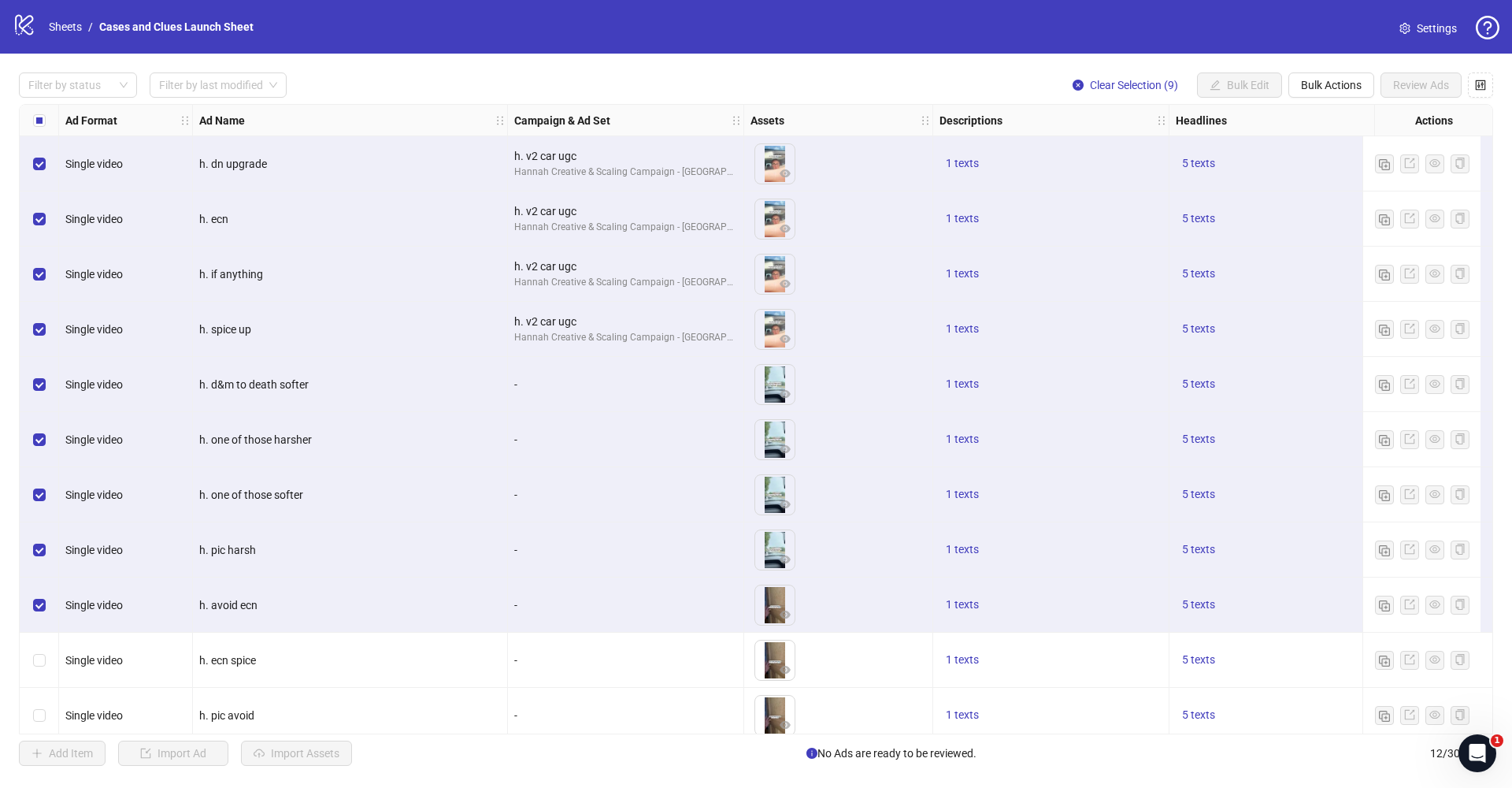
scroll to position [71, 0]
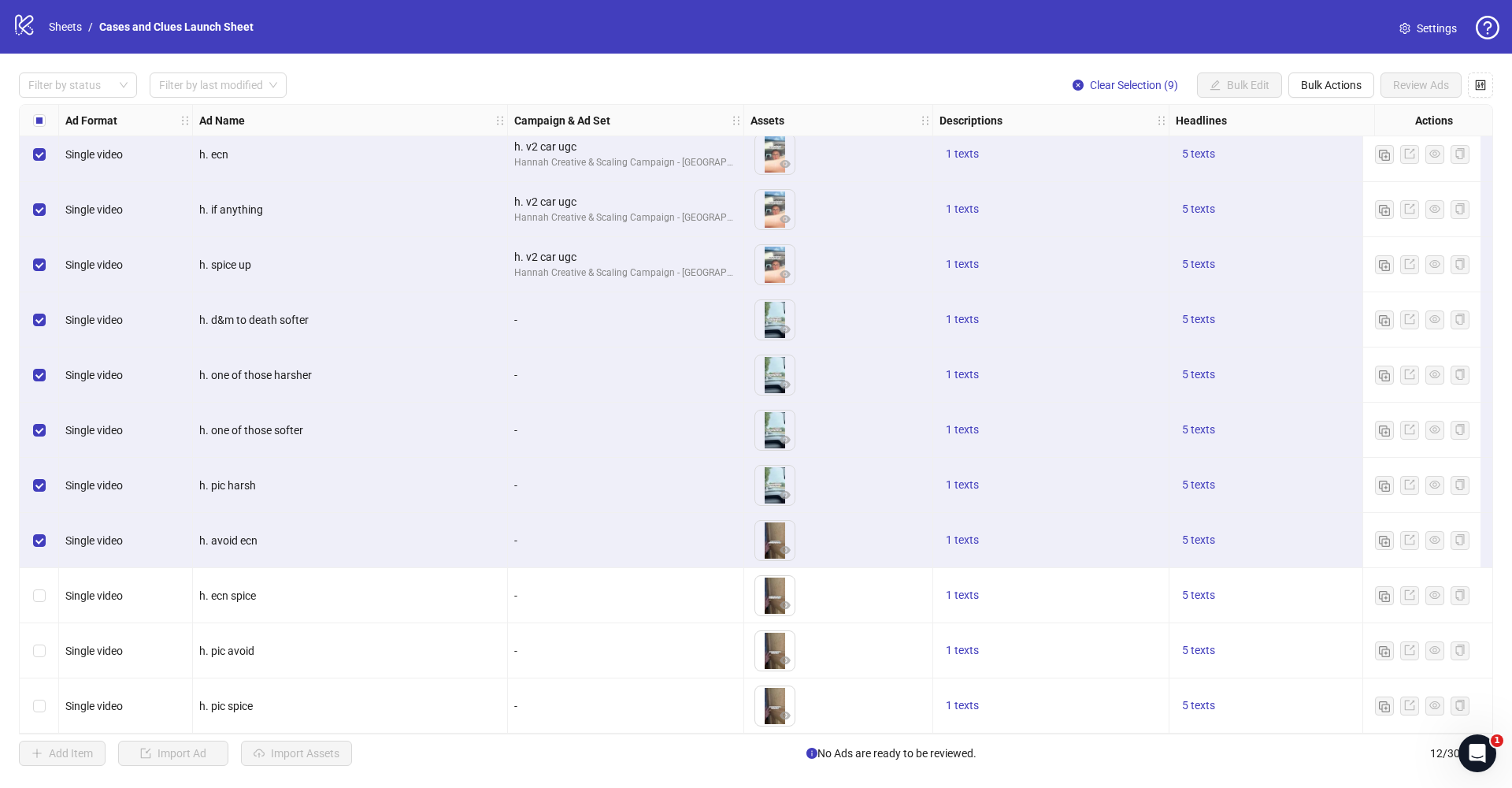
click at [30, 589] on div "Select row 10" at bounding box center [39, 596] width 39 height 55
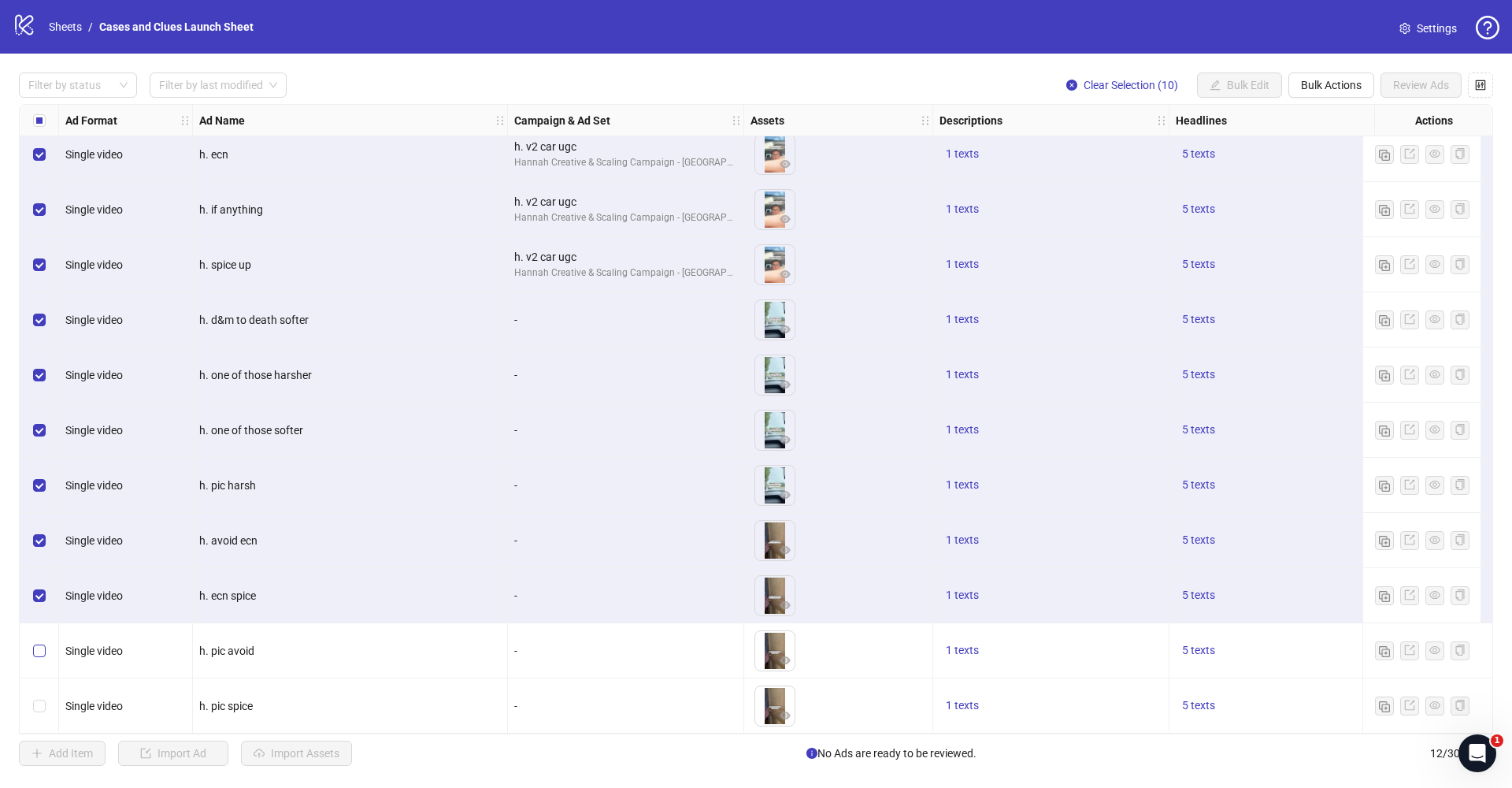
drag, startPoint x: 45, startPoint y: 641, endPoint x: 44, endPoint y: 649, distance: 8.1
click at [45, 644] on span "Select row 11" at bounding box center [39, 650] width 13 height 13
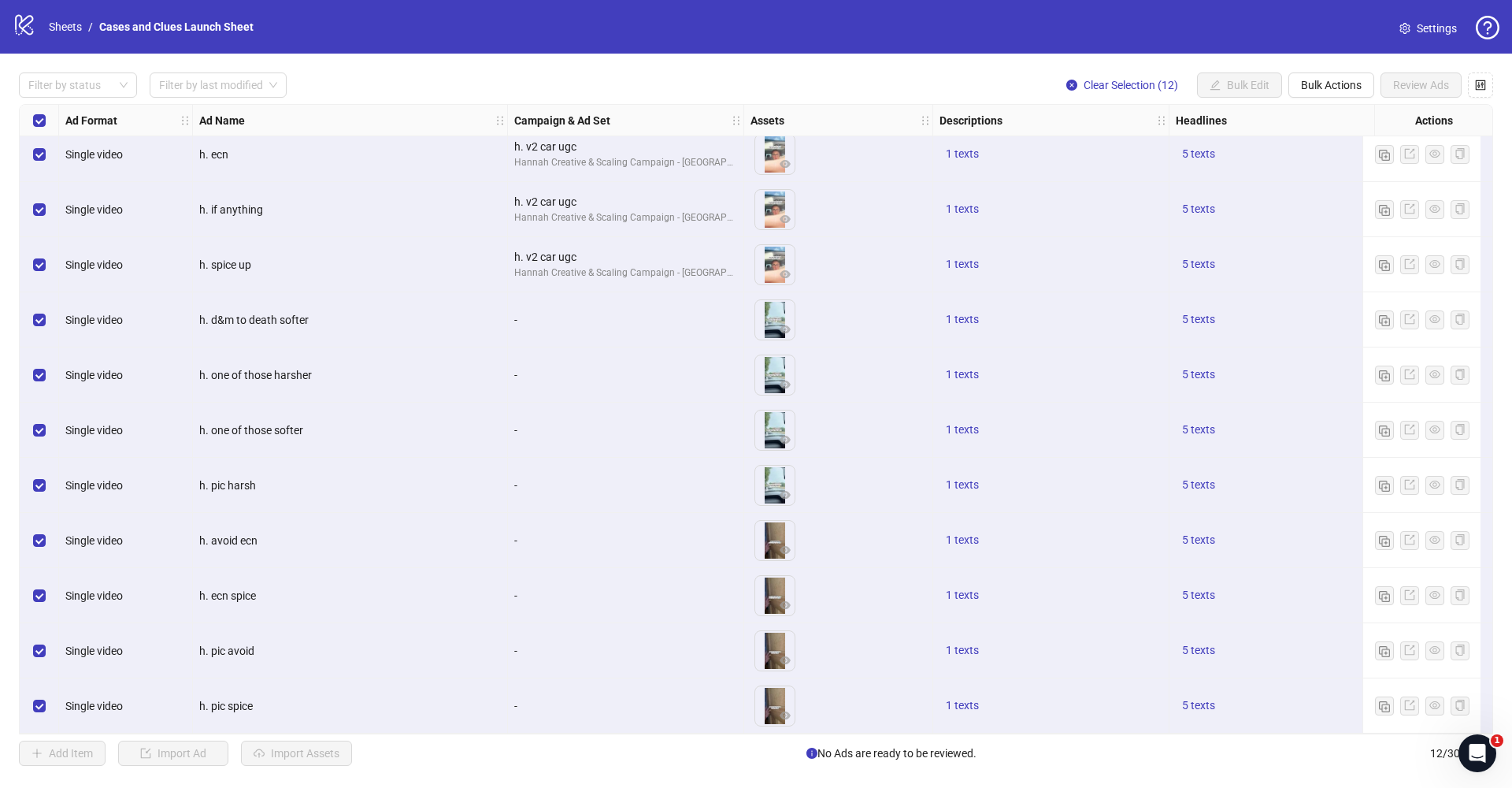
scroll to position [0, 0]
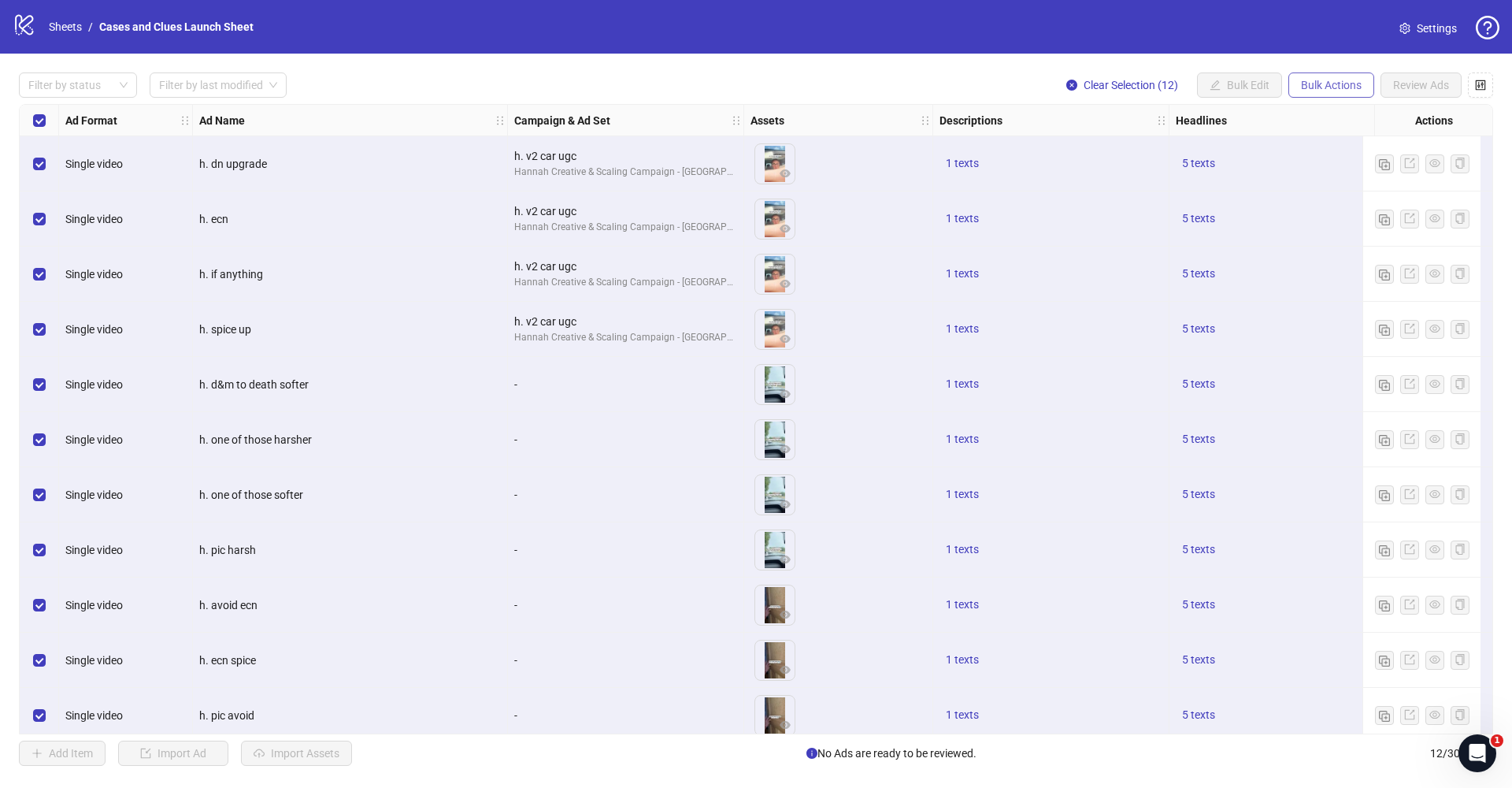
click at [1326, 89] on span "Bulk Actions" at bounding box center [1332, 84] width 61 height 13
click at [1320, 116] on span "Delete" at bounding box center [1353, 116] width 108 height 18
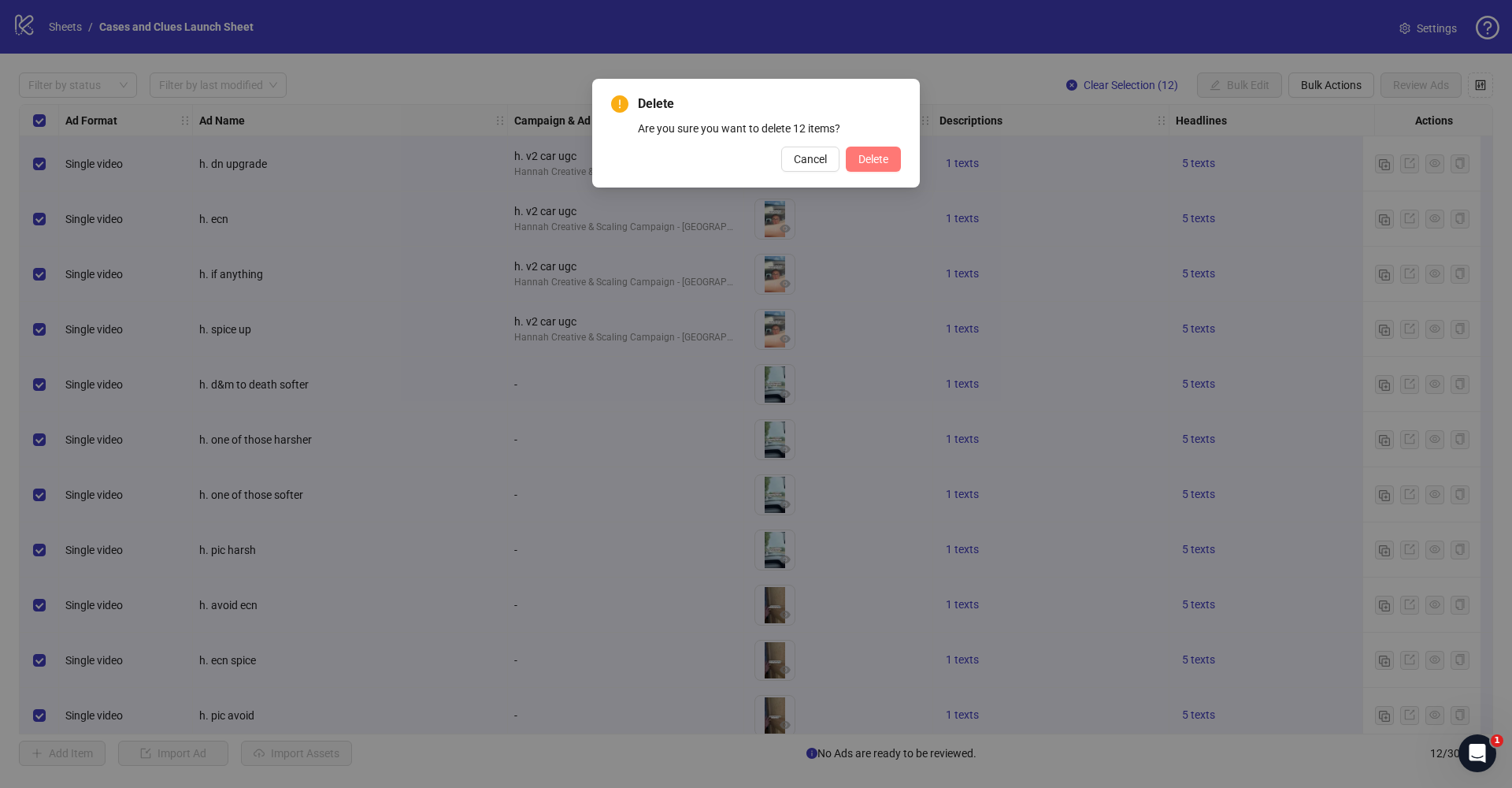
click at [862, 153] on span "Delete" at bounding box center [874, 159] width 30 height 13
